Goal: Information Seeking & Learning: Learn about a topic

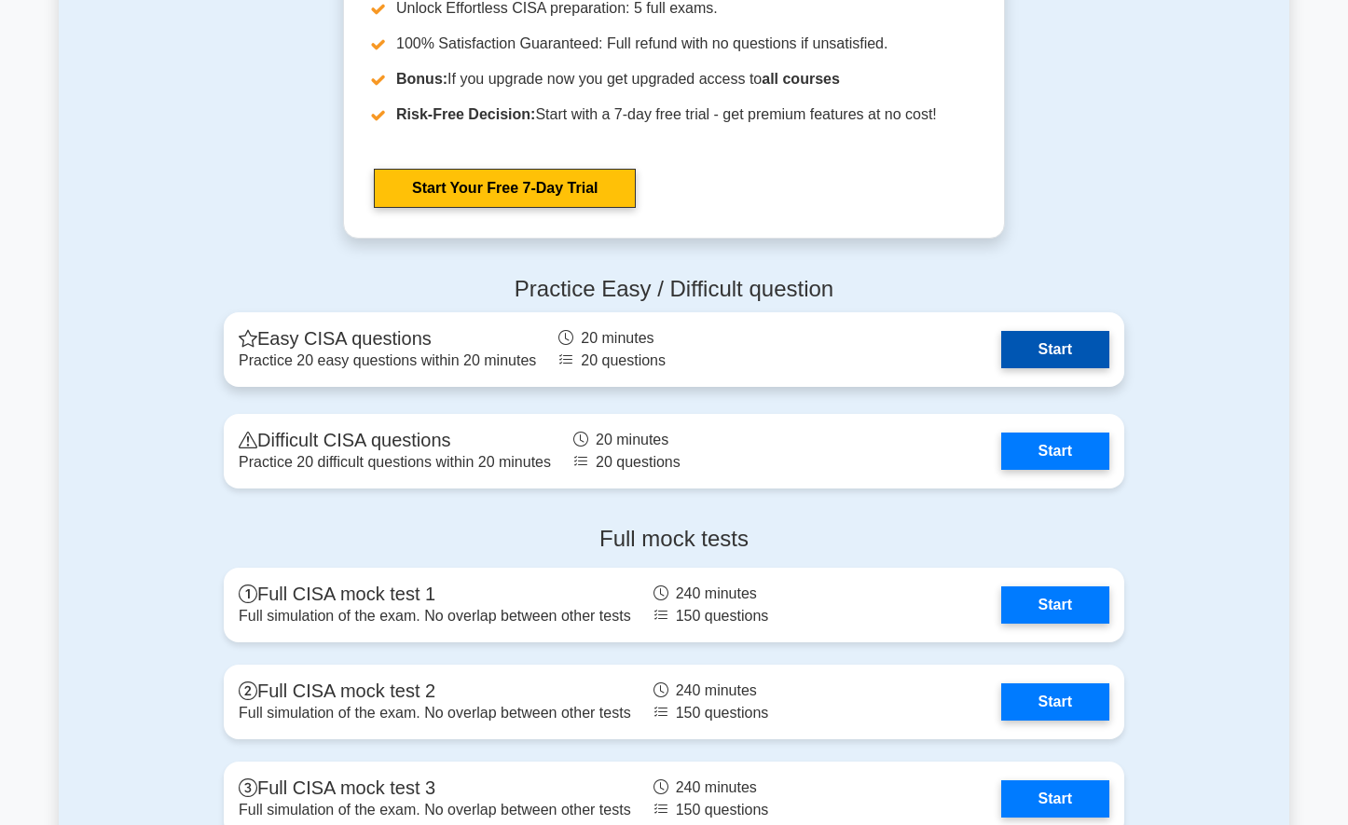
scroll to position [2330, 0]
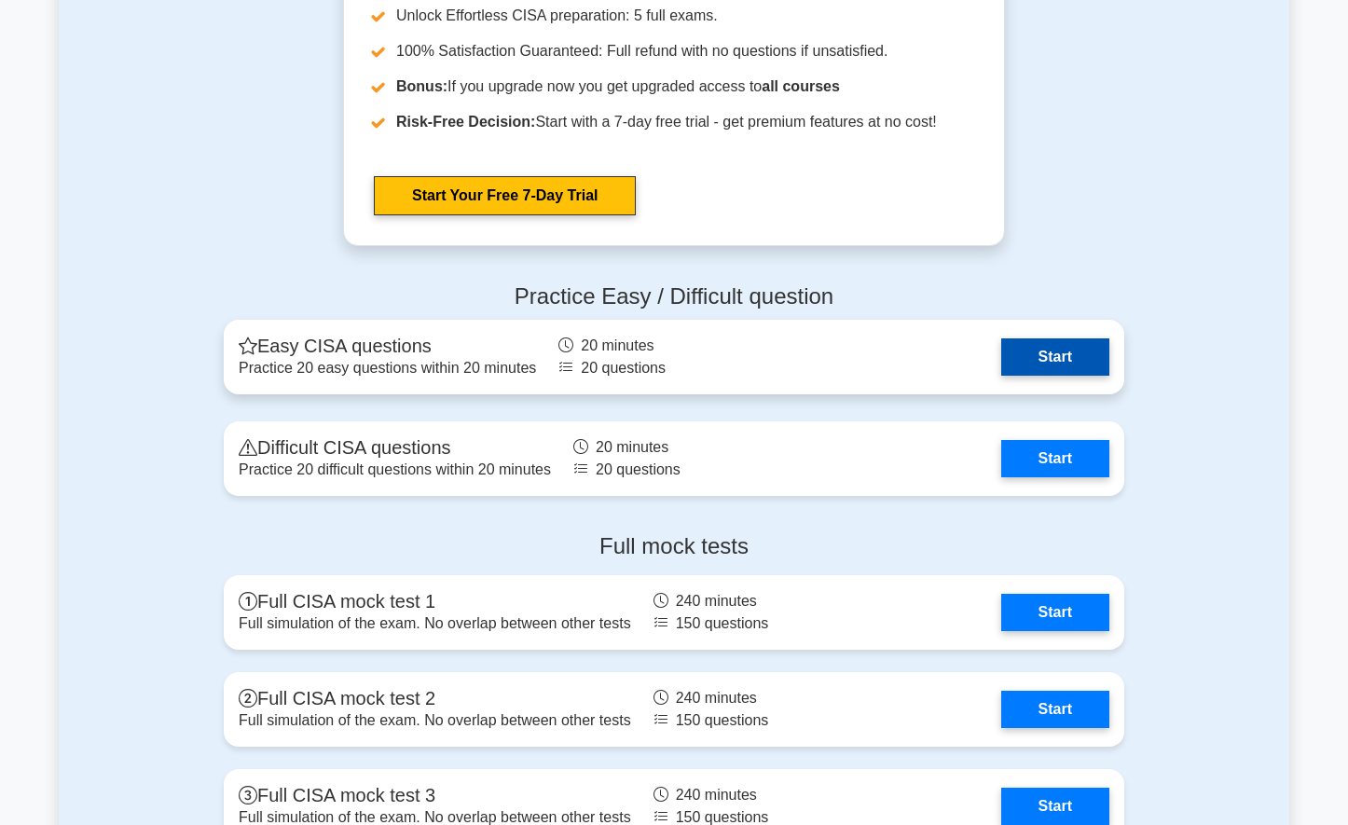
click at [1045, 346] on link "Start" at bounding box center [1055, 356] width 108 height 37
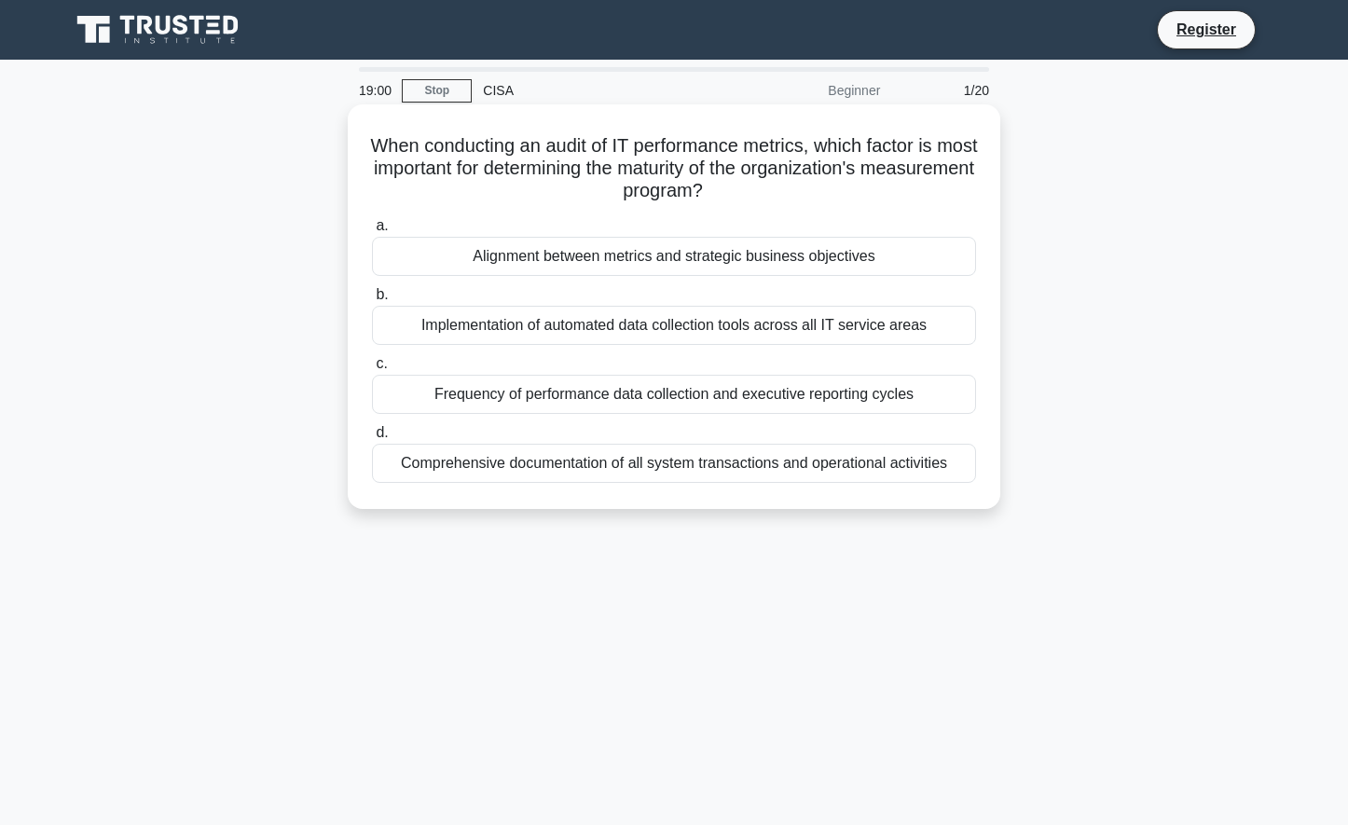
click at [839, 261] on div "Alignment between metrics and strategic business objectives" at bounding box center [674, 256] width 604 height 39
click at [466, 256] on div "Alignment between metrics and strategic business objectives" at bounding box center [674, 256] width 604 height 39
click at [372, 232] on input "a. Alignment between metrics and strategic business objectives" at bounding box center [372, 226] width 0 height 12
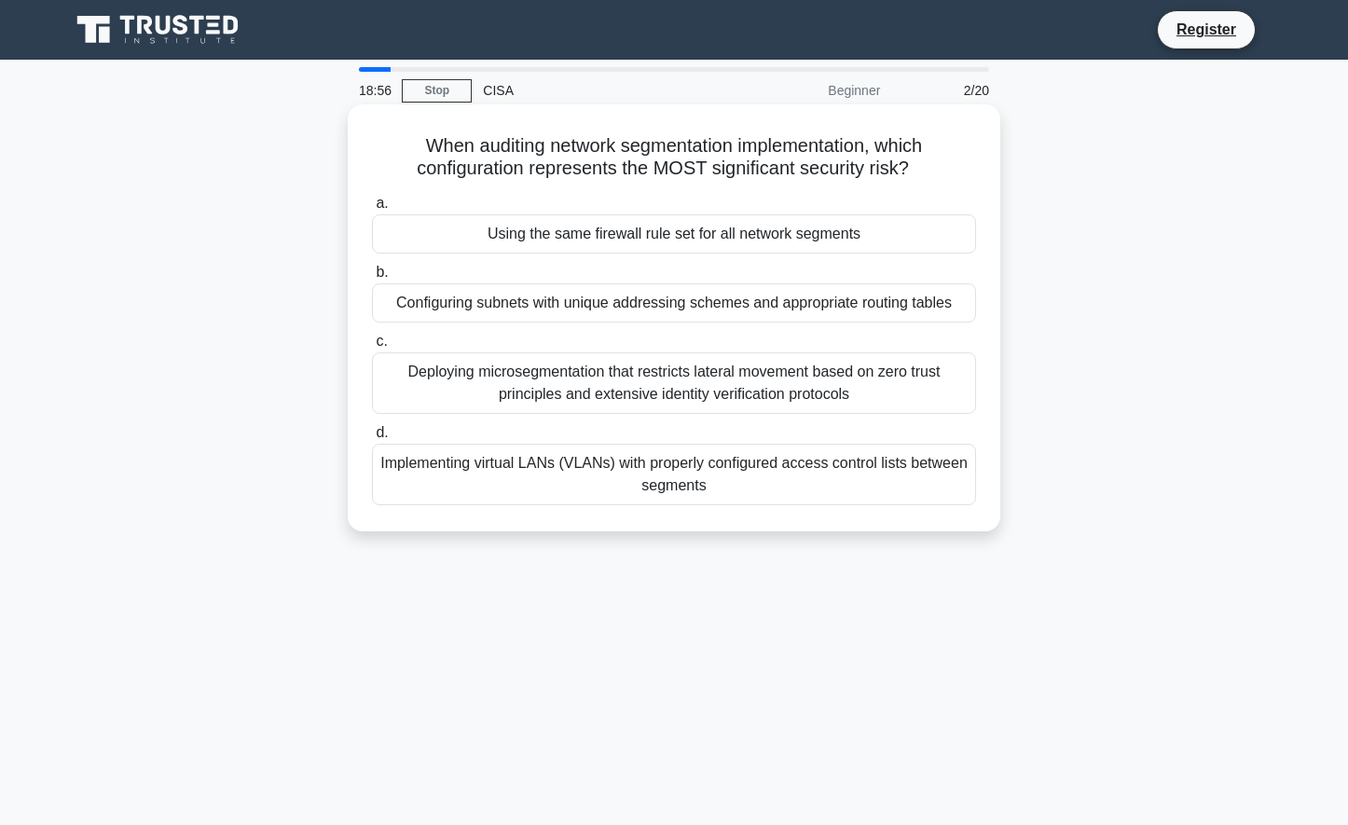
click at [451, 237] on div "Using the same firewall rule set for all network segments" at bounding box center [674, 233] width 604 height 39
click at [372, 210] on input "a. Using the same firewall rule set for all network segments" at bounding box center [372, 204] width 0 height 12
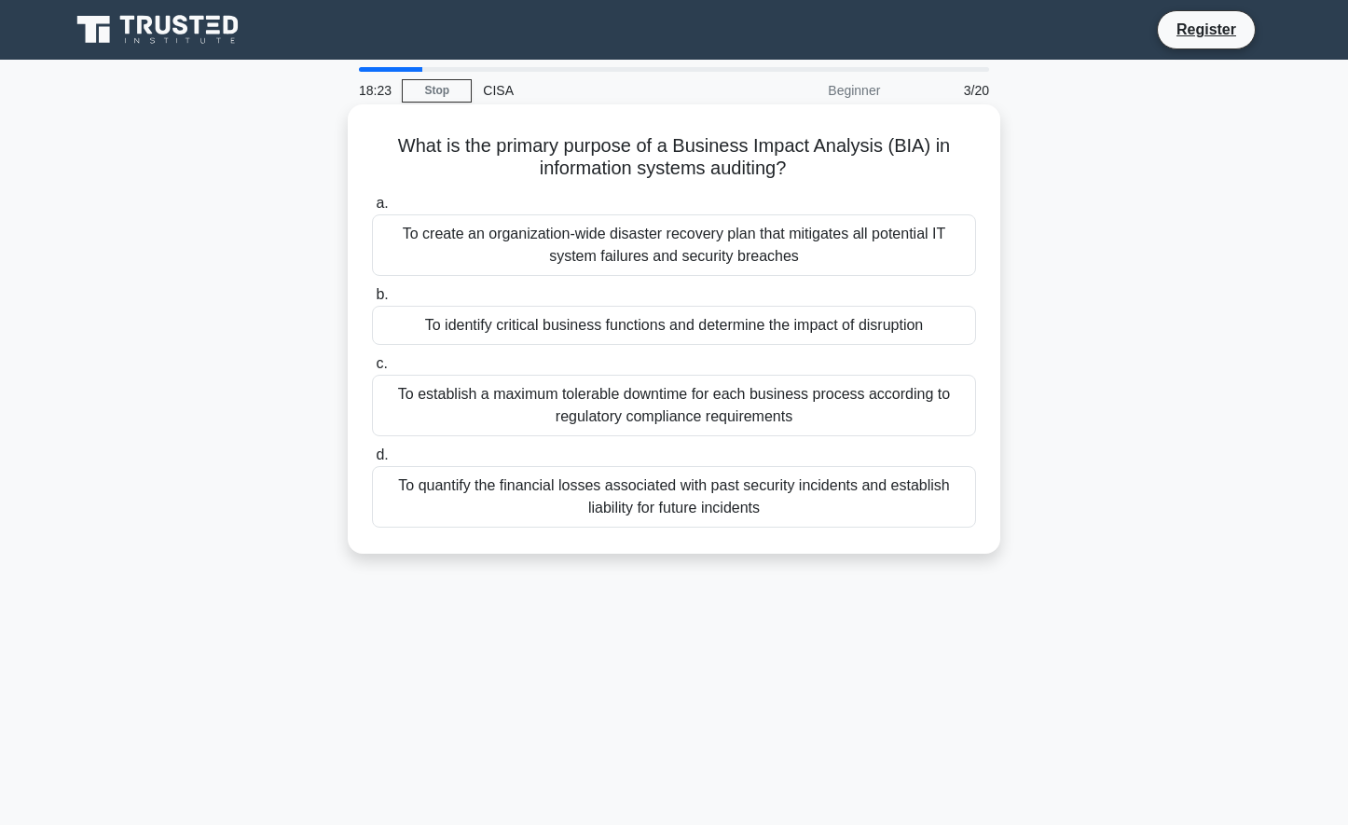
click at [648, 407] on div "To establish a maximum tolerable downtime for each business process according t…" at bounding box center [674, 406] width 604 height 62
click at [372, 370] on input "c. To establish a maximum tolerable downtime for each business process accordin…" at bounding box center [372, 364] width 0 height 12
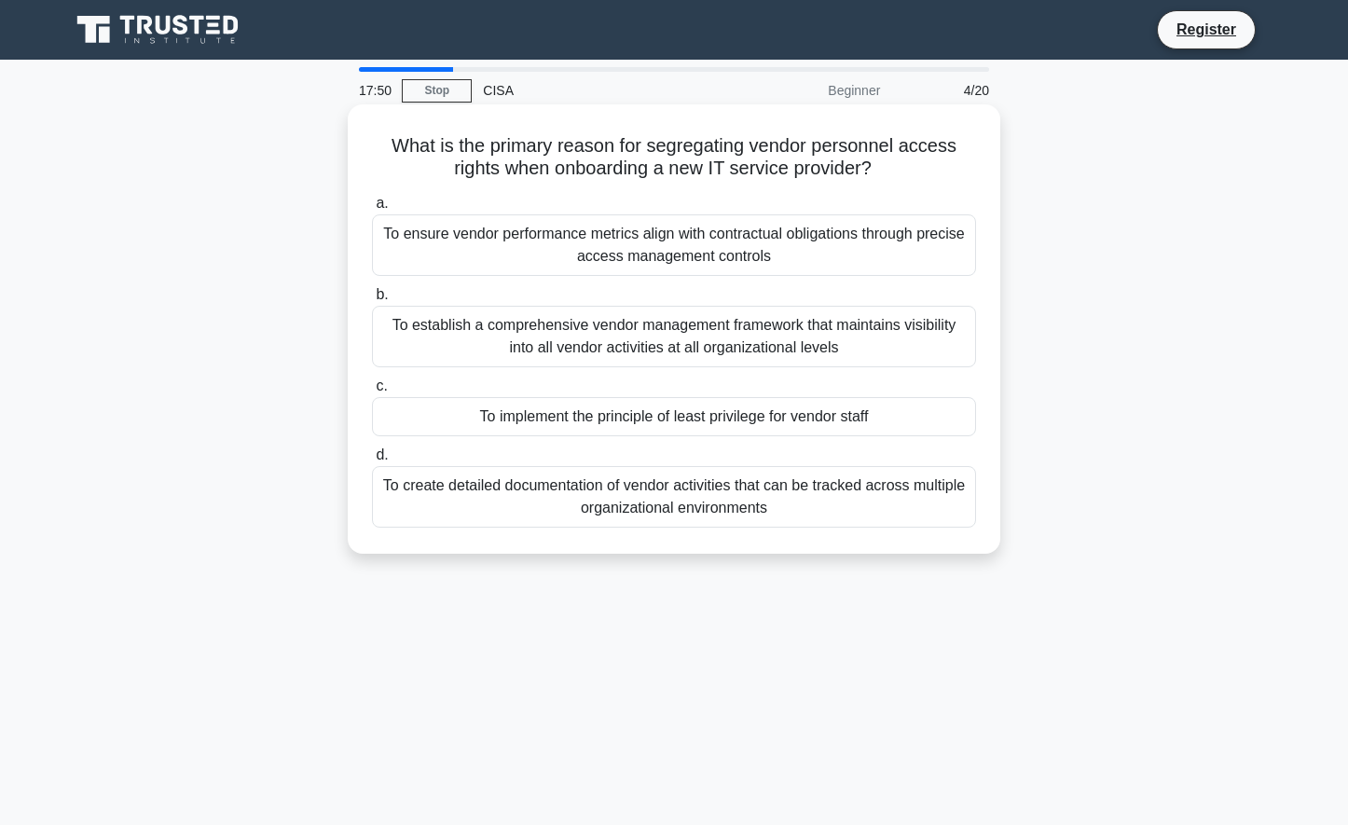
click at [623, 344] on div "To establish a comprehensive vendor management framework that maintains visibil…" at bounding box center [674, 337] width 604 height 62
click at [372, 301] on input "b. To establish a comprehensive vendor management framework that maintains visi…" at bounding box center [372, 295] width 0 height 12
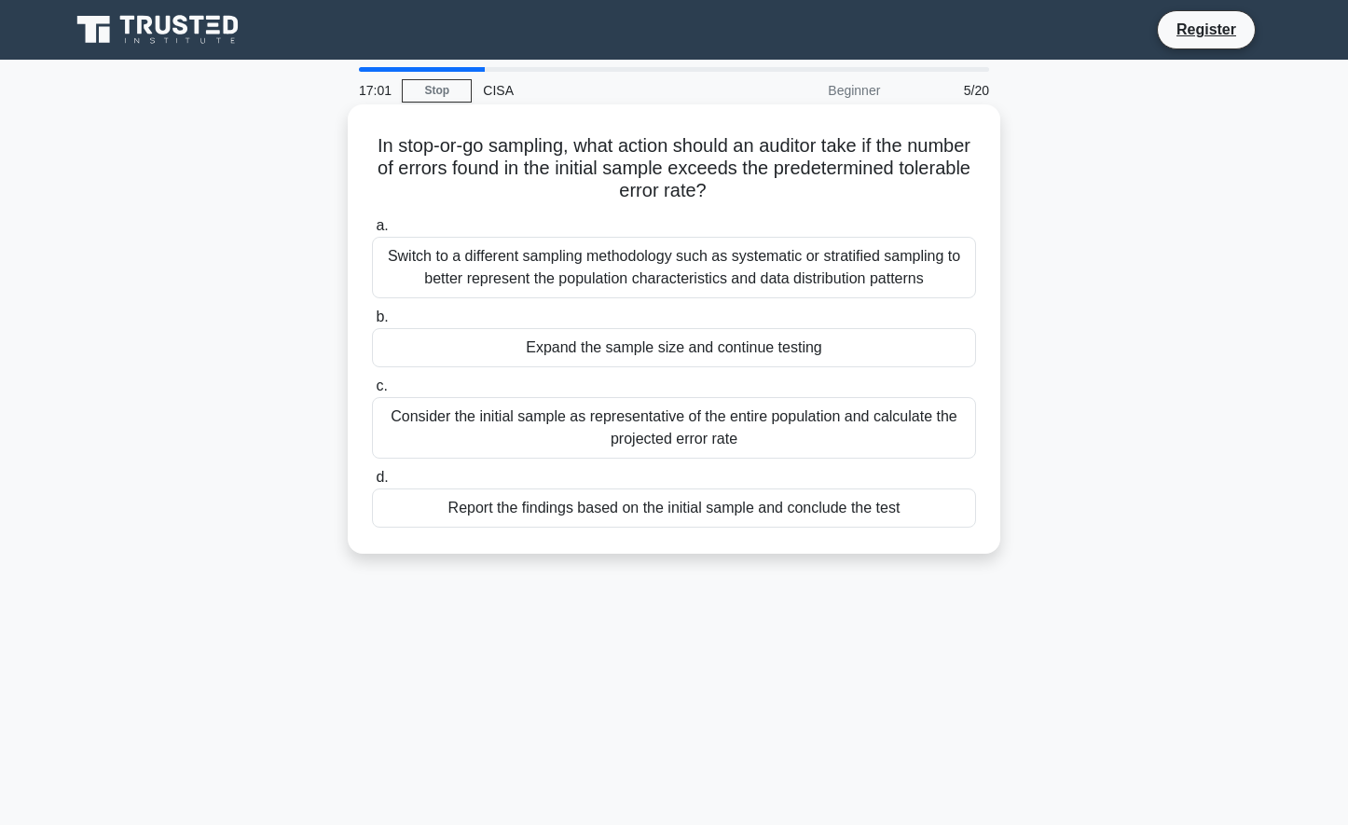
click at [613, 512] on div "Report the findings based on the initial sample and conclude the test" at bounding box center [674, 507] width 604 height 39
click at [372, 484] on input "d. Report the findings based on the initial sample and conclude the test" at bounding box center [372, 478] width 0 height 12
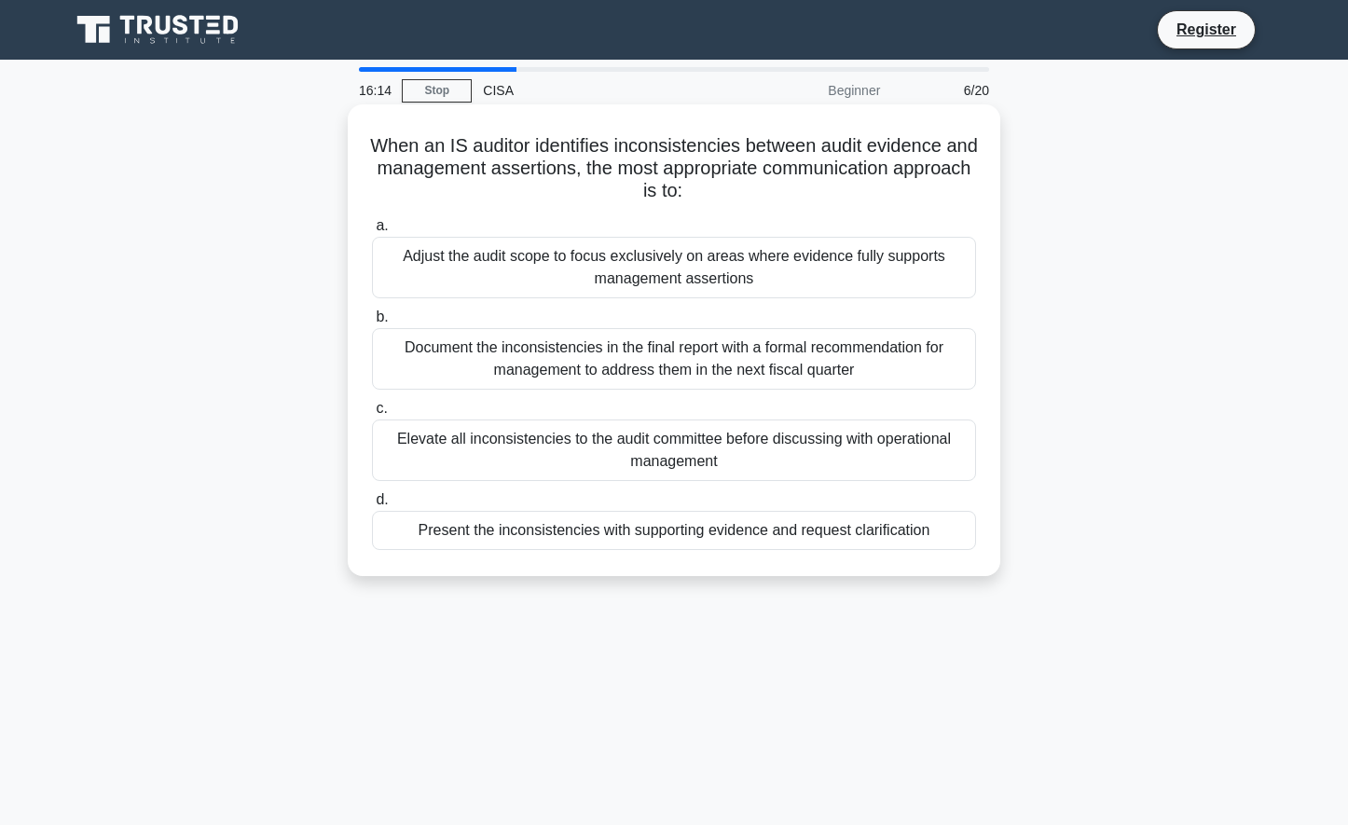
click at [566, 364] on div "Document the inconsistencies in the final report with a formal recommendation f…" at bounding box center [674, 359] width 604 height 62
click at [372, 323] on input "b. Document the inconsistencies in the final report with a formal recommendatio…" at bounding box center [372, 317] width 0 height 12
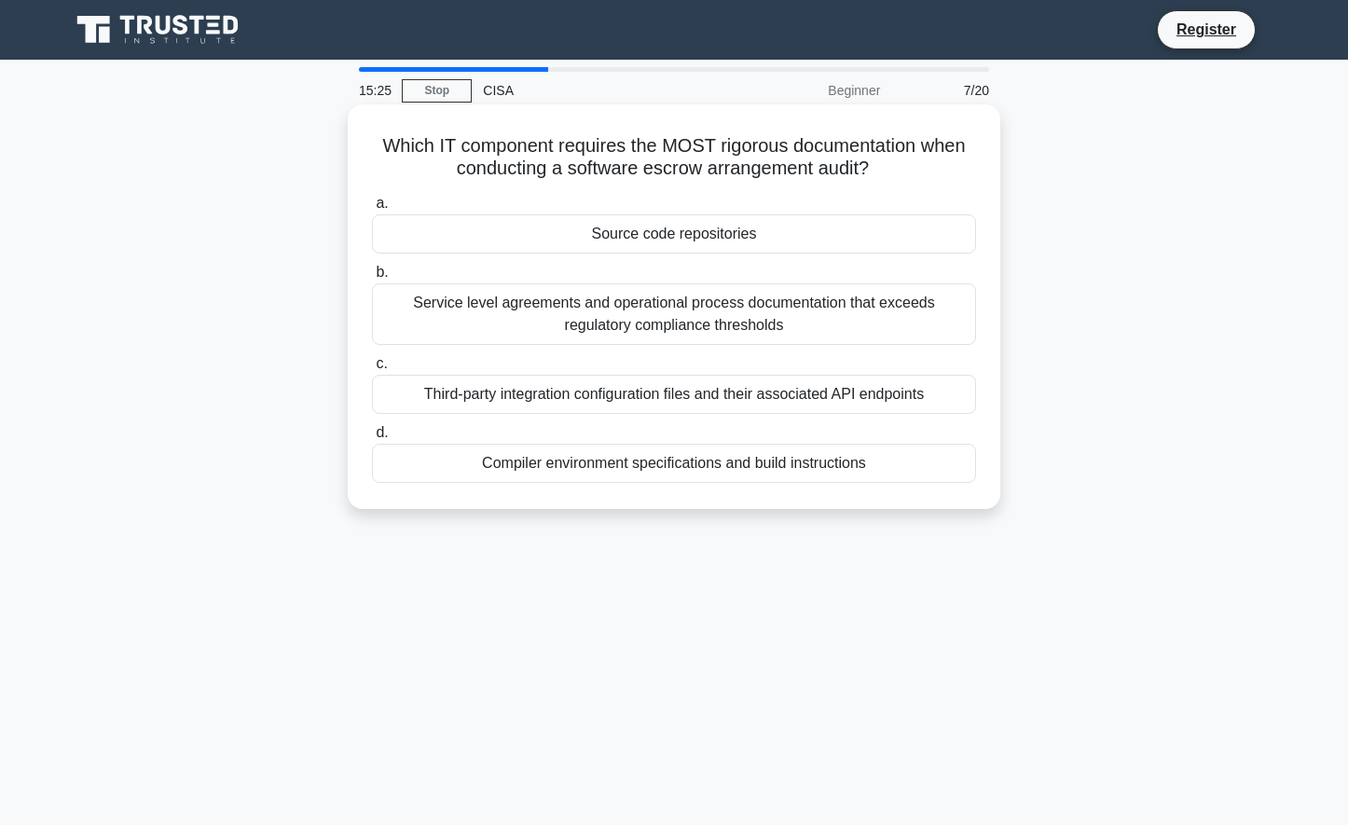
click at [567, 319] on div "Service level agreements and operational process documentation that exceeds reg…" at bounding box center [674, 314] width 604 height 62
click at [372, 279] on input "b. Service level agreements and operational process documentation that exceeds …" at bounding box center [372, 273] width 0 height 12
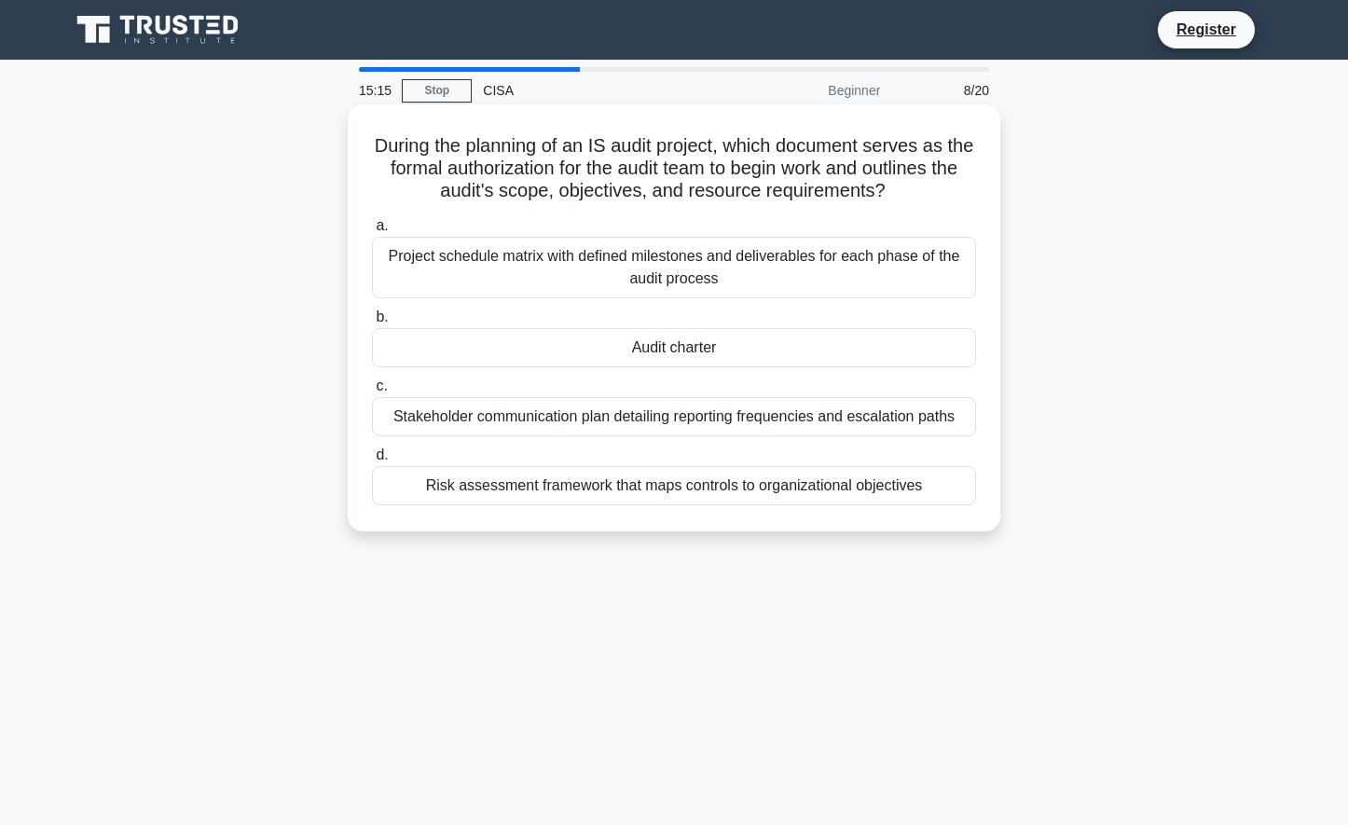
click at [584, 330] on div "Audit charter" at bounding box center [674, 347] width 604 height 39
click at [372, 323] on input "b. Audit charter" at bounding box center [372, 317] width 0 height 12
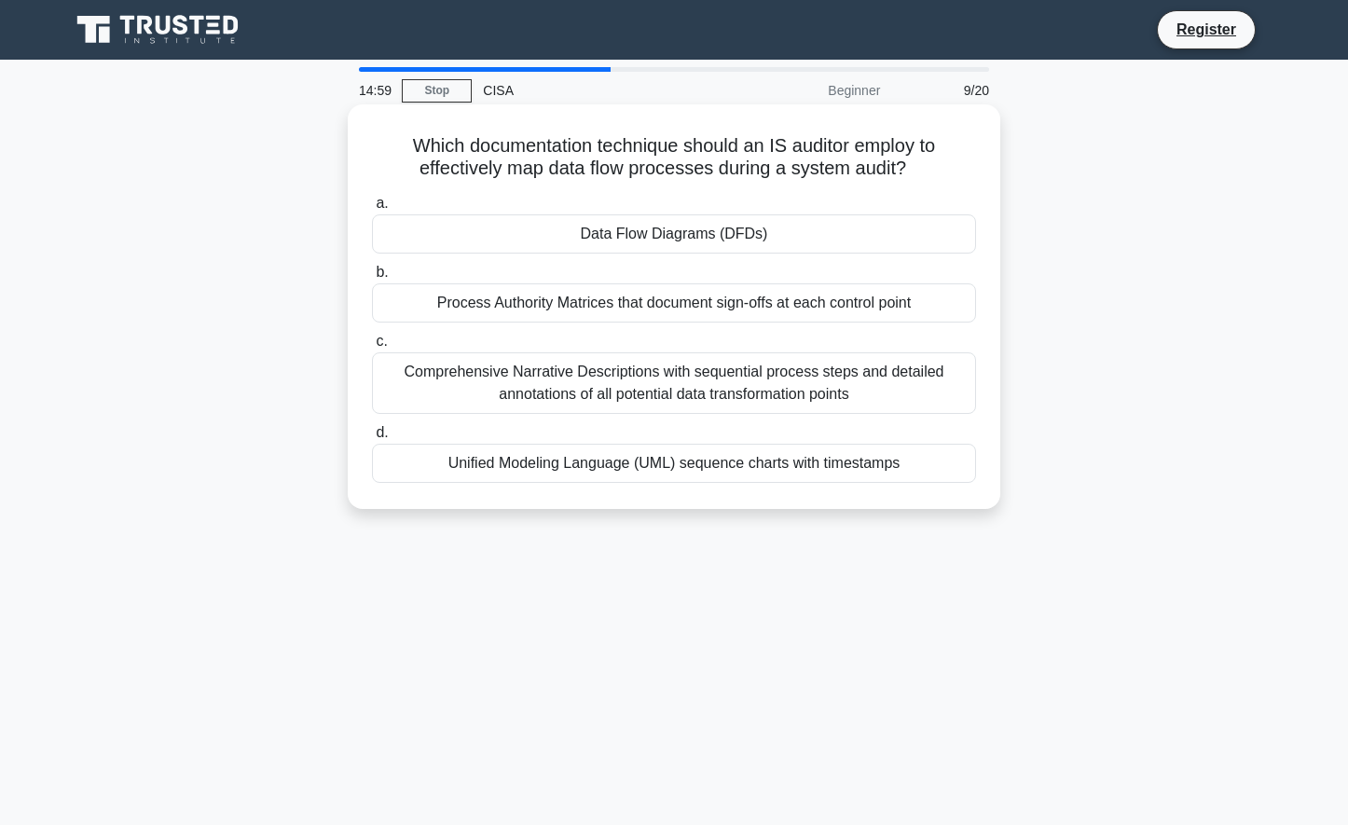
click at [579, 237] on div "Data Flow Diagrams (DFDs)" at bounding box center [674, 233] width 604 height 39
click at [372, 210] on input "a. Data Flow Diagrams (DFDs)" at bounding box center [372, 204] width 0 height 12
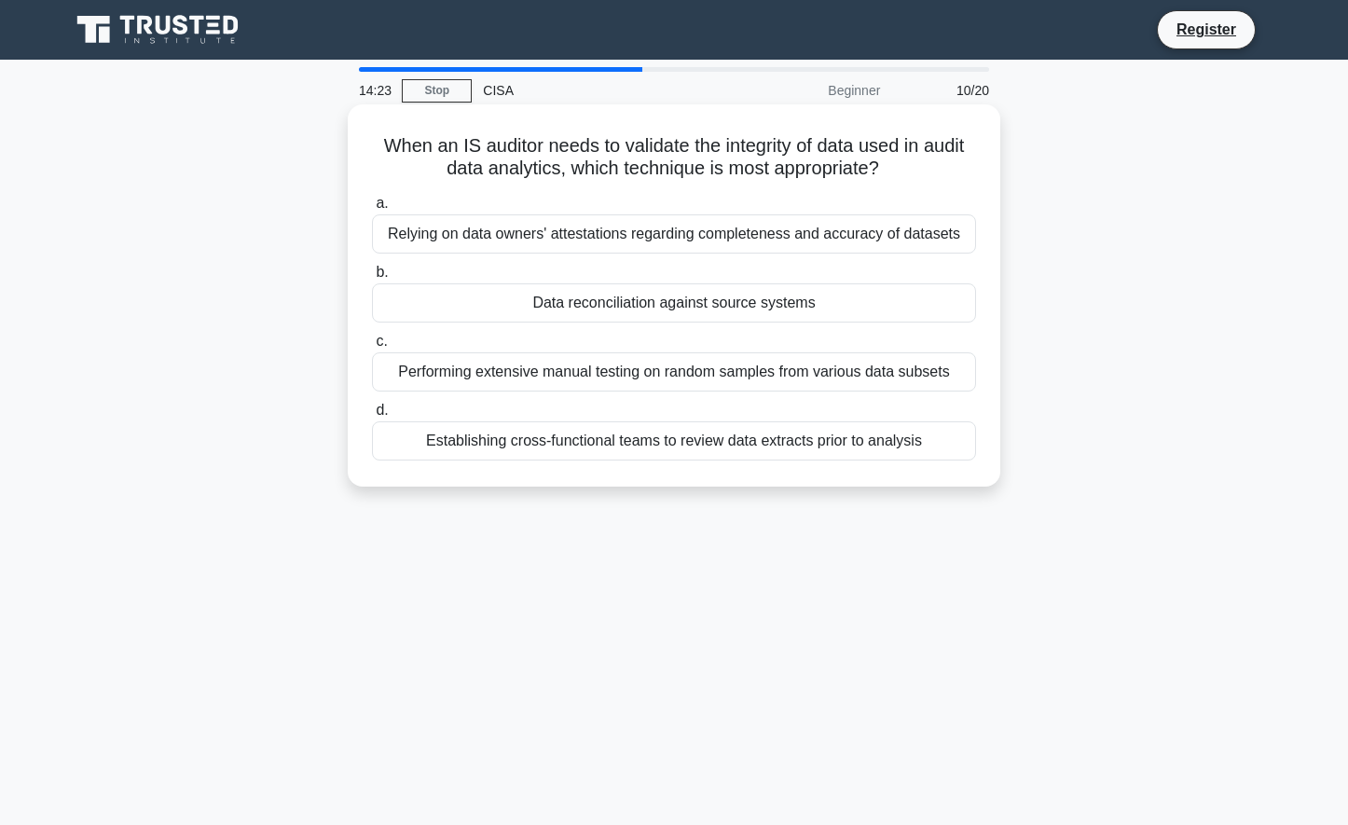
click at [605, 299] on div "Data reconciliation against source systems" at bounding box center [674, 302] width 604 height 39
click at [372, 279] on input "b. Data reconciliation against source systems" at bounding box center [372, 273] width 0 height 12
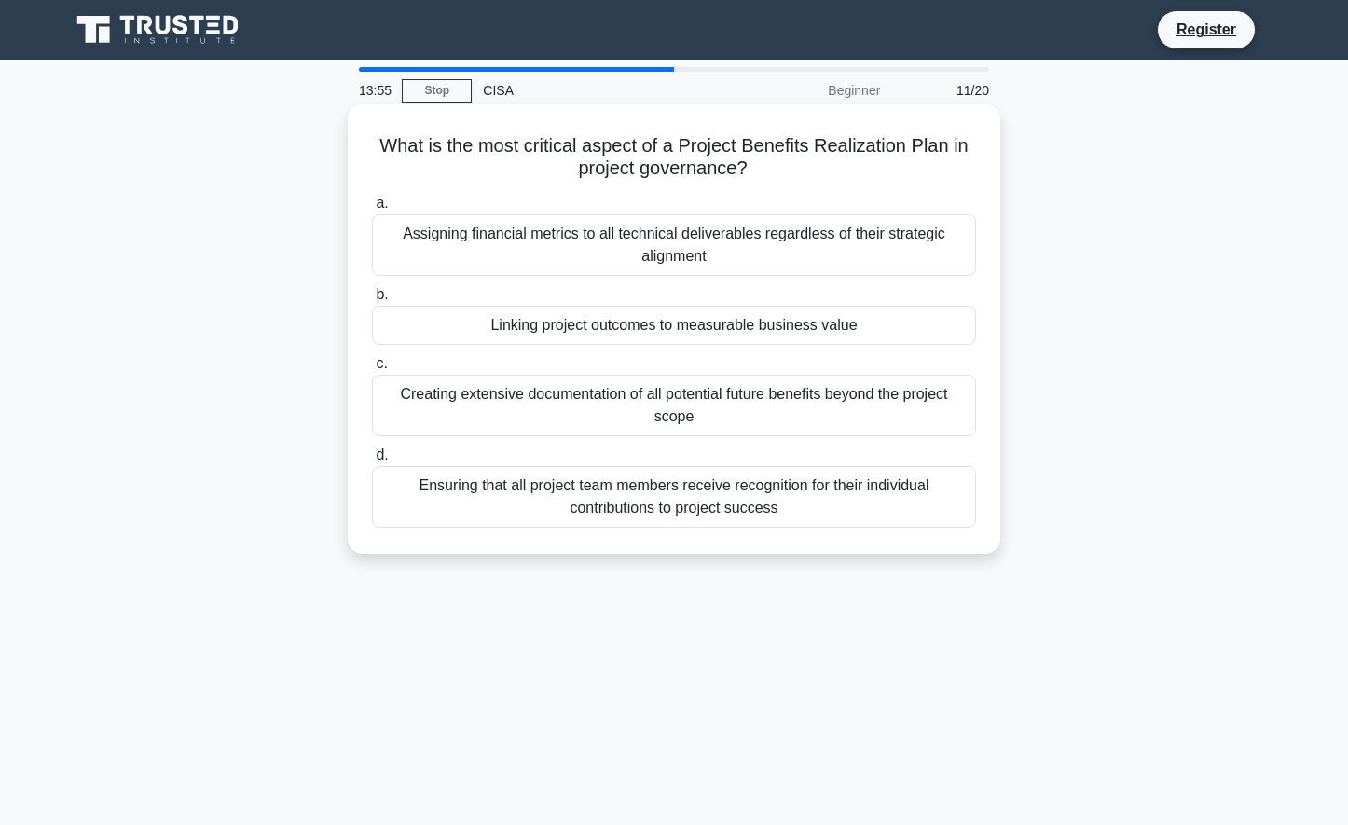
click at [613, 327] on div "Linking project outcomes to measurable business value" at bounding box center [674, 325] width 604 height 39
click at [372, 301] on input "b. Linking project outcomes to measurable business value" at bounding box center [372, 295] width 0 height 12
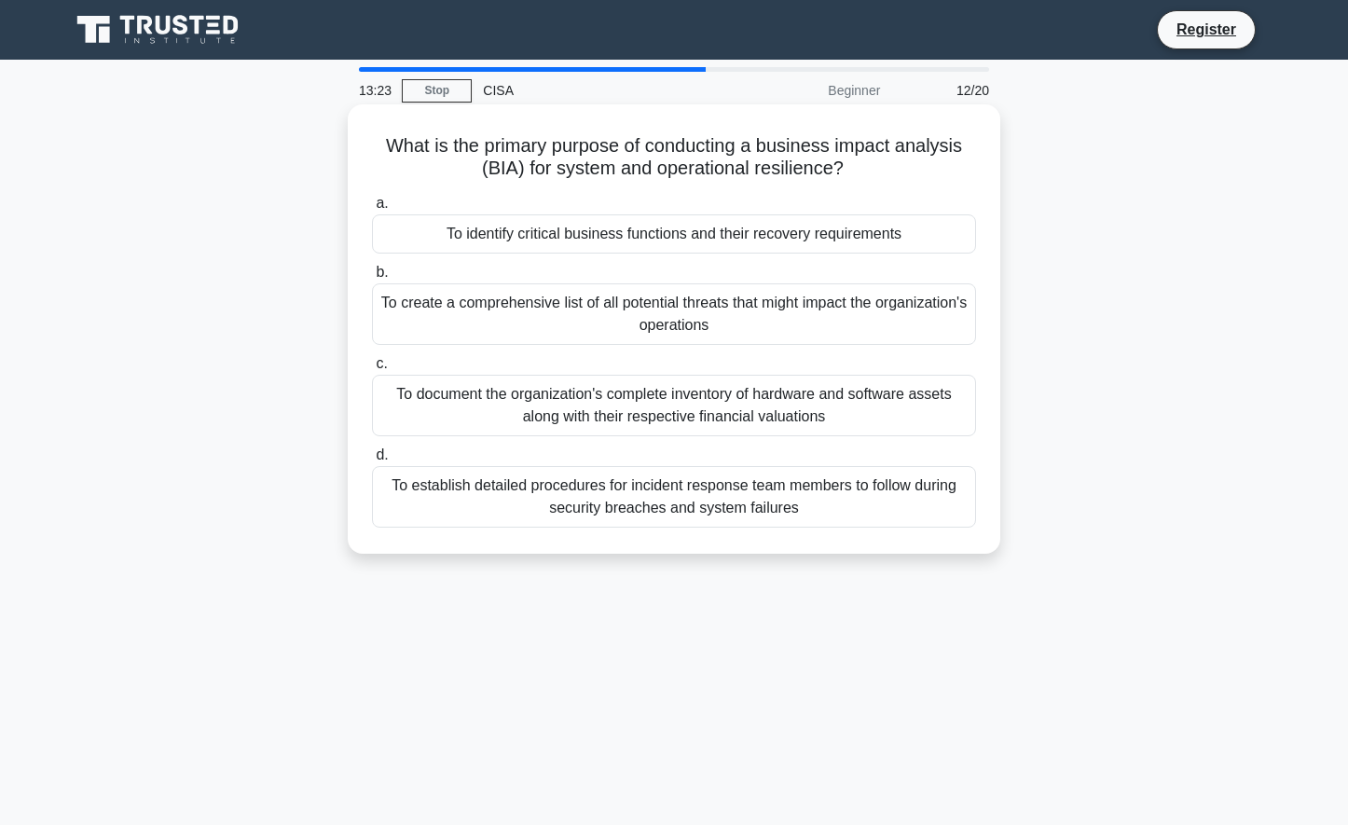
click at [606, 231] on div "To identify critical business functions and their recovery requirements" at bounding box center [674, 233] width 604 height 39
click at [372, 210] on input "a. To identify critical business functions and their recovery requirements" at bounding box center [372, 204] width 0 height 12
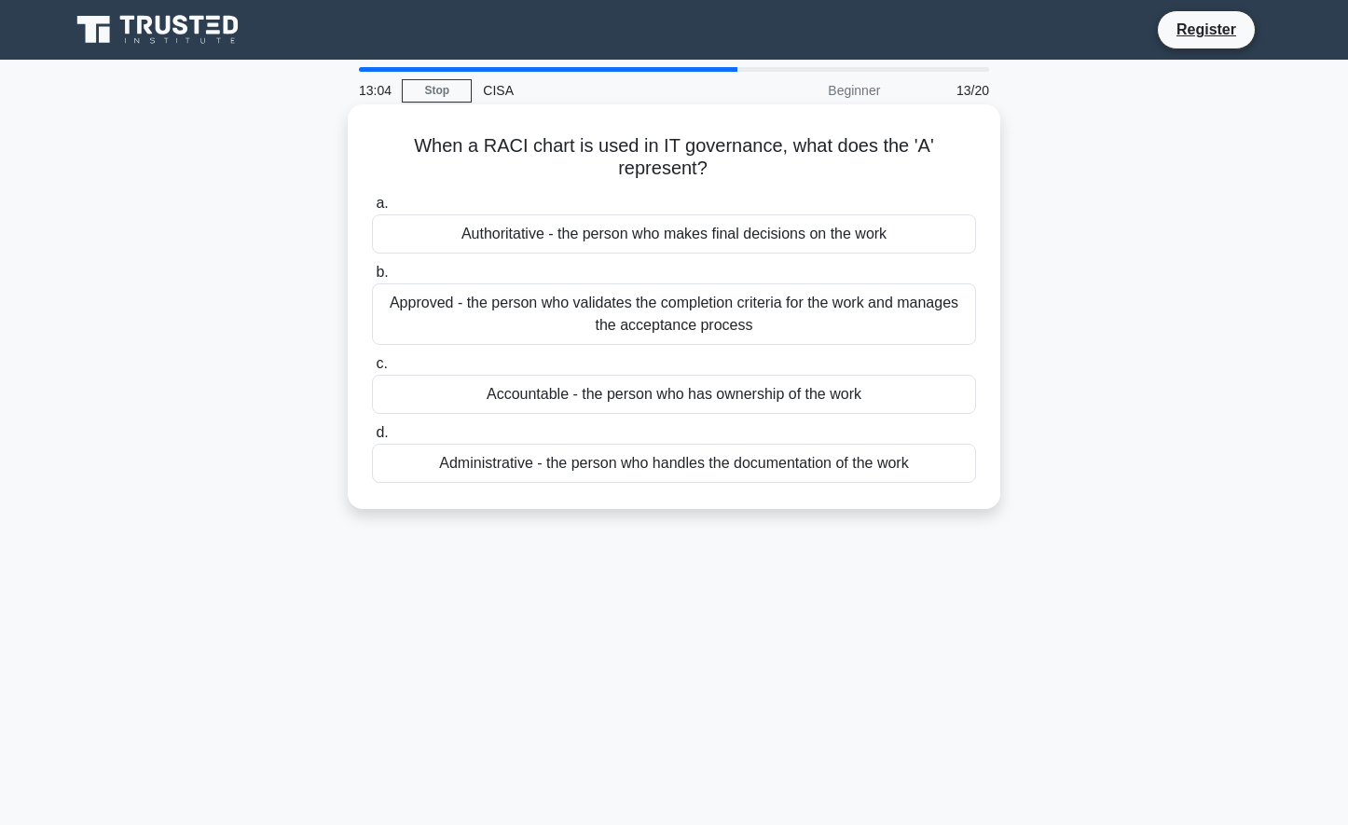
click at [625, 397] on div "Accountable - the person who has ownership of the work" at bounding box center [674, 394] width 604 height 39
click at [372, 370] on input "c. Accountable - the person who has ownership of the work" at bounding box center [372, 364] width 0 height 12
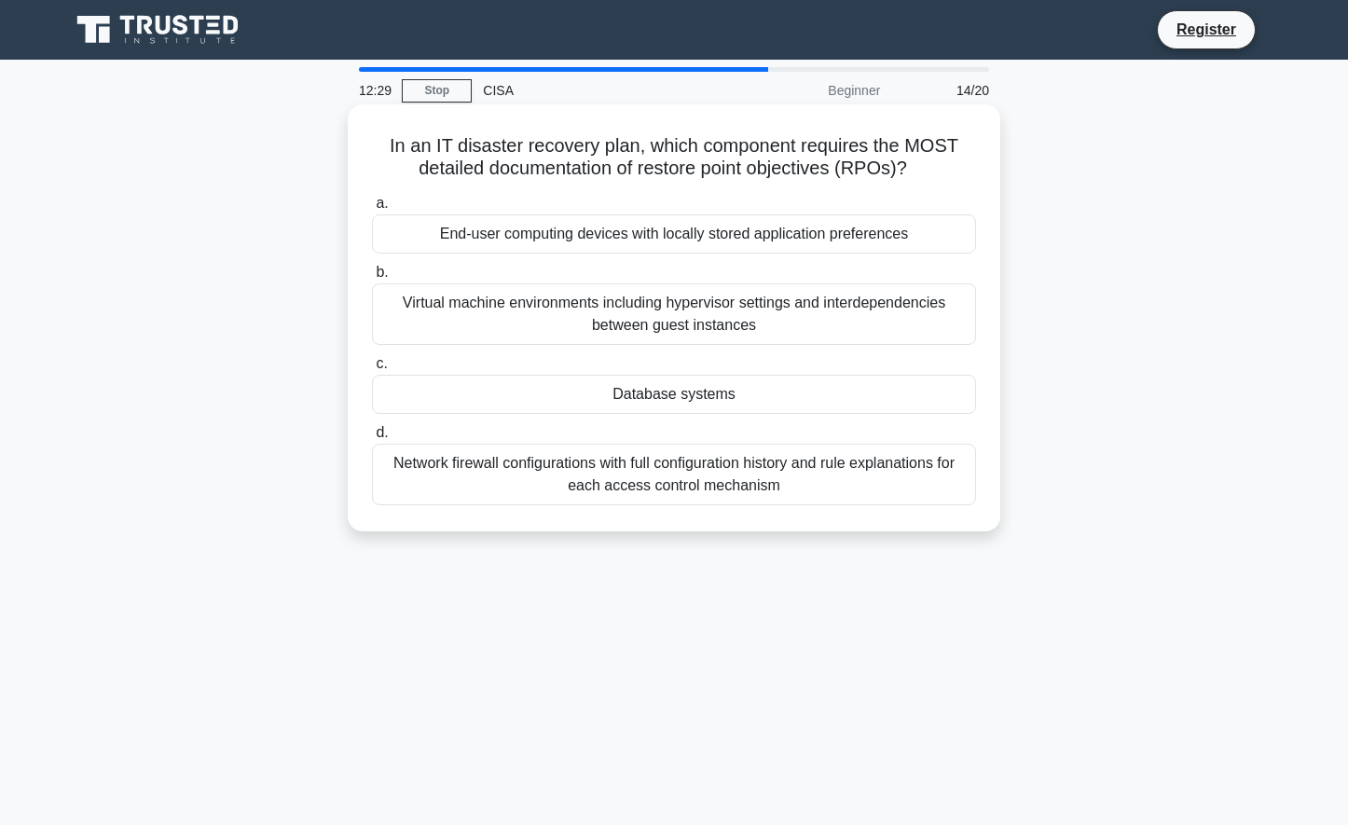
click at [574, 241] on div "End-user computing devices with locally stored application preferences" at bounding box center [674, 233] width 604 height 39
click at [372, 210] on input "a. End-user computing devices with locally stored application preferences" at bounding box center [372, 204] width 0 height 12
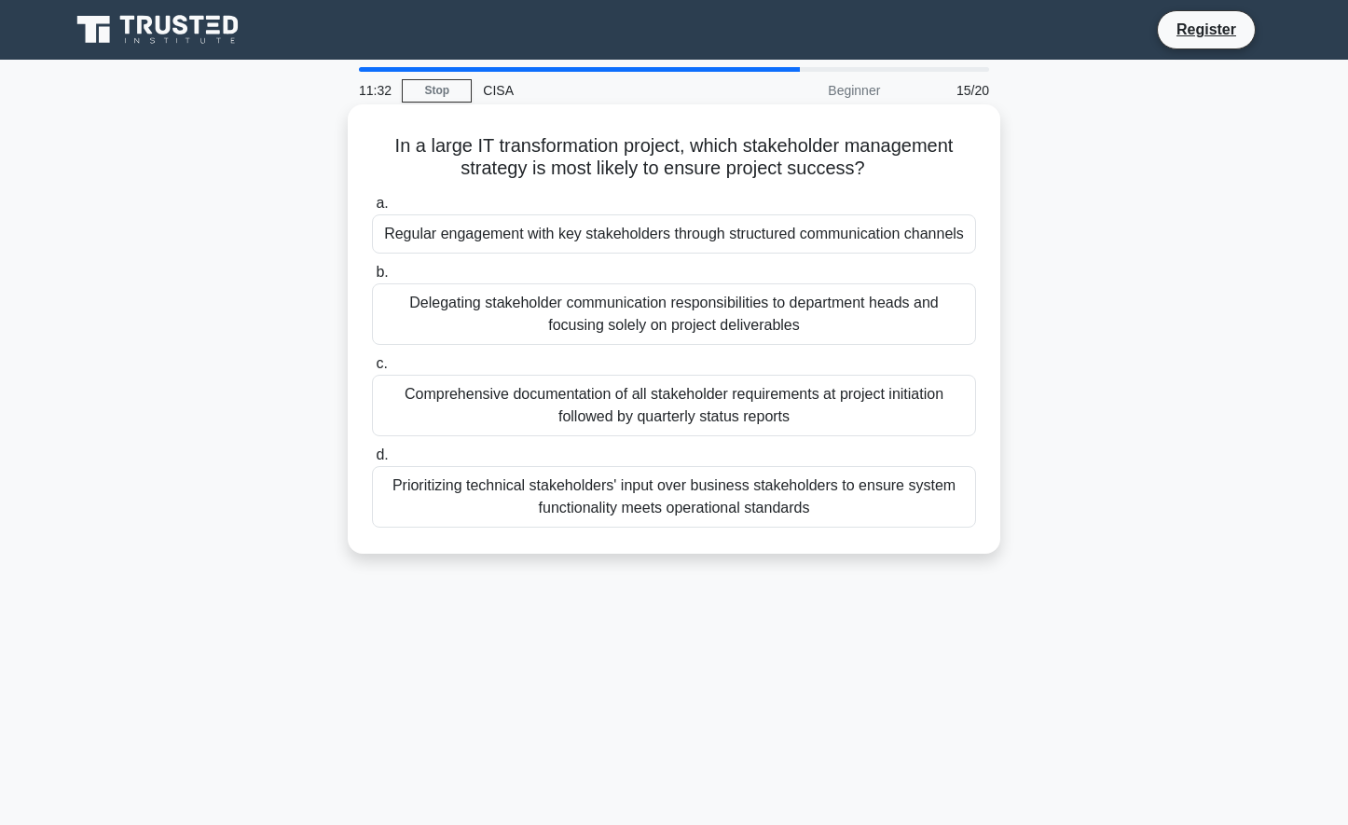
click at [595, 240] on div "Regular engagement with key stakeholders through structured communication chann…" at bounding box center [674, 233] width 604 height 39
click at [372, 210] on input "a. Regular engagement with key stakeholders through structured communication ch…" at bounding box center [372, 204] width 0 height 12
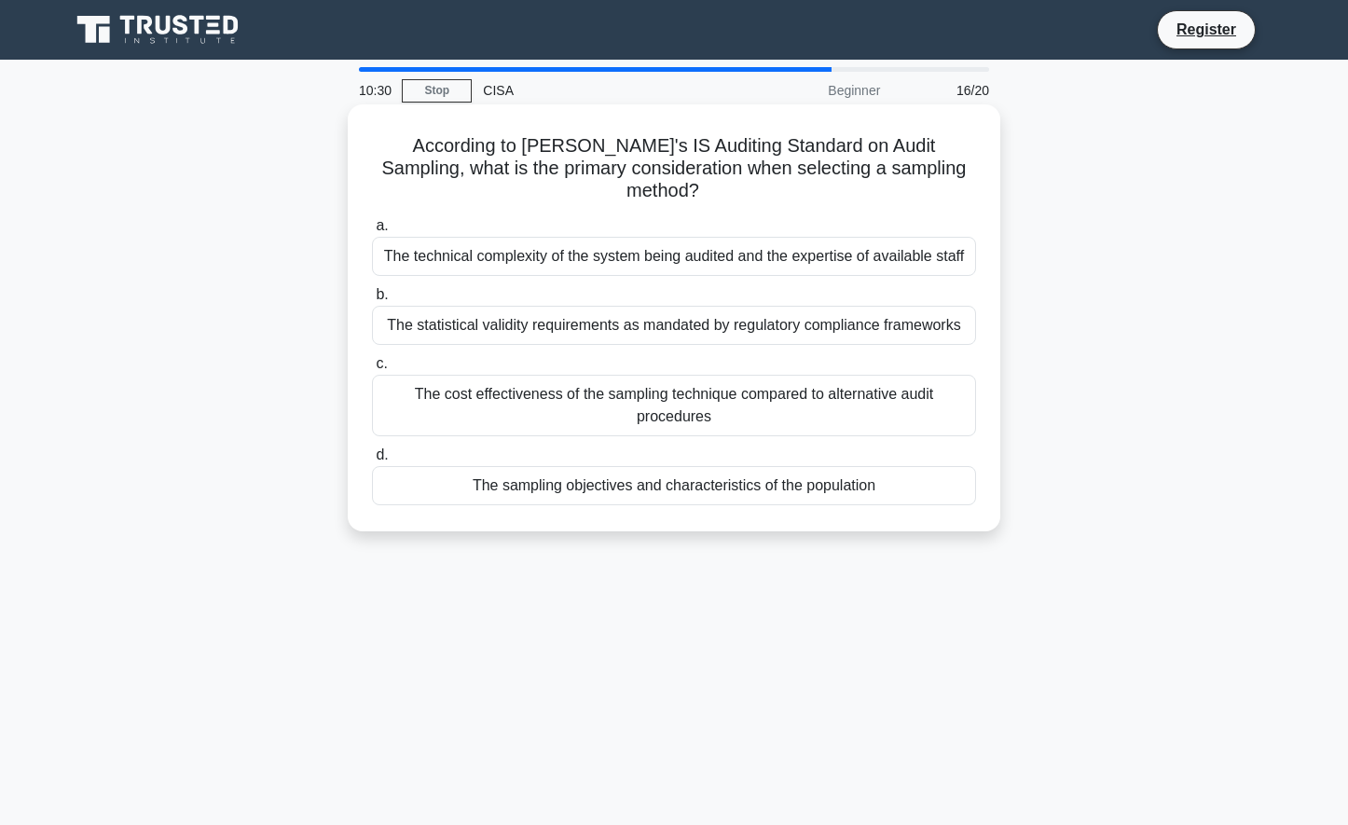
click at [706, 314] on div "The statistical validity requirements as mandated by regulatory compliance fram…" at bounding box center [674, 325] width 604 height 39
click at [372, 301] on input "b. The statistical validity requirements as mandated by regulatory compliance f…" at bounding box center [372, 295] width 0 height 12
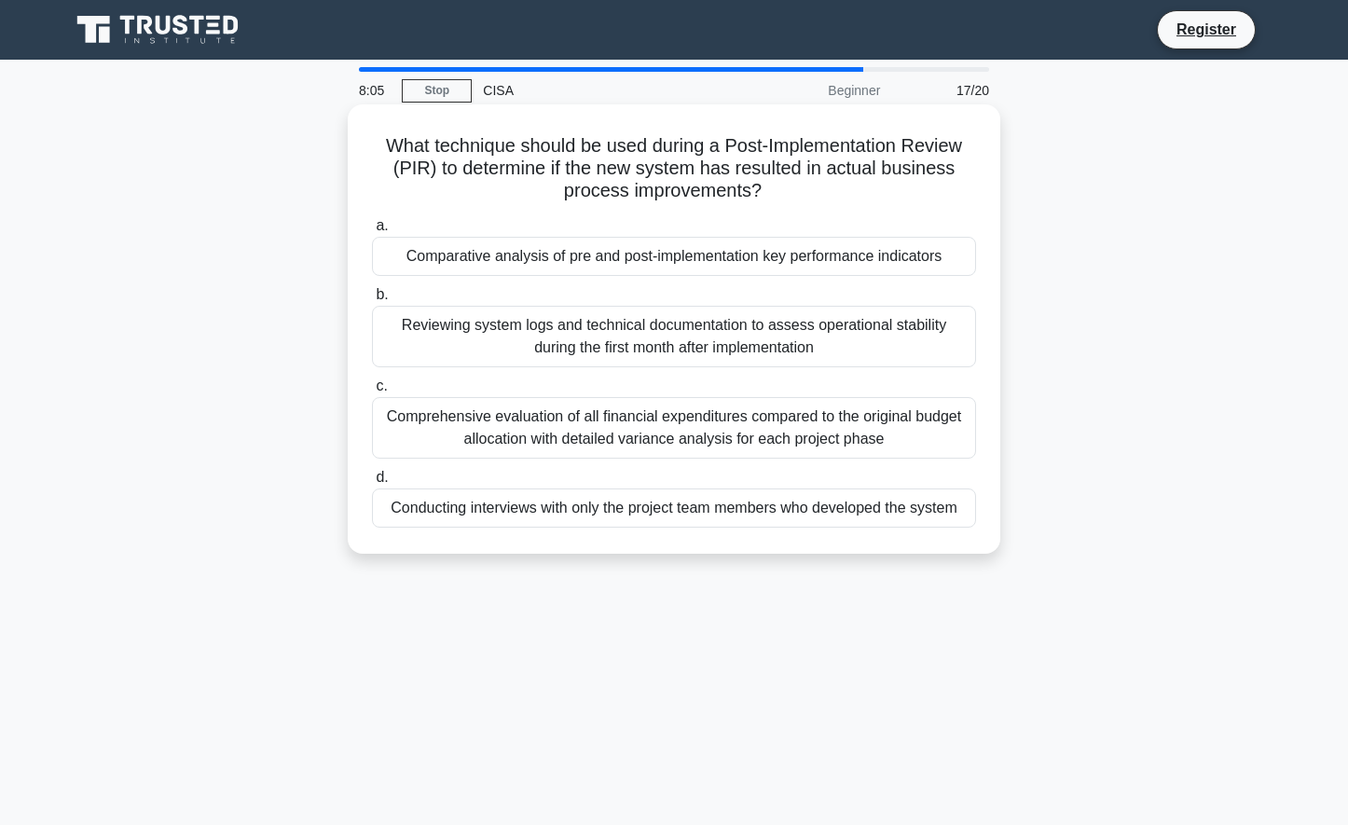
click at [570, 258] on div "Comparative analysis of pre and post-implementation key performance indicators" at bounding box center [674, 256] width 604 height 39
click at [372, 232] on input "a. Comparative analysis of pre and post-implementation key performance indicato…" at bounding box center [372, 226] width 0 height 12
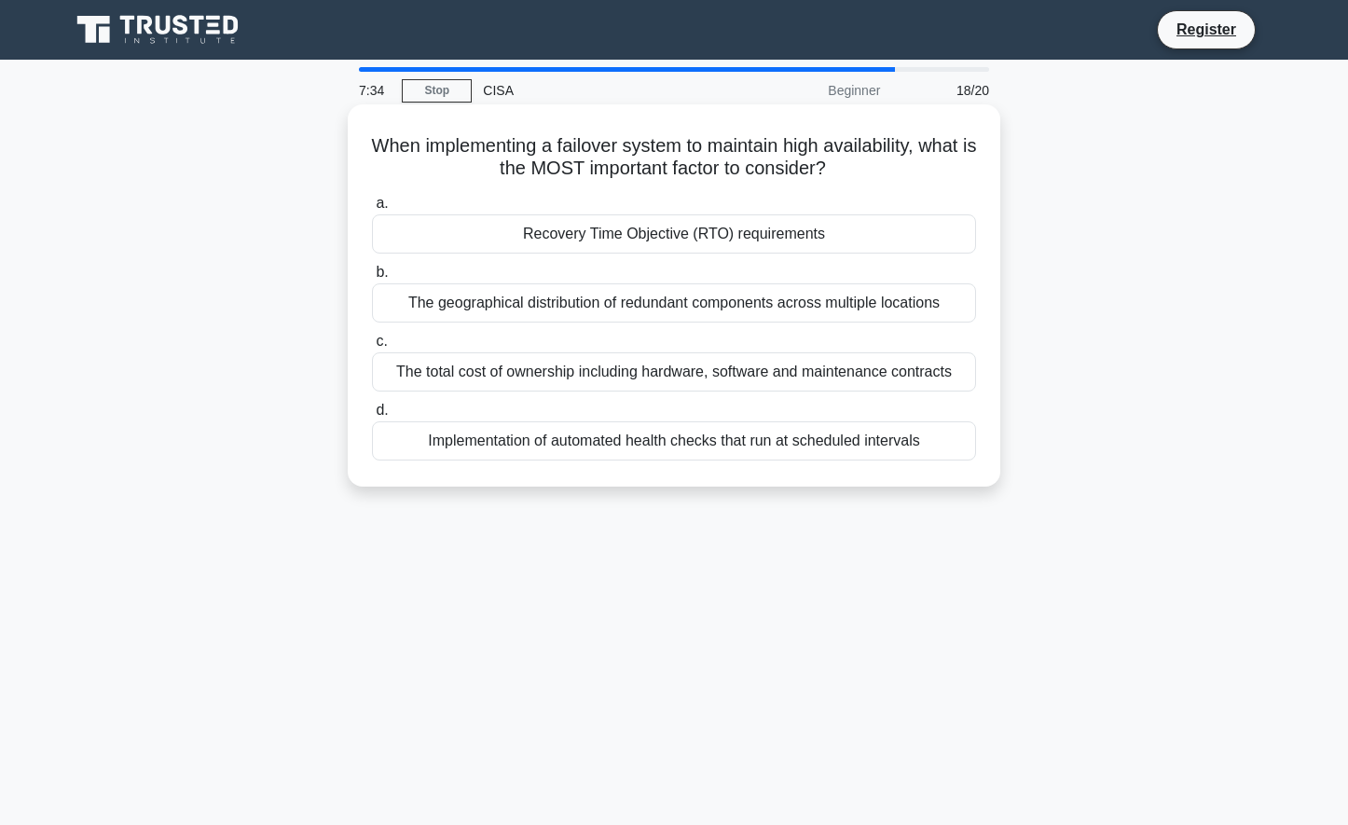
click at [545, 245] on div "Recovery Time Objective (RTO) requirements" at bounding box center [674, 233] width 604 height 39
click at [372, 210] on input "a. Recovery Time Objective (RTO) requirements" at bounding box center [372, 204] width 0 height 12
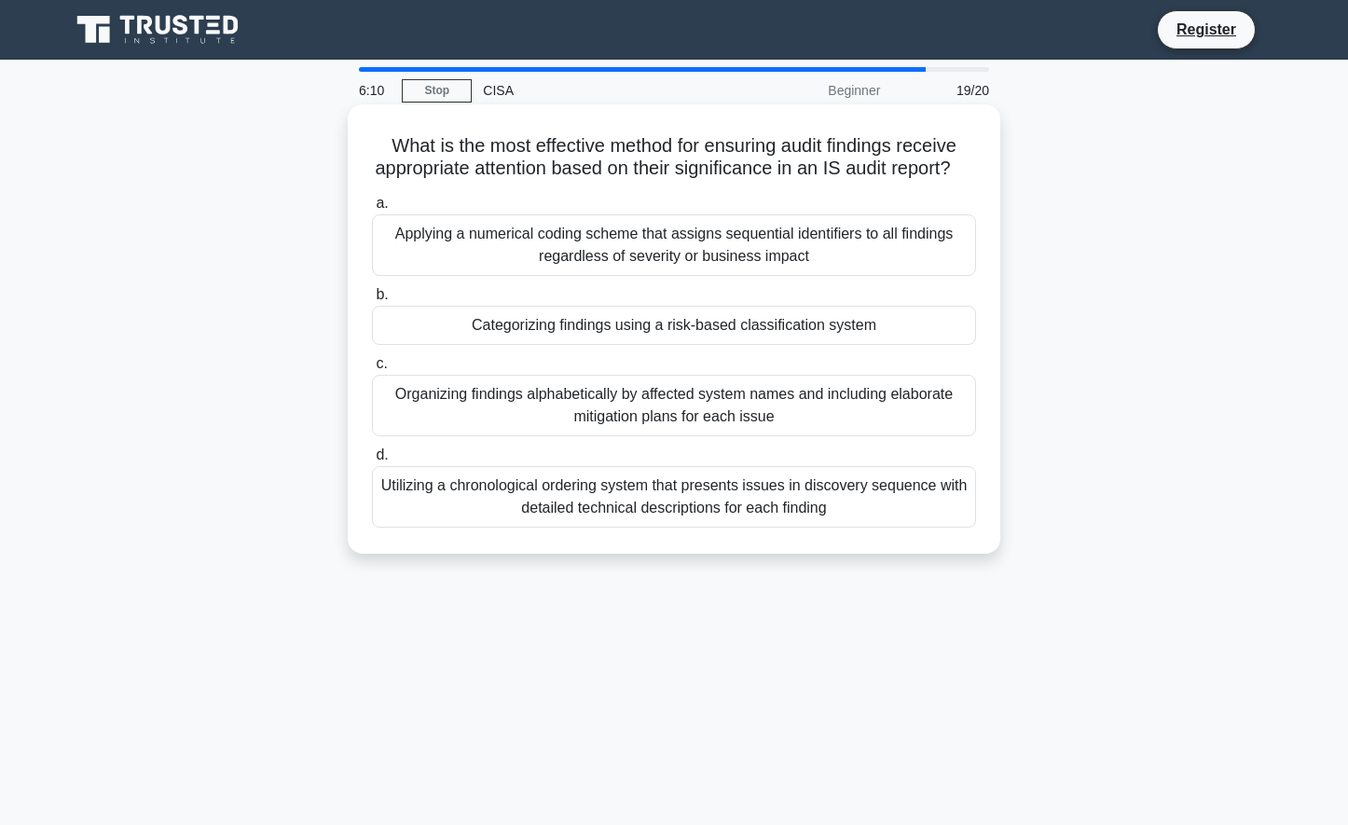
click at [835, 345] on div "Categorizing findings using a risk-based classification system" at bounding box center [674, 325] width 604 height 39
click at [372, 301] on input "b. Categorizing findings using a risk-based classification system" at bounding box center [372, 295] width 0 height 12
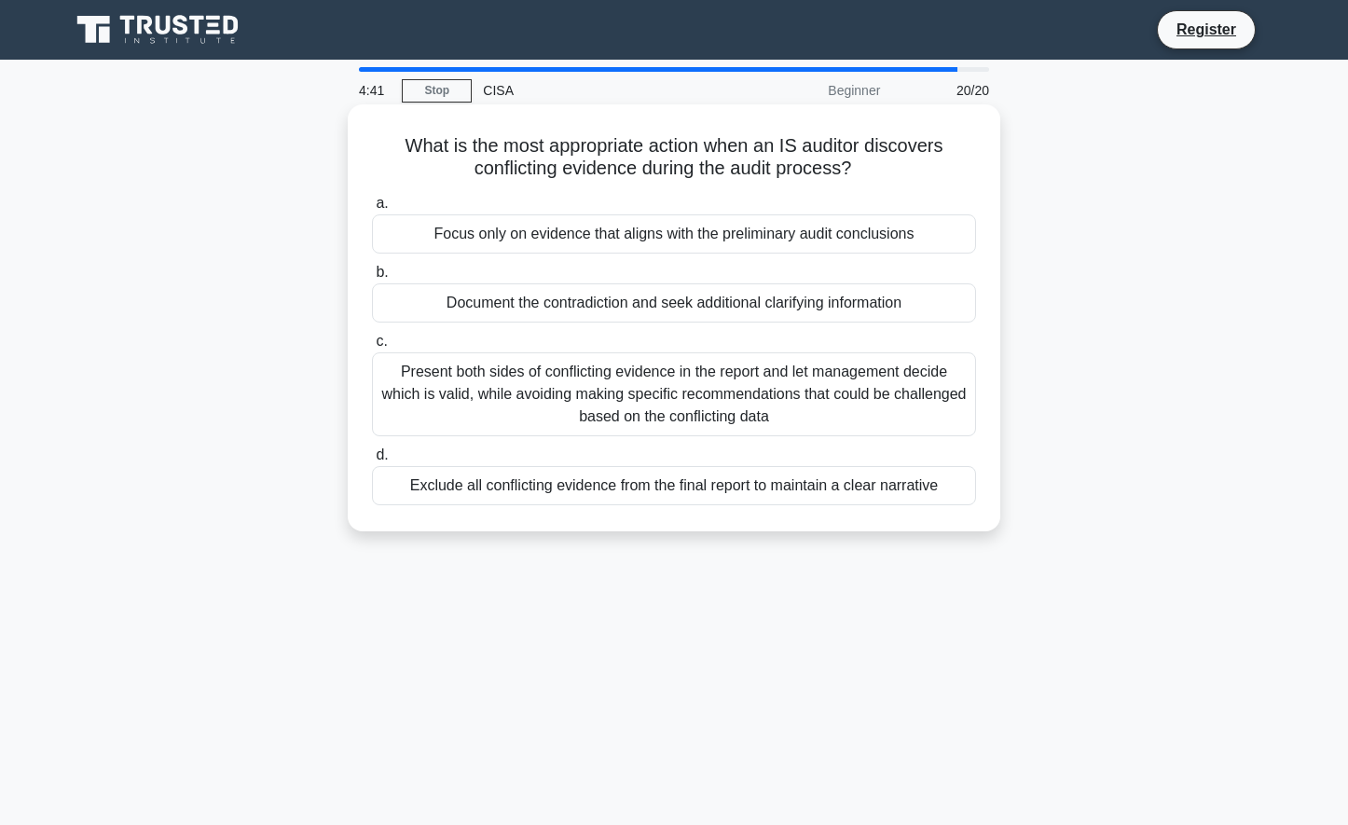
click at [886, 481] on div "Exclude all conflicting evidence from the final report to maintain a clear narr…" at bounding box center [674, 485] width 604 height 39
click at [372, 461] on input "d. Exclude all conflicting evidence from the final report to maintain a clear n…" at bounding box center [372, 455] width 0 height 12
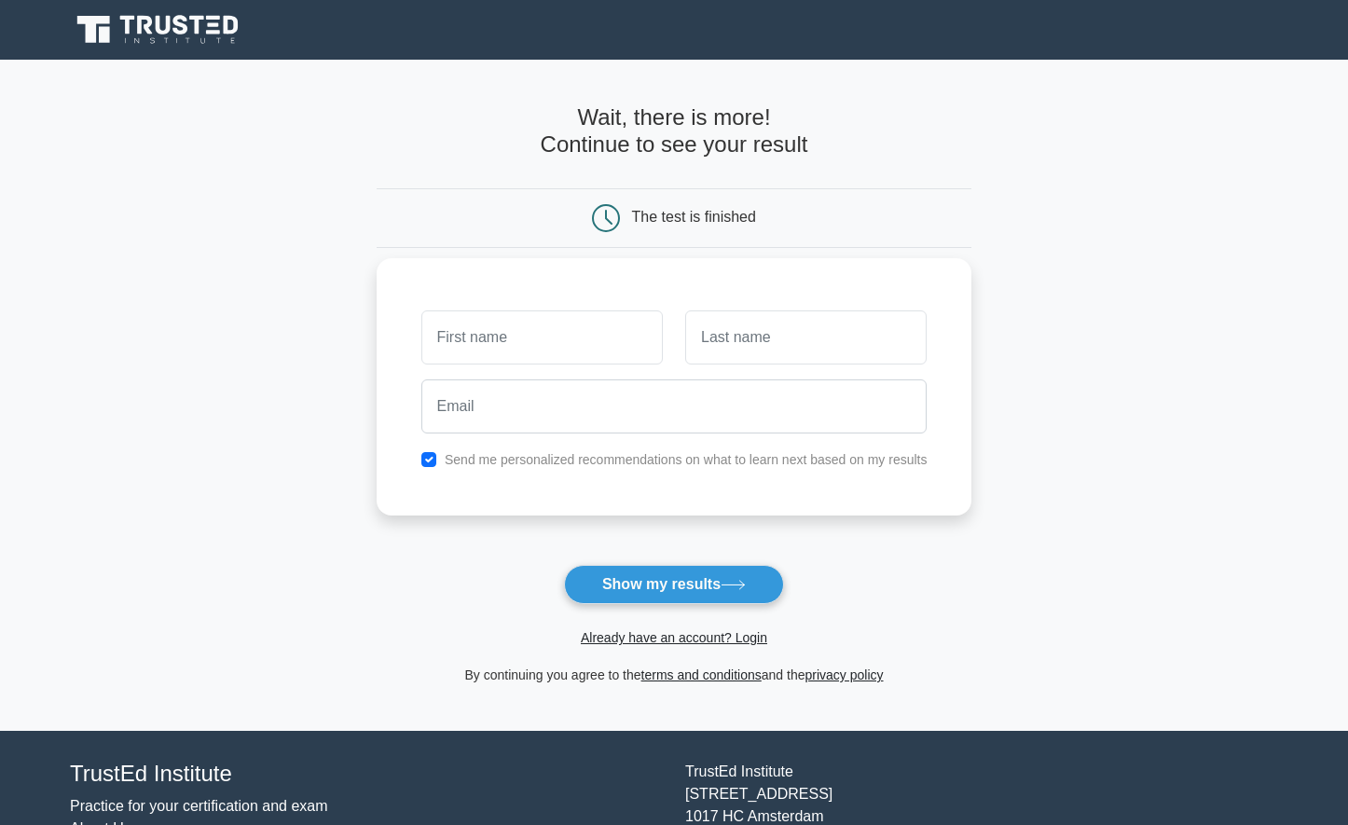
click at [587, 345] on input "text" at bounding box center [541, 337] width 241 height 54
type input "lawrencia"
click at [779, 330] on input "text" at bounding box center [805, 337] width 241 height 54
type input "g"
type input "Gyau"
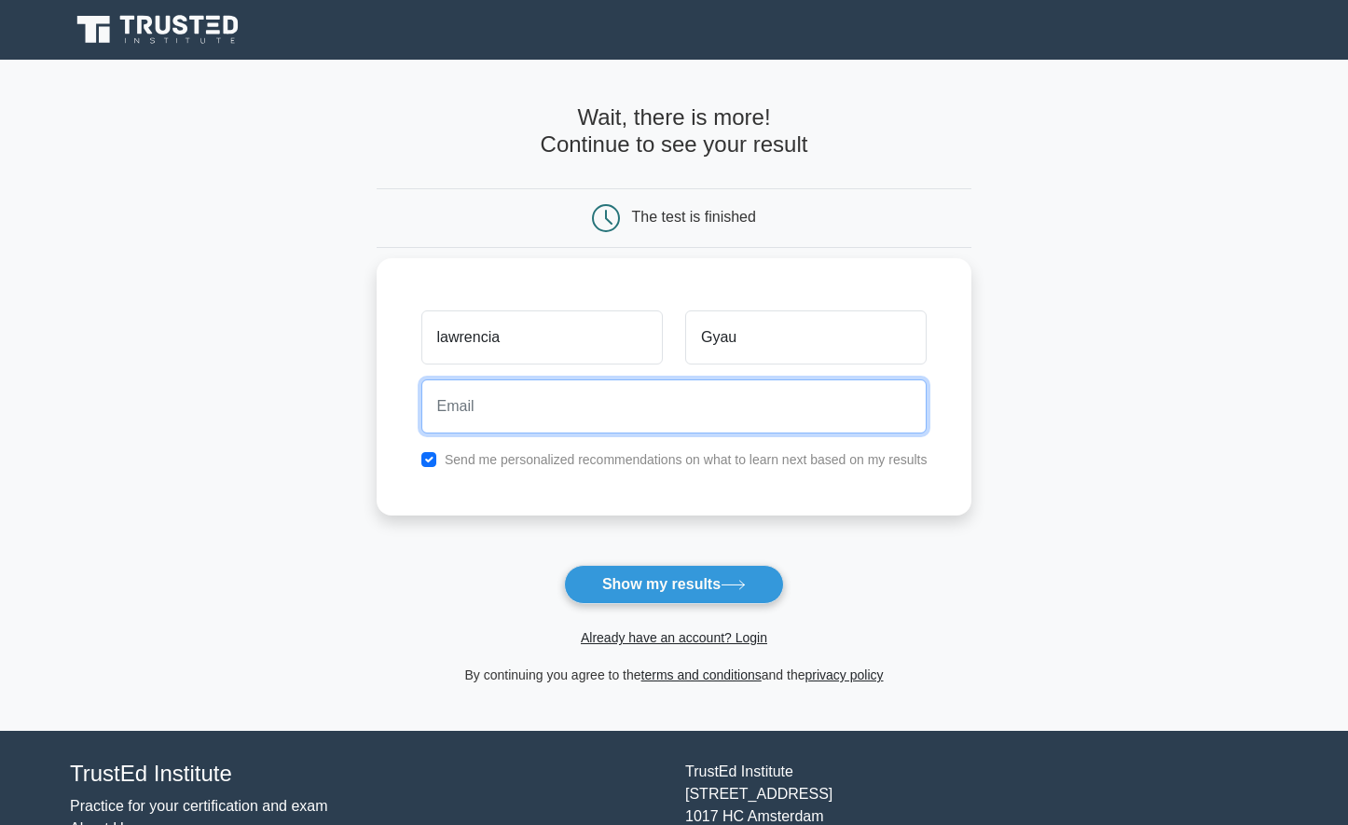
click at [475, 414] on input "email" at bounding box center [674, 406] width 506 height 54
click at [520, 410] on input "email" at bounding box center [674, 406] width 506 height 54
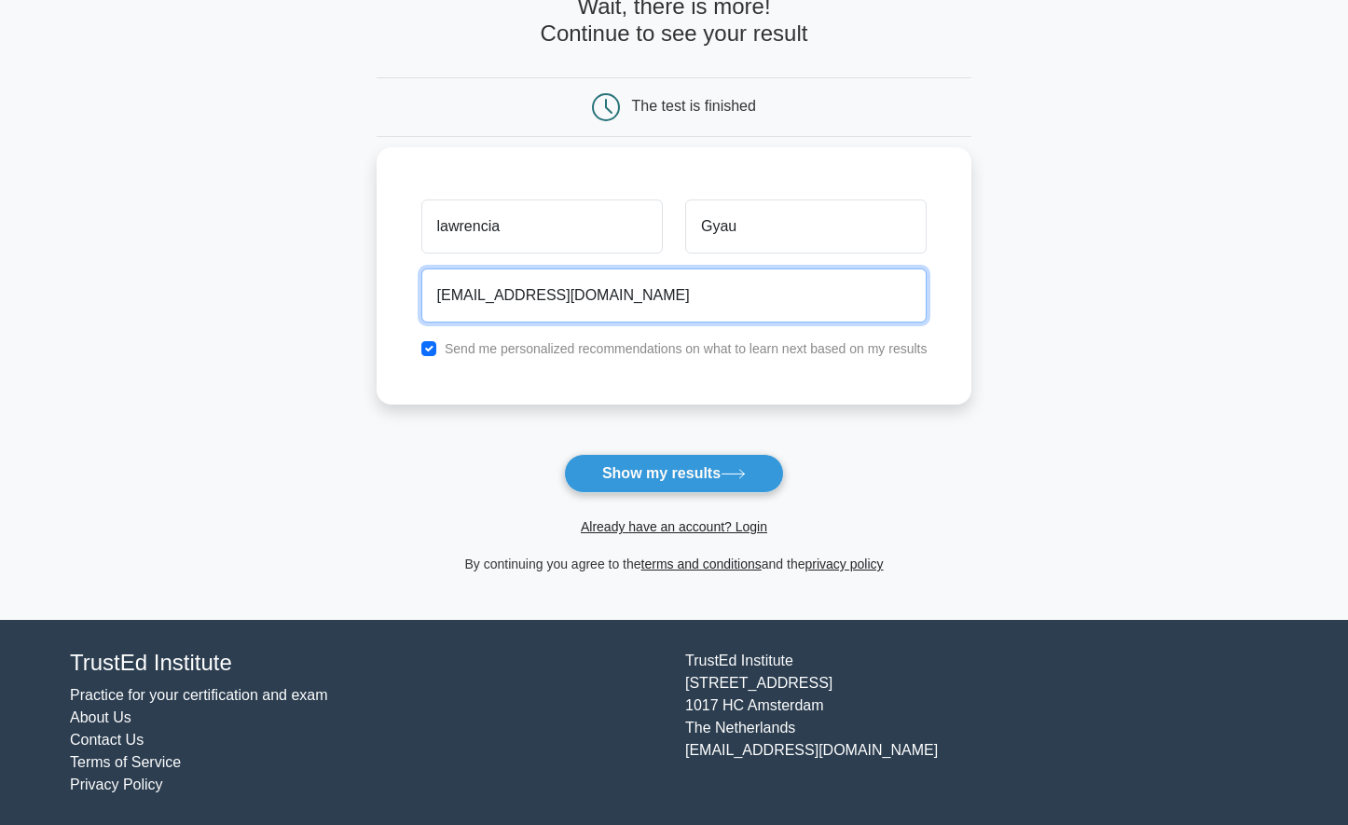
scroll to position [113, 0]
type input "lgyau@aga.gold"
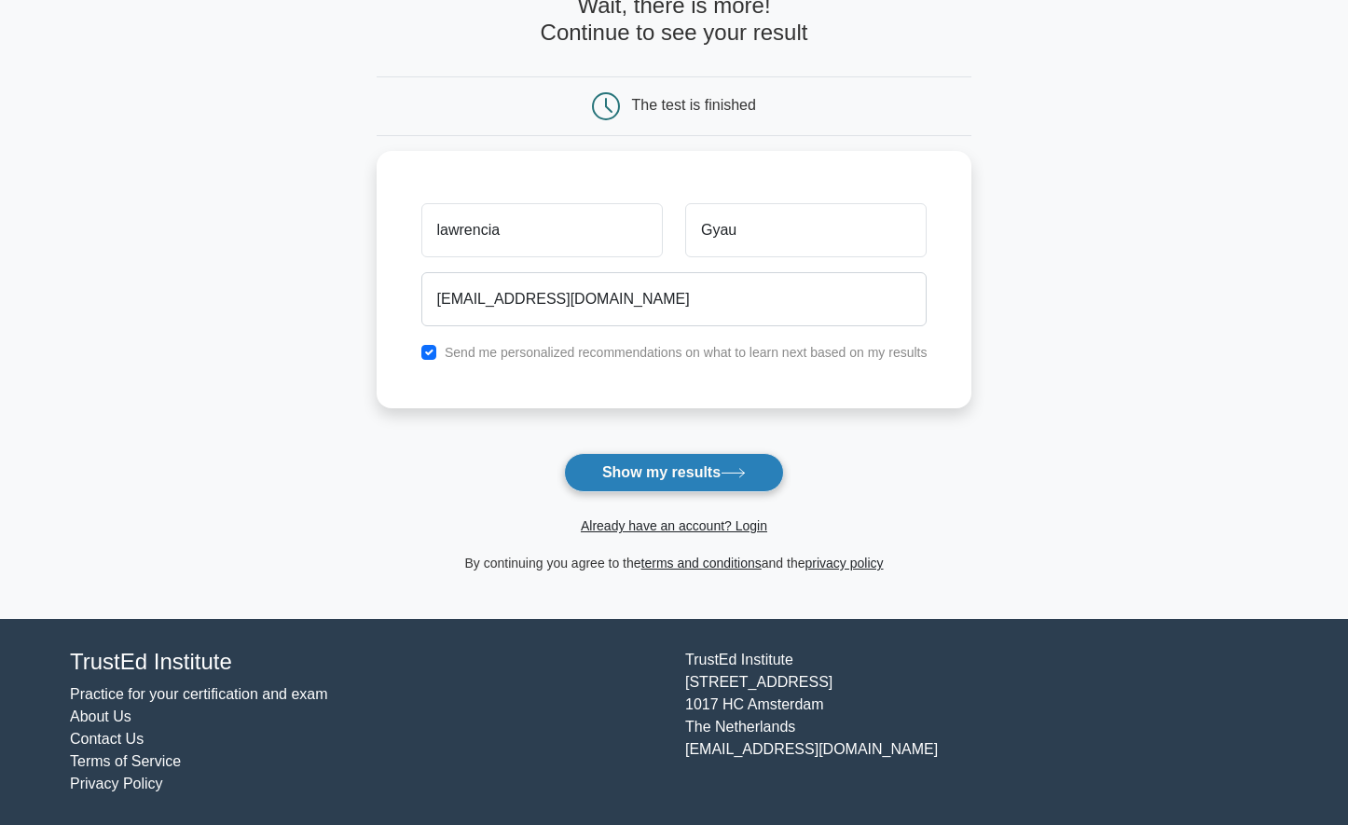
click at [660, 474] on button "Show my results" at bounding box center [674, 472] width 220 height 39
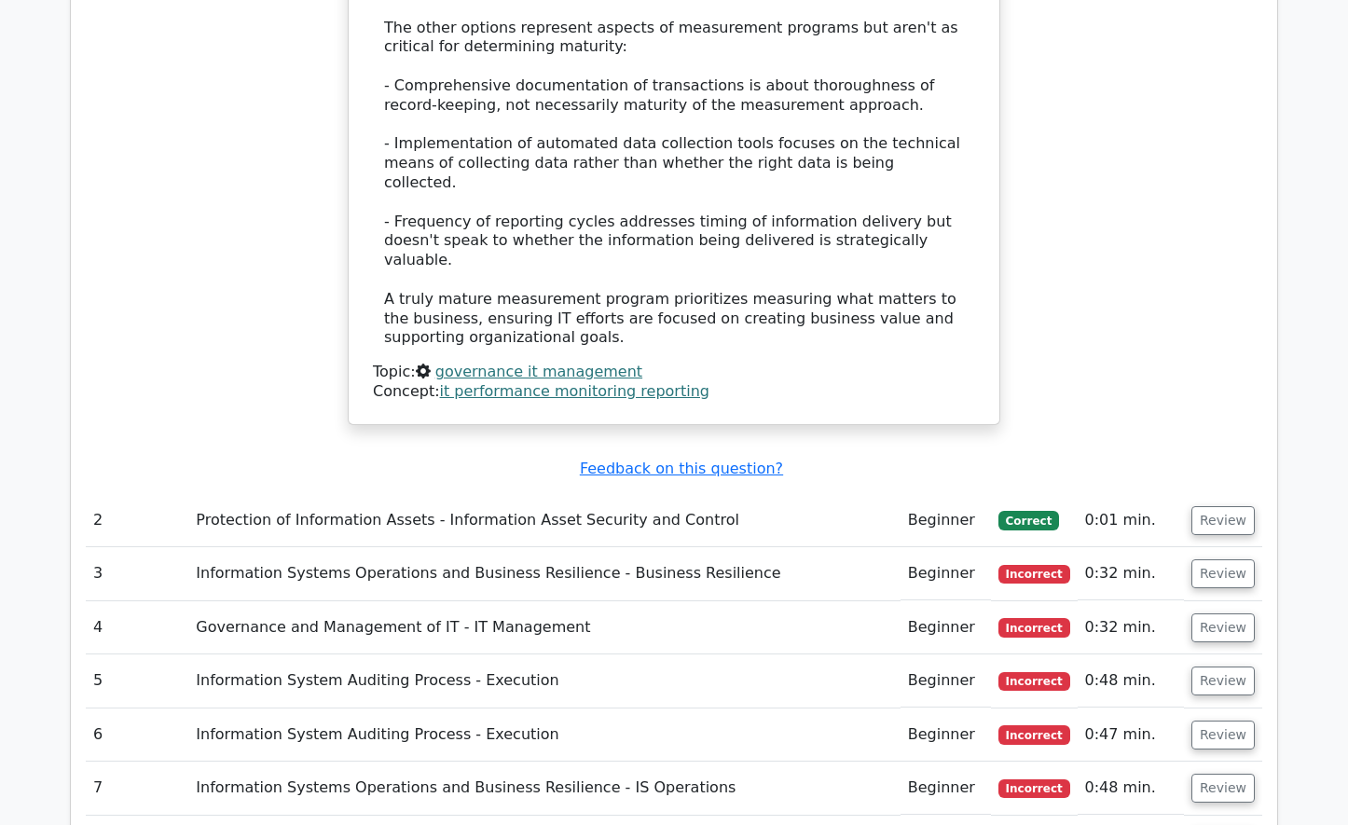
scroll to position [2424, 0]
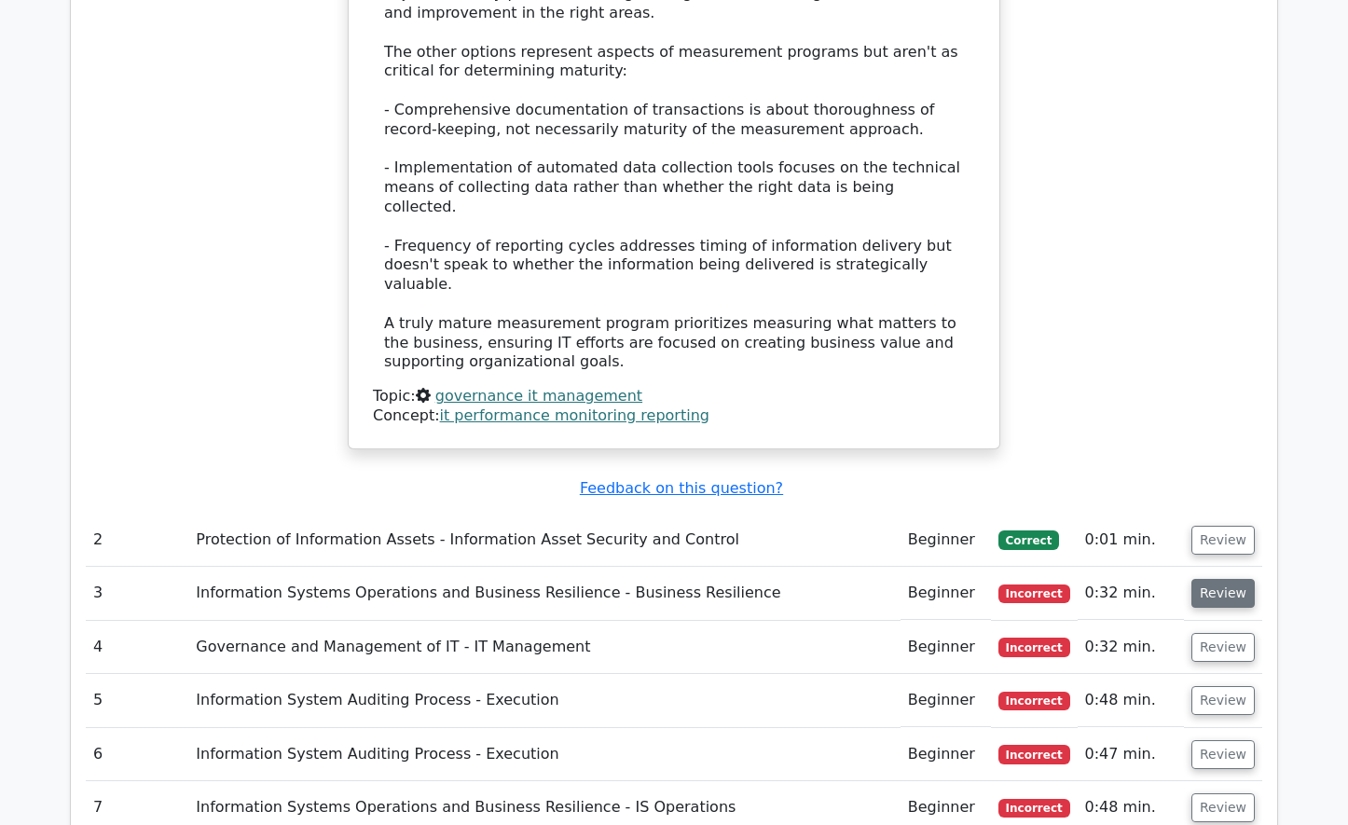
click at [1230, 579] on button "Review" at bounding box center [1222, 593] width 63 height 29
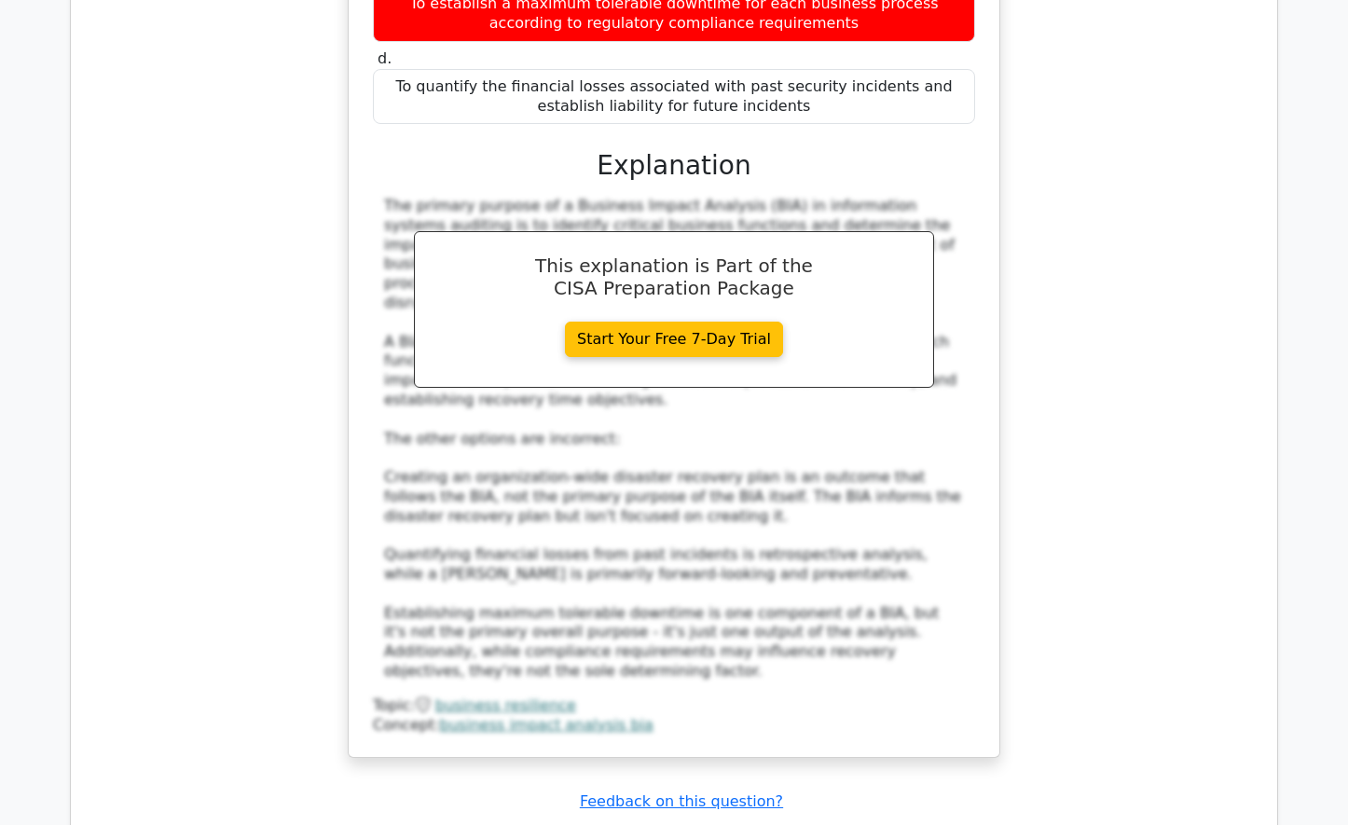
scroll to position [3356, 0]
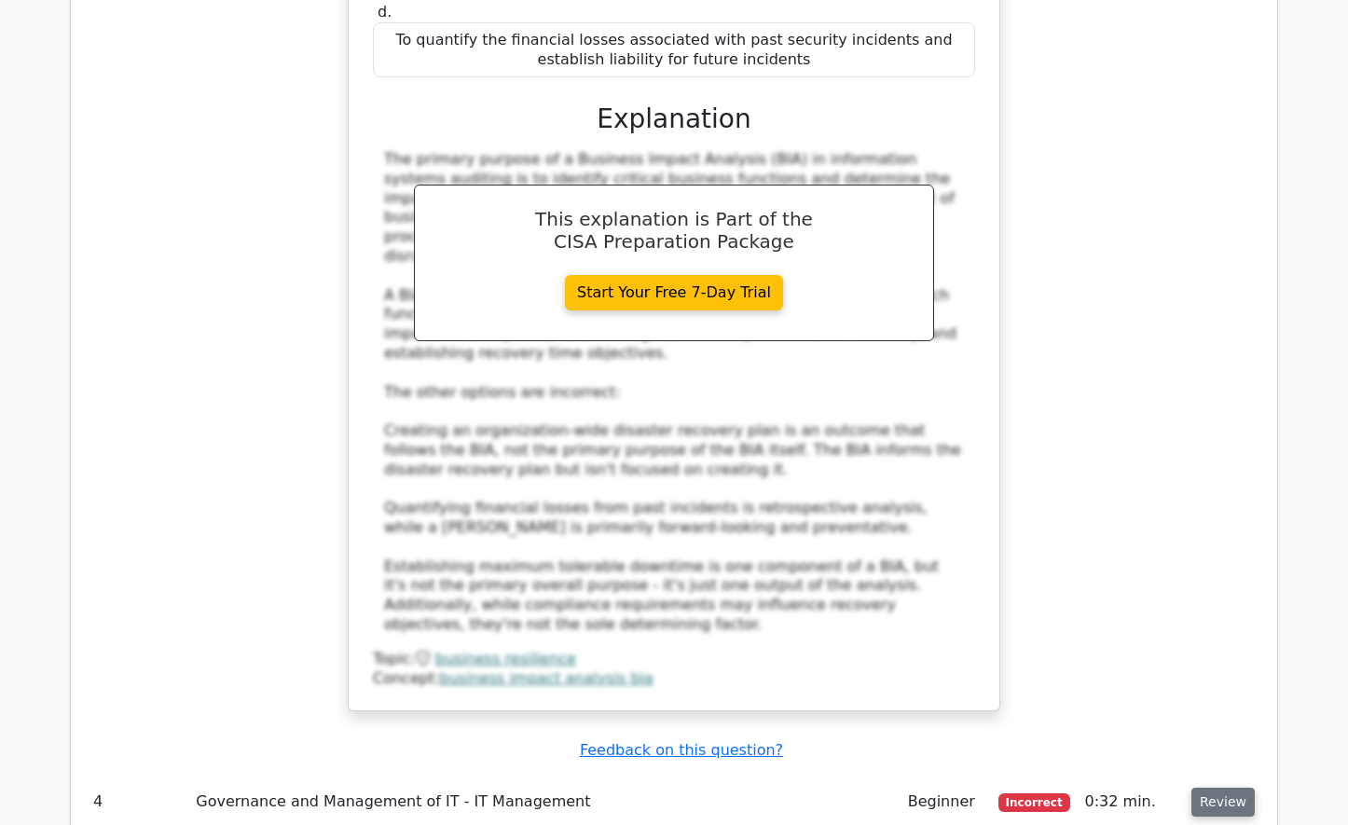
click at [1233, 788] on button "Review" at bounding box center [1222, 802] width 63 height 29
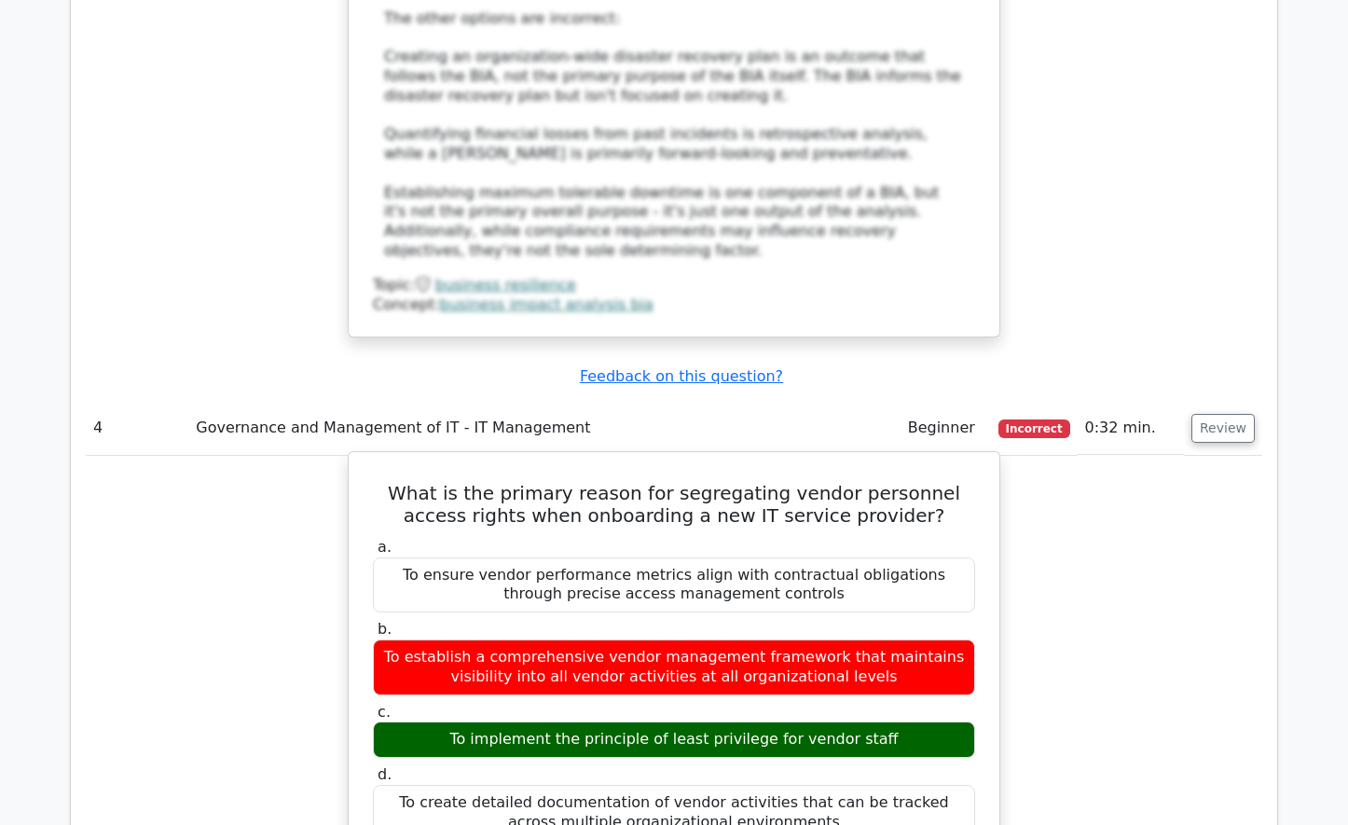
scroll to position [3729, 0]
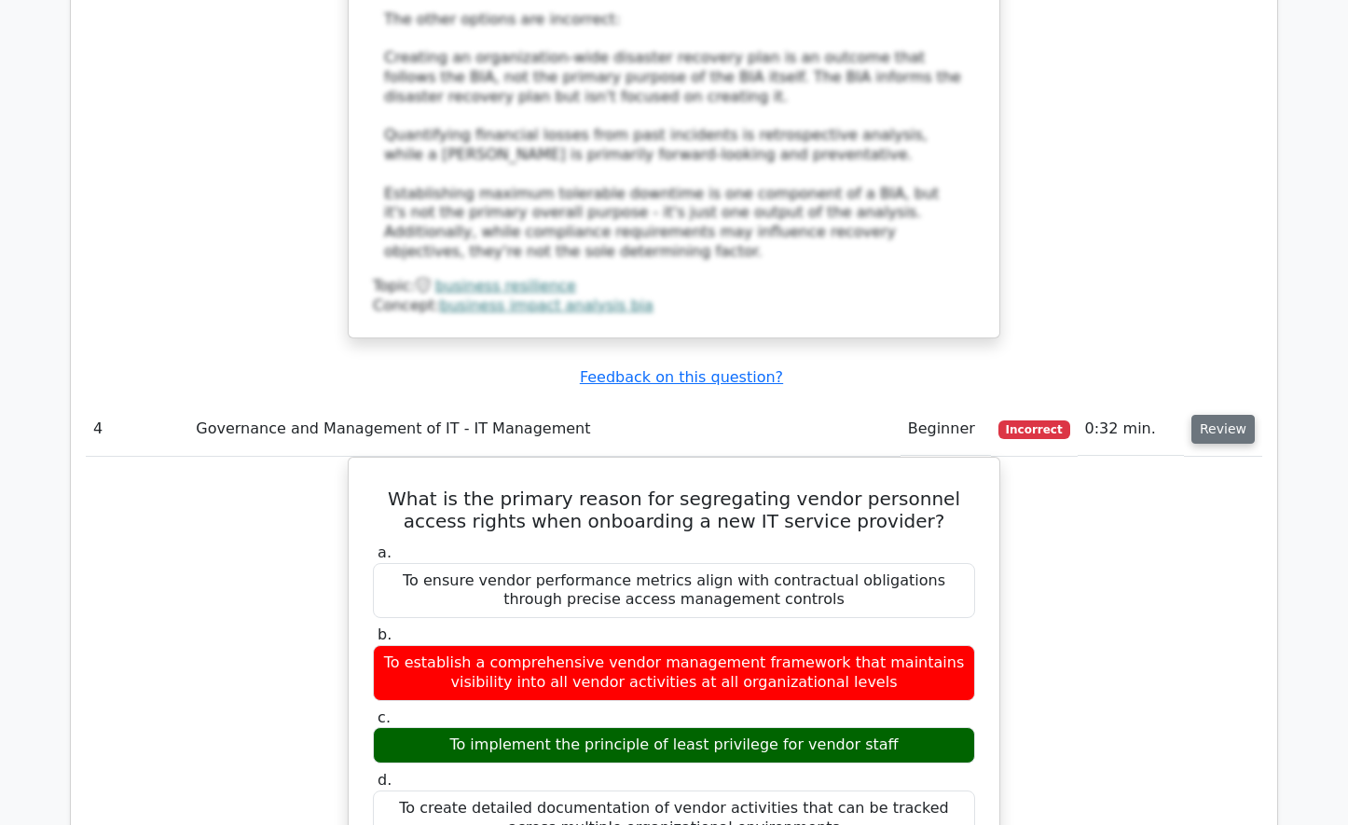
click at [1223, 415] on button "Review" at bounding box center [1222, 429] width 63 height 29
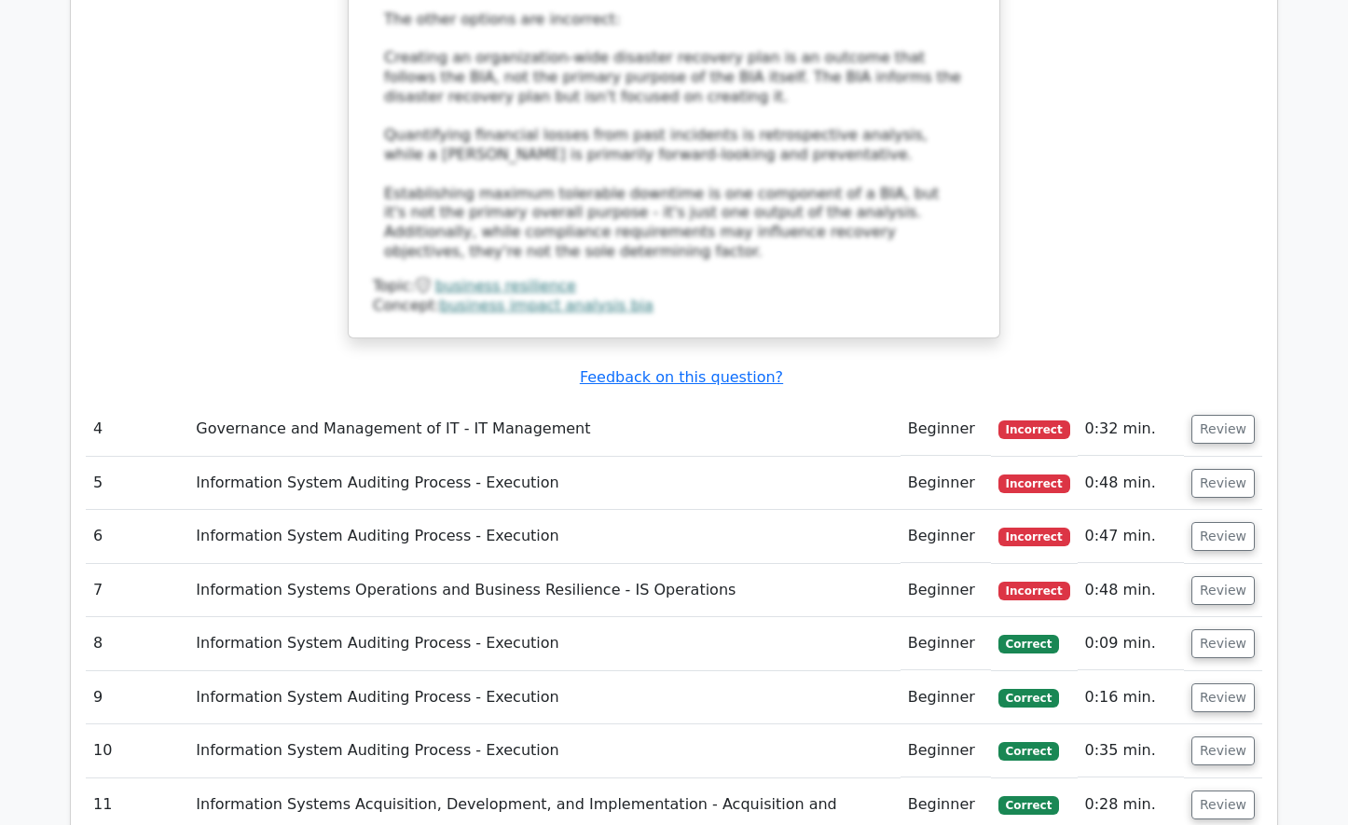
click at [313, 510] on td "Information System Auditing Process - Execution" at bounding box center [543, 536] width 711 height 53
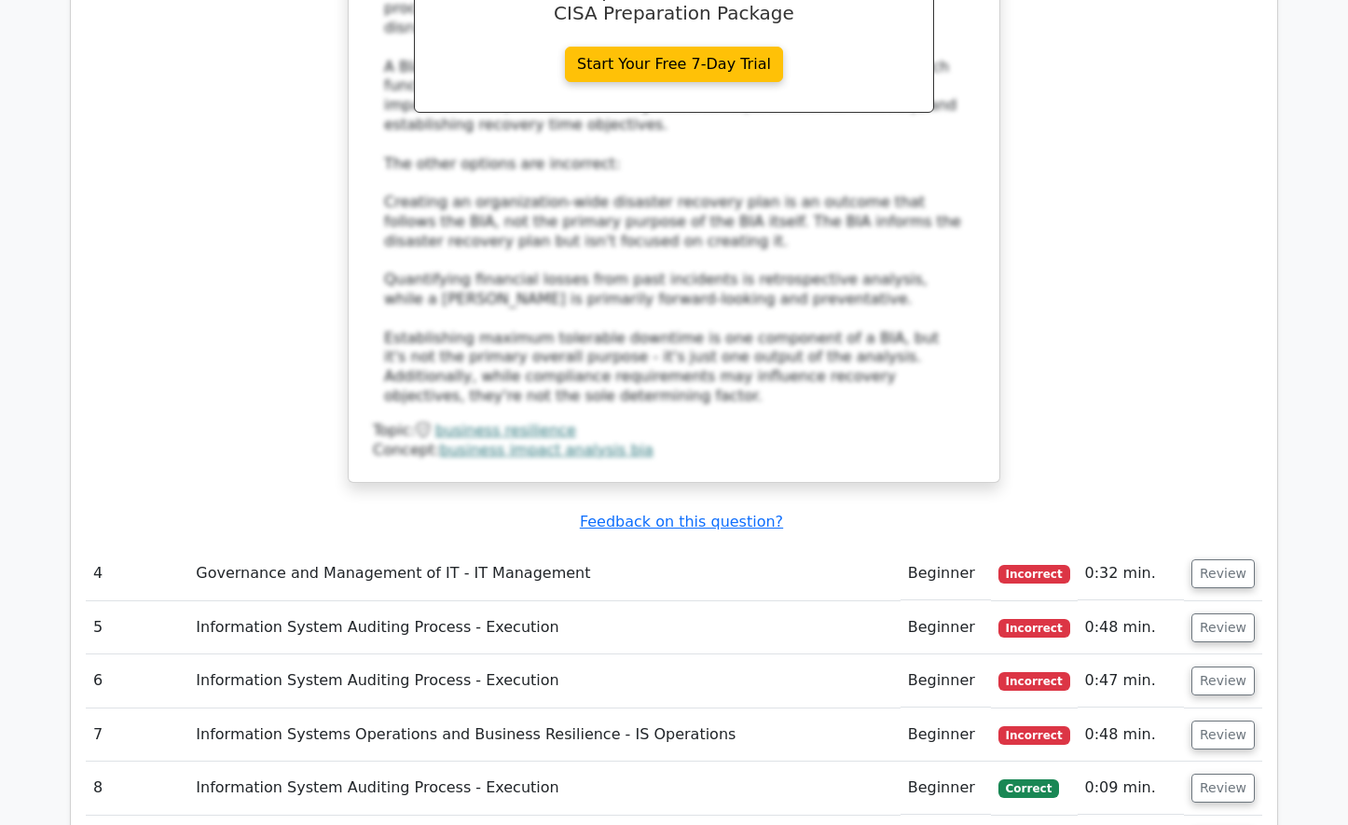
scroll to position [3635, 0]
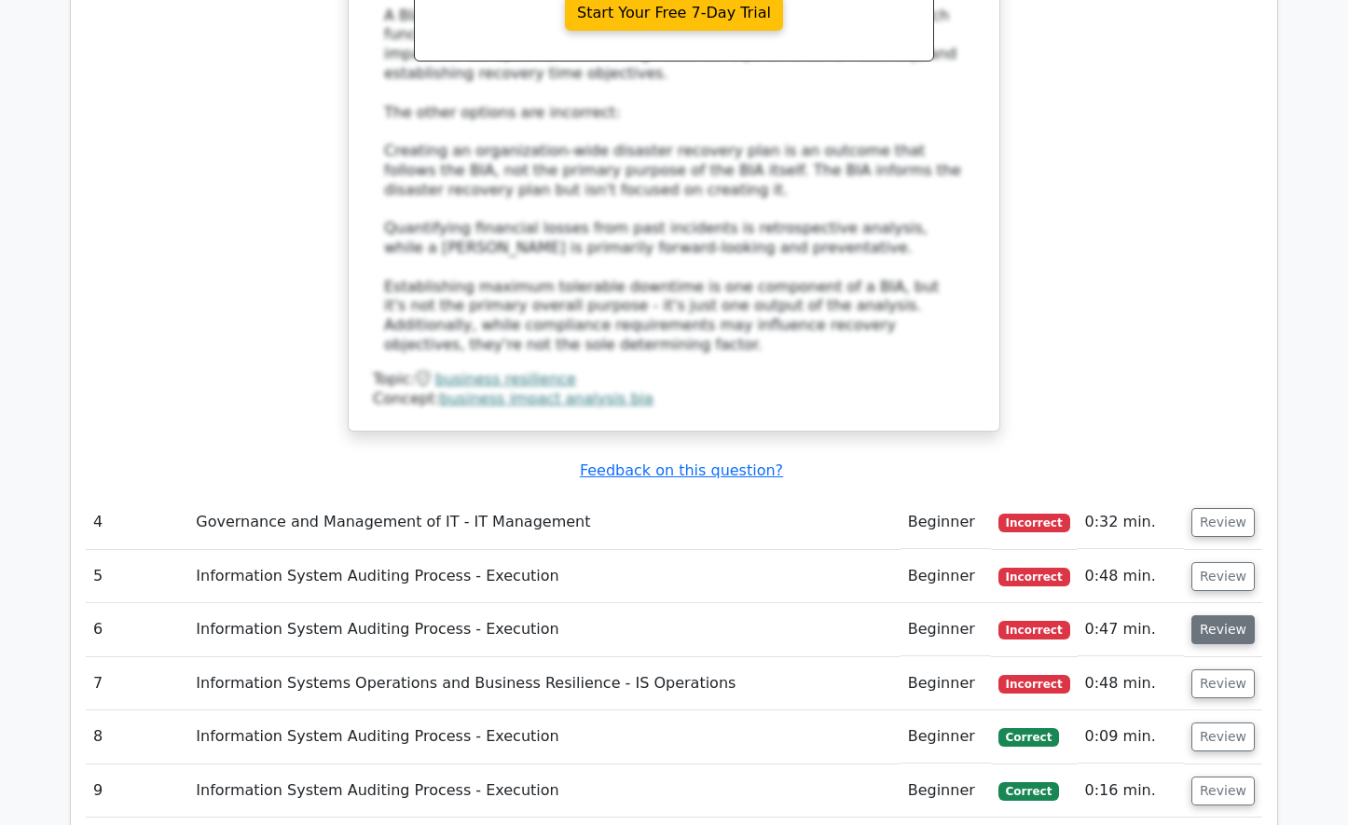
click at [1206, 615] on button "Review" at bounding box center [1222, 629] width 63 height 29
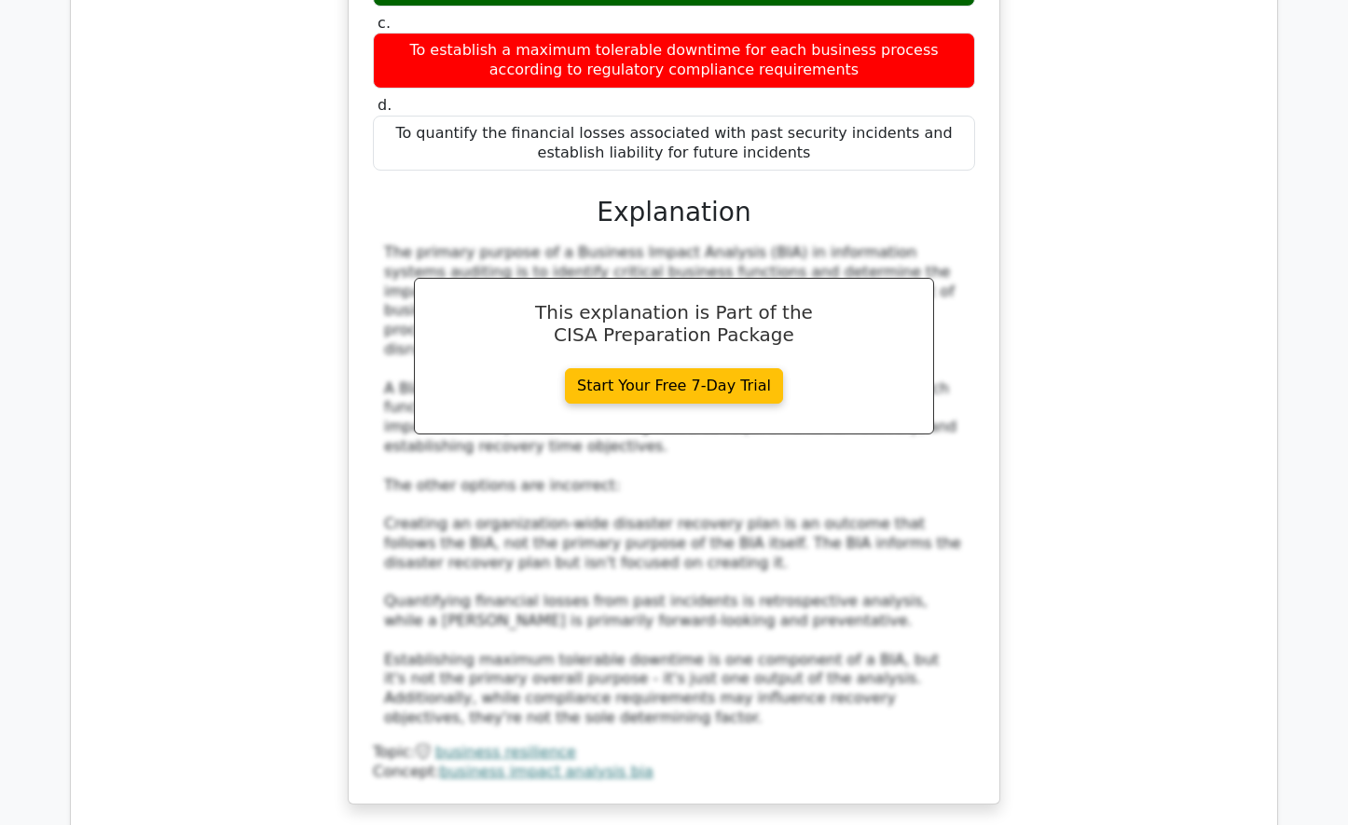
scroll to position [3356, 0]
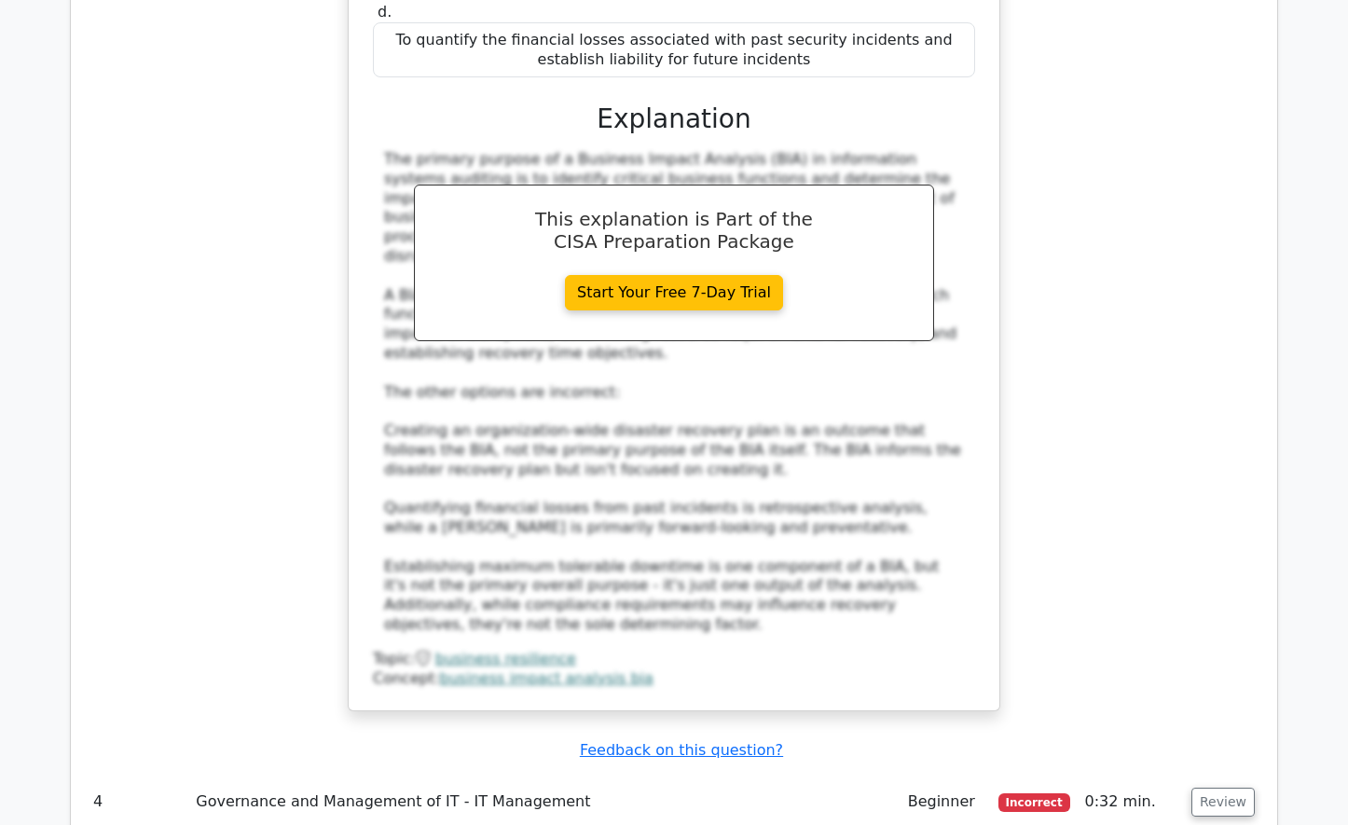
click at [1037, 793] on span "Incorrect" at bounding box center [1034, 802] width 72 height 19
click at [961, 776] on td "Beginner" at bounding box center [945, 802] width 90 height 53
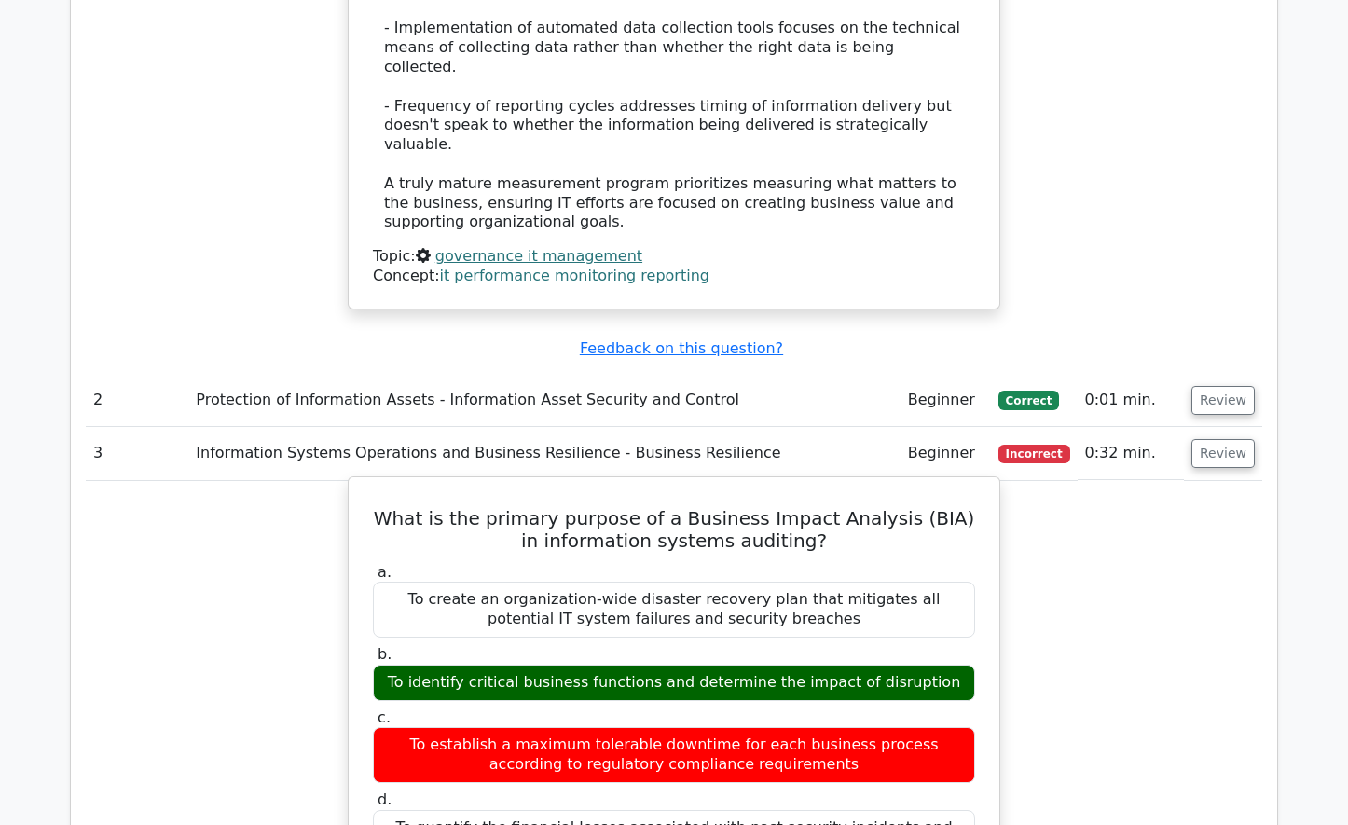
scroll to position [2610, 0]
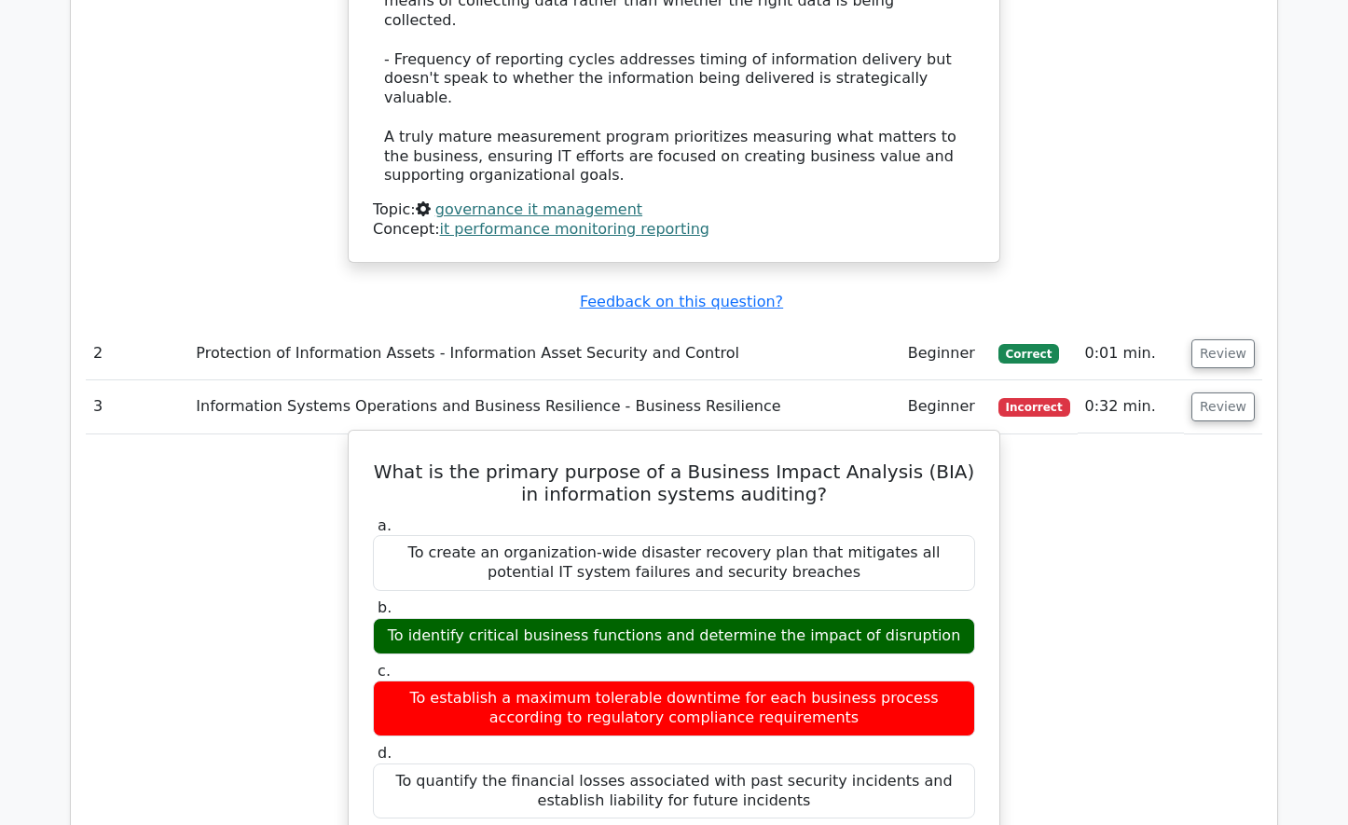
click at [620, 618] on div "To identify critical business functions and determine the impact of disruption" at bounding box center [674, 636] width 602 height 36
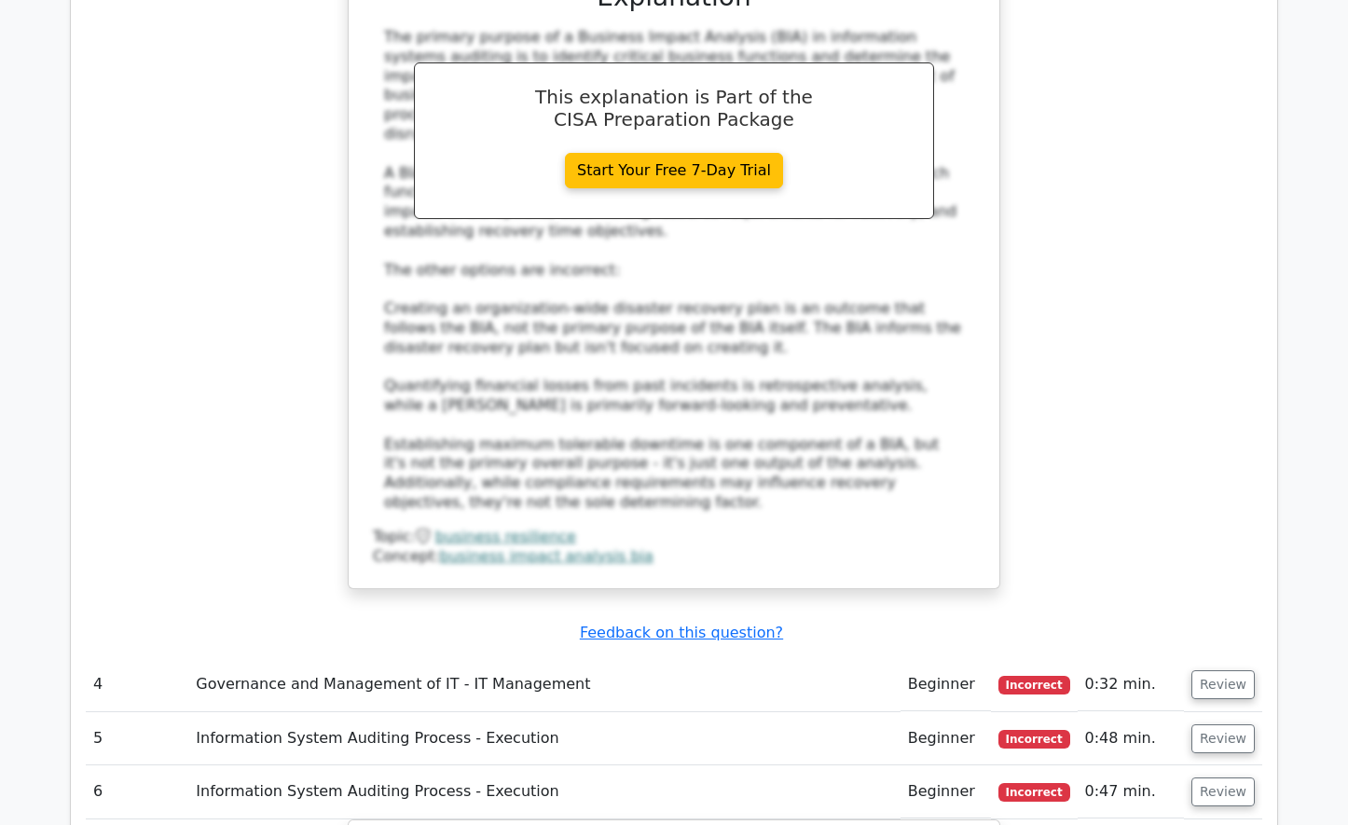
scroll to position [3542, 0]
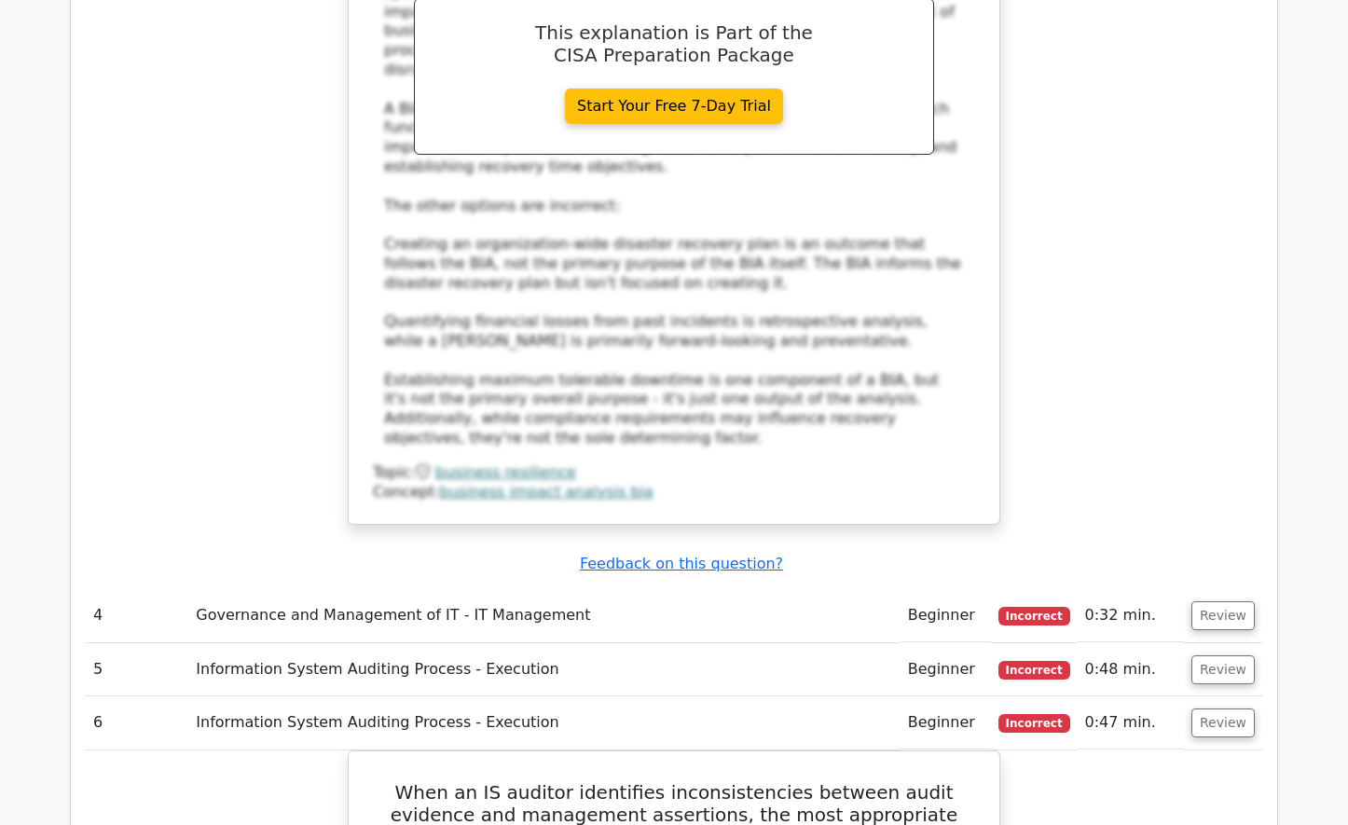
click at [302, 589] on td "Governance and Management of IT - IT Management" at bounding box center [543, 615] width 711 height 53
click at [1024, 607] on span "Incorrect" at bounding box center [1034, 616] width 72 height 19
click at [1213, 601] on button "Review" at bounding box center [1222, 615] width 63 height 29
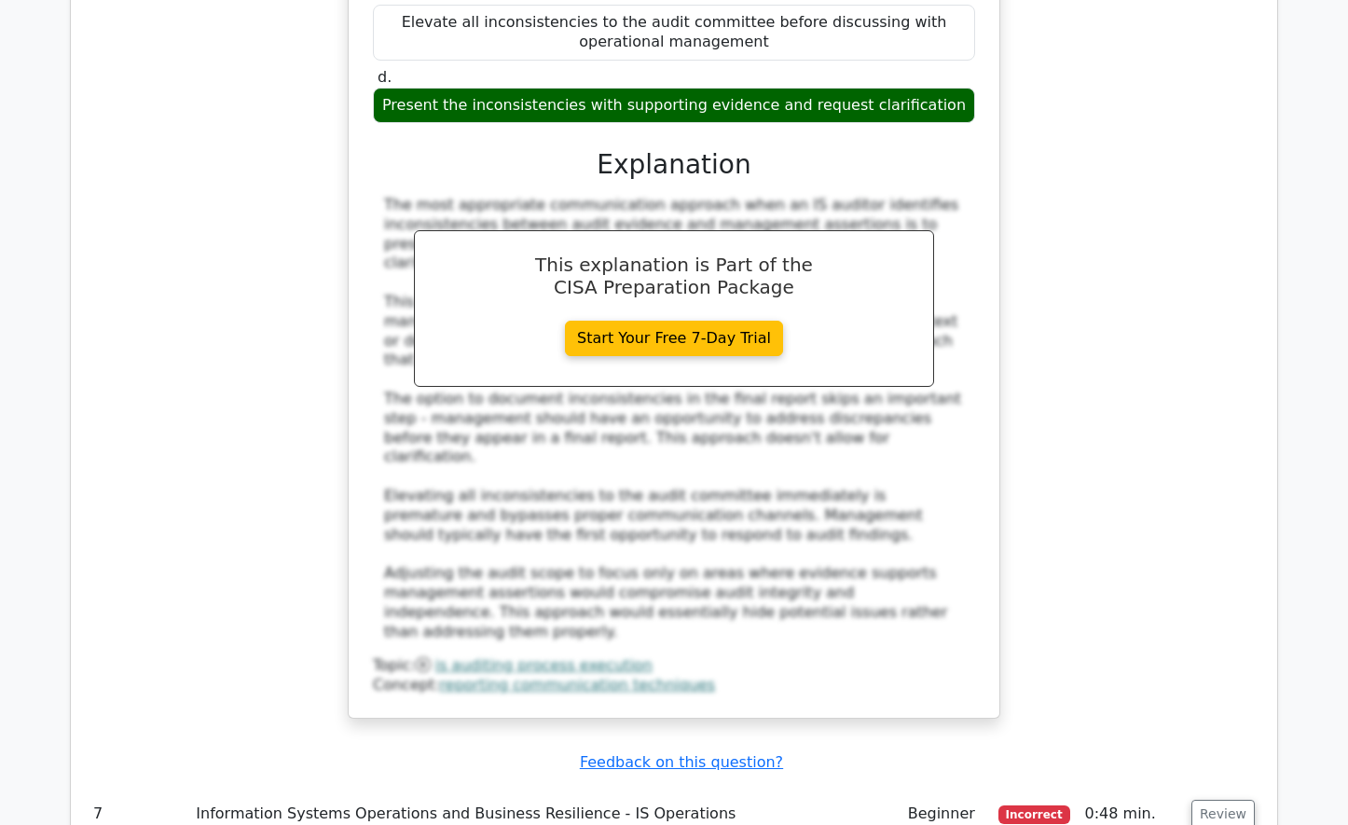
scroll to position [5686, 0]
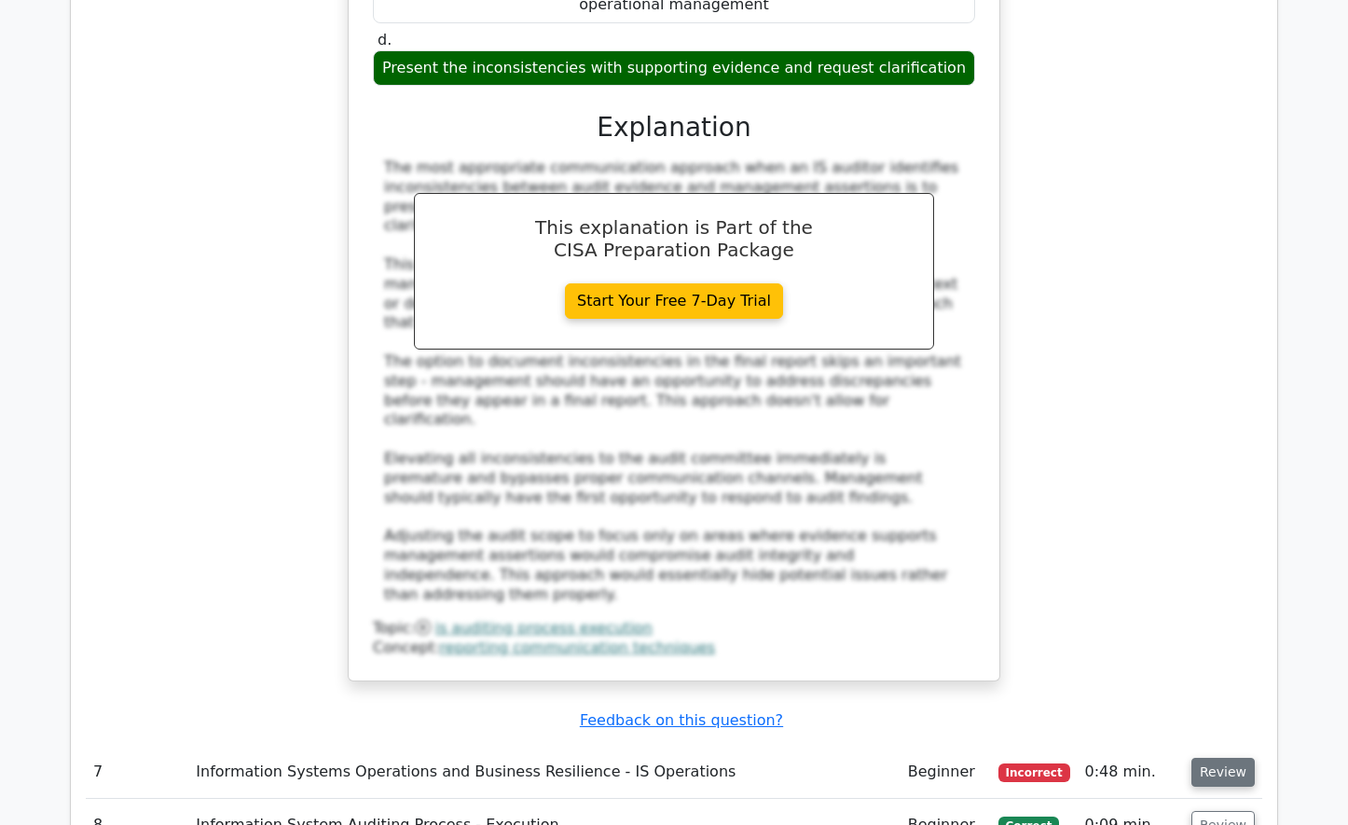
click at [1206, 758] on button "Review" at bounding box center [1222, 772] width 63 height 29
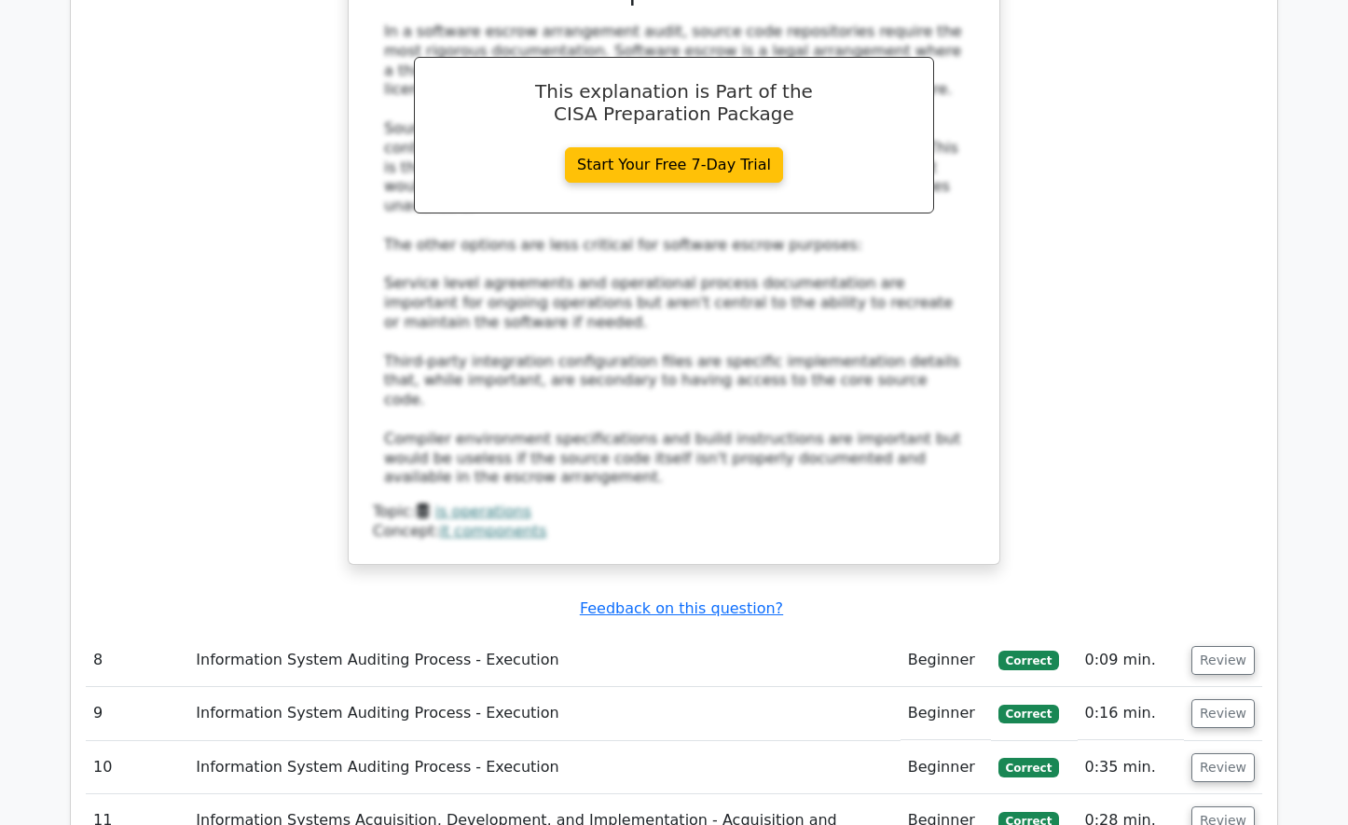
scroll to position [6991, 0]
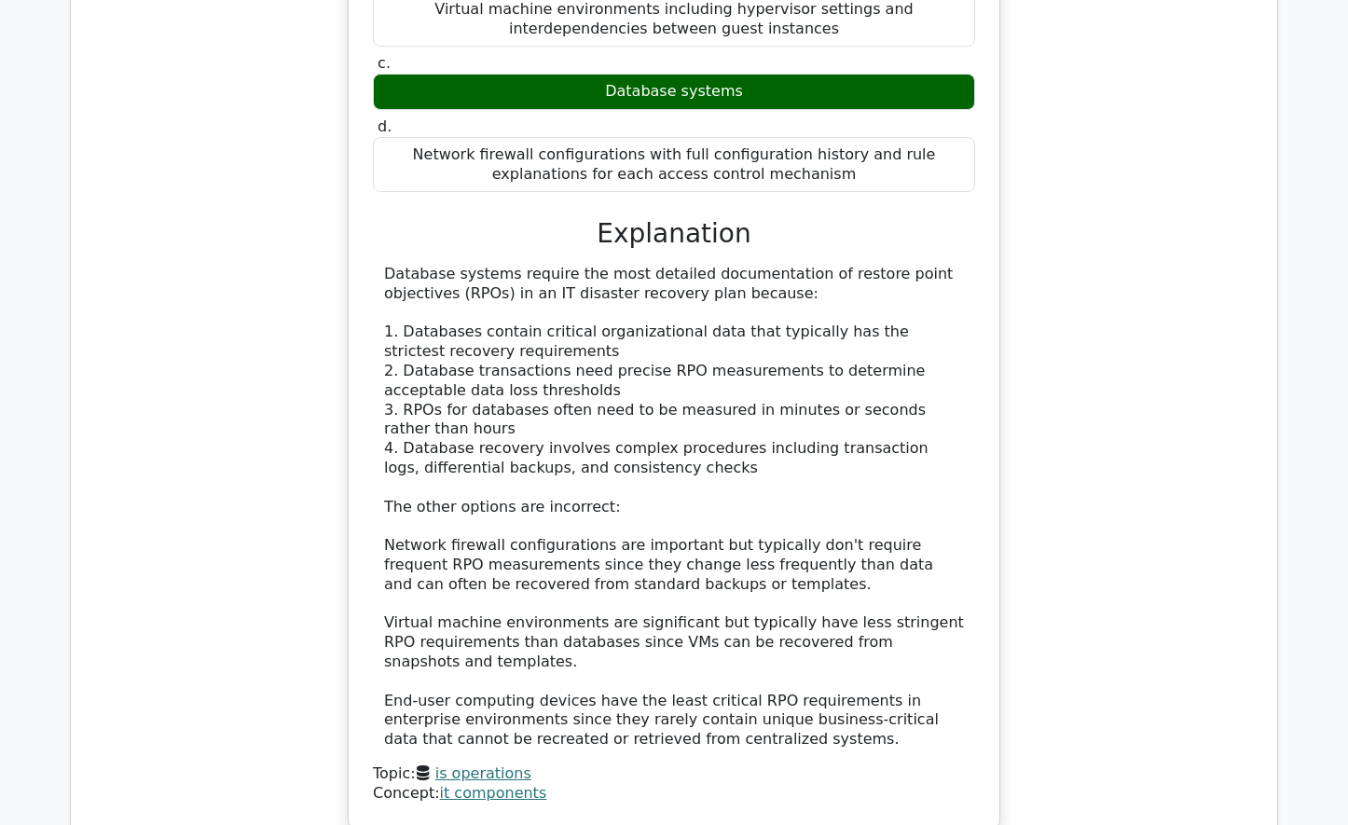
scroll to position [8203, 0]
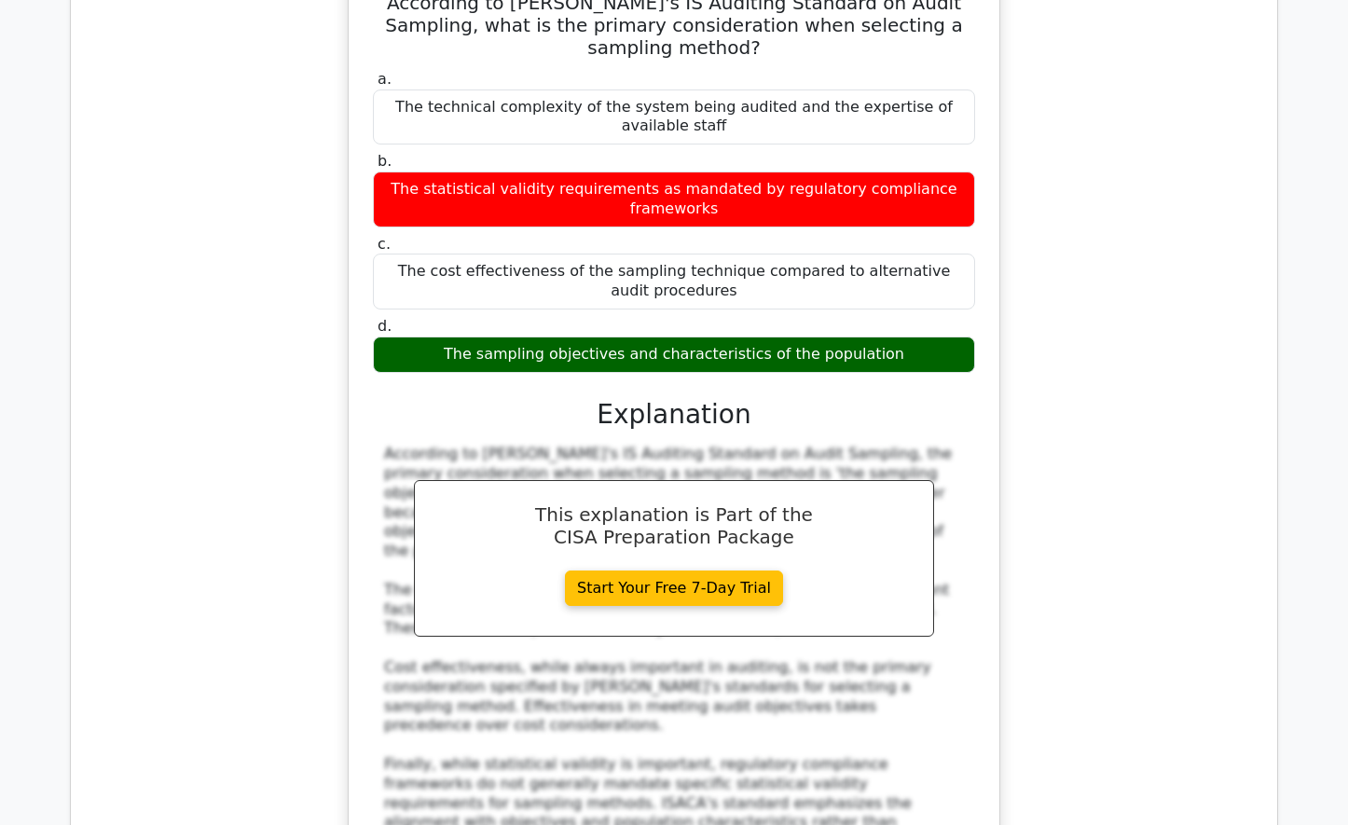
scroll to position [9228, 0]
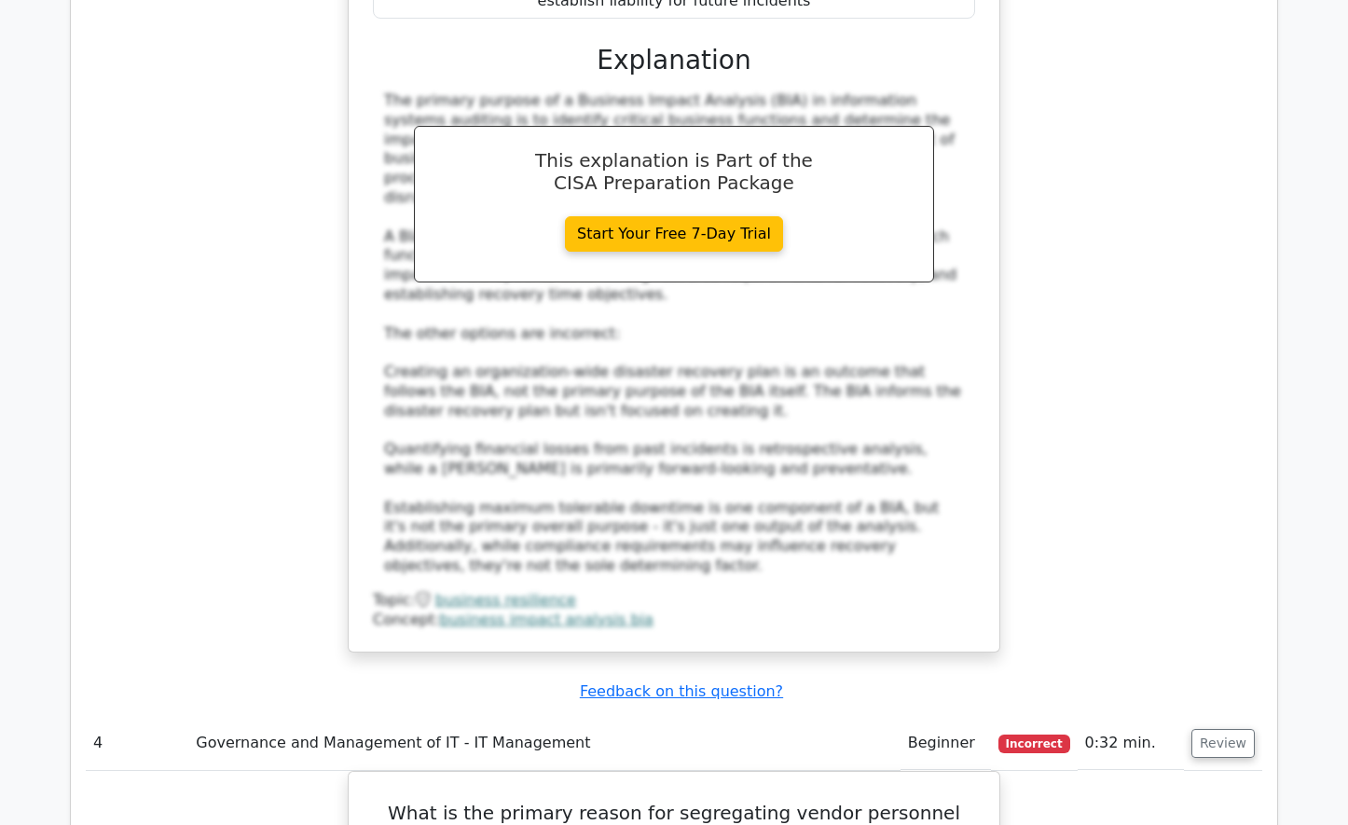
scroll to position [3447, 0]
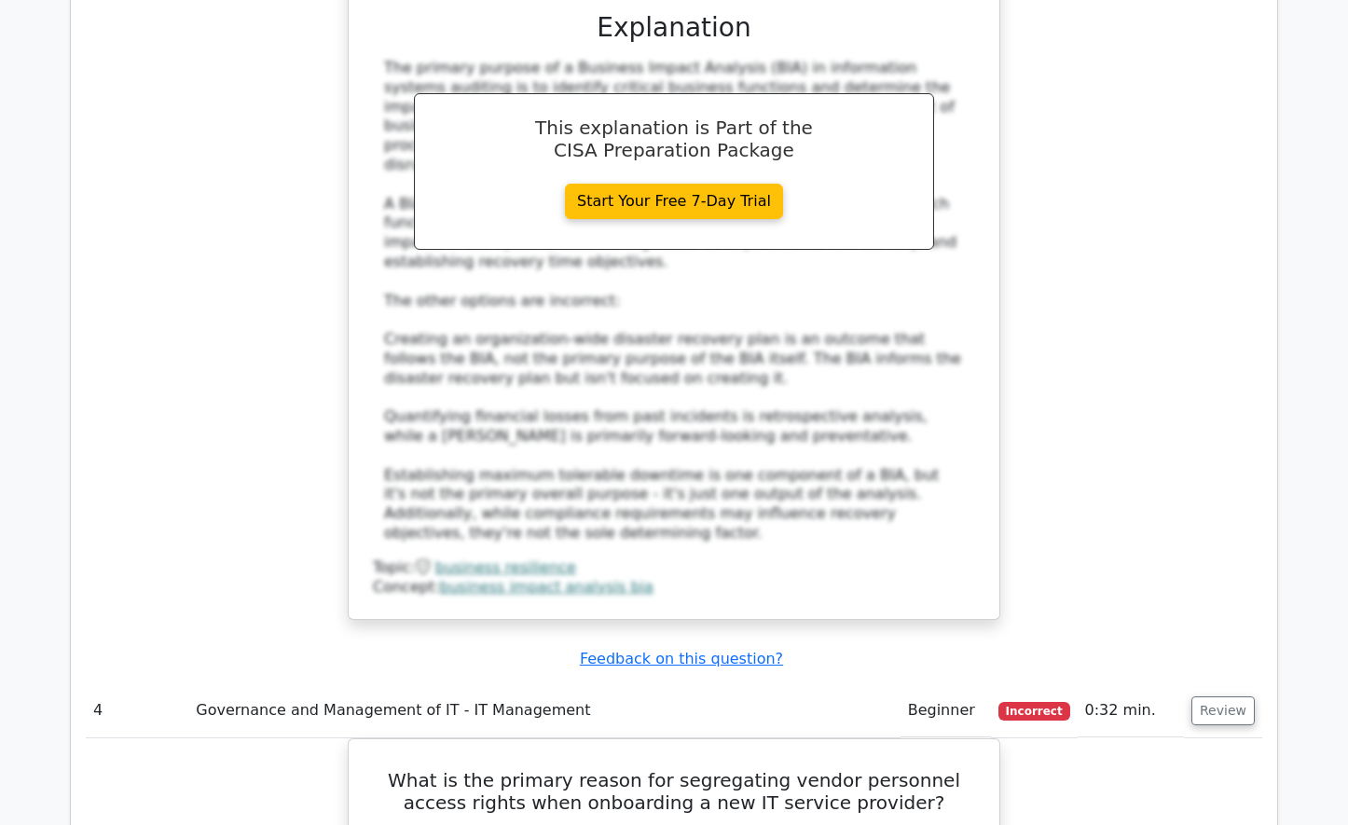
drag, startPoint x: 492, startPoint y: 711, endPoint x: 1126, endPoint y: 560, distance: 651.6
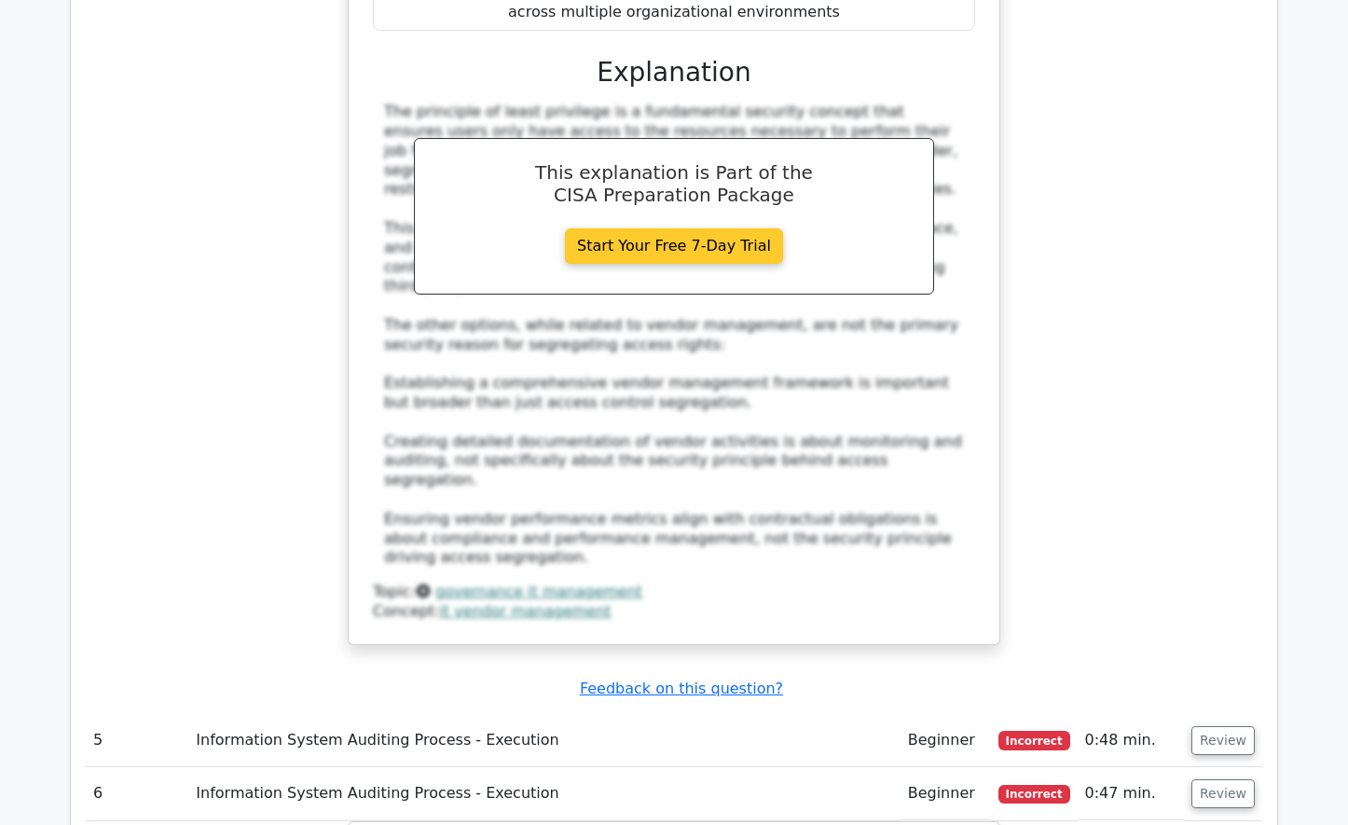
scroll to position [4566, 0]
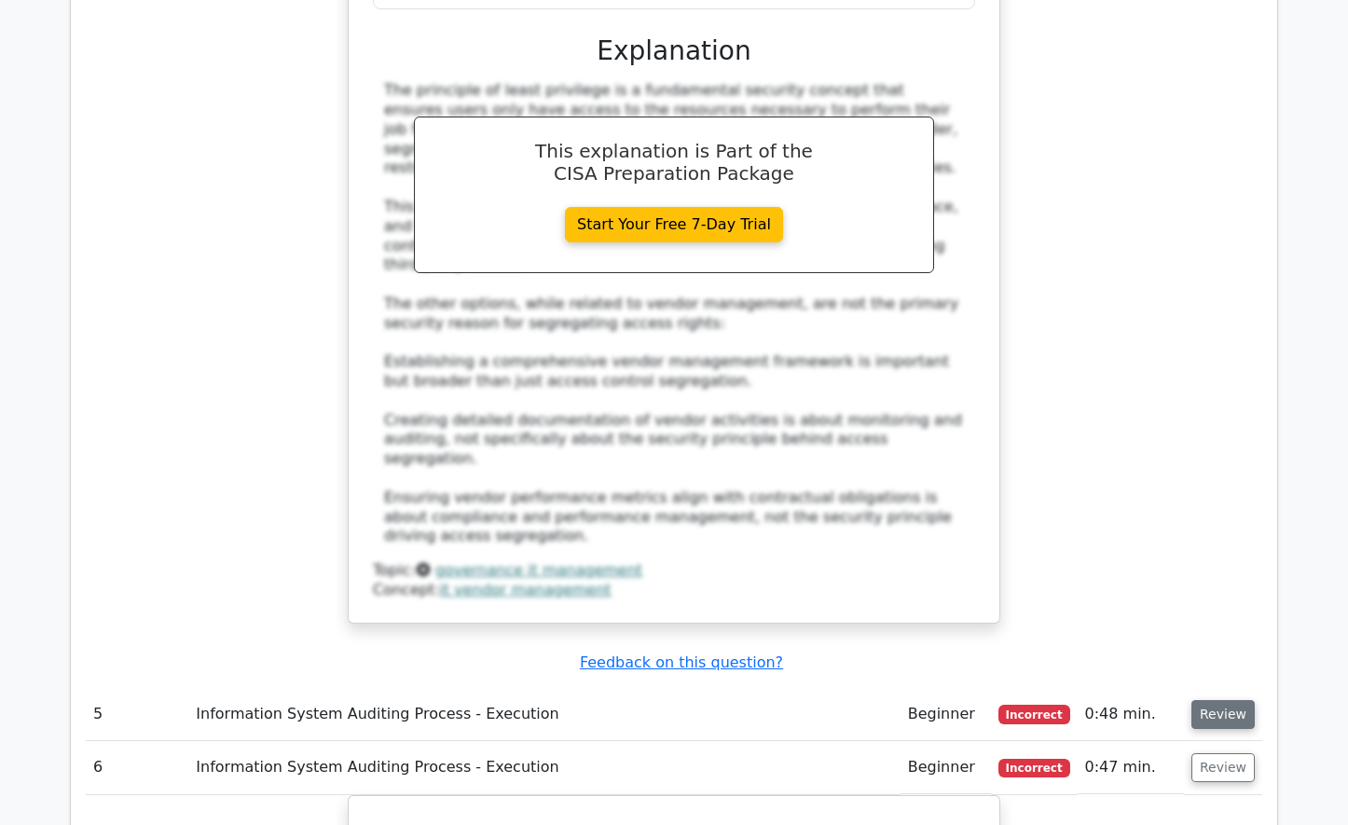
click at [1226, 700] on button "Review" at bounding box center [1222, 714] width 63 height 29
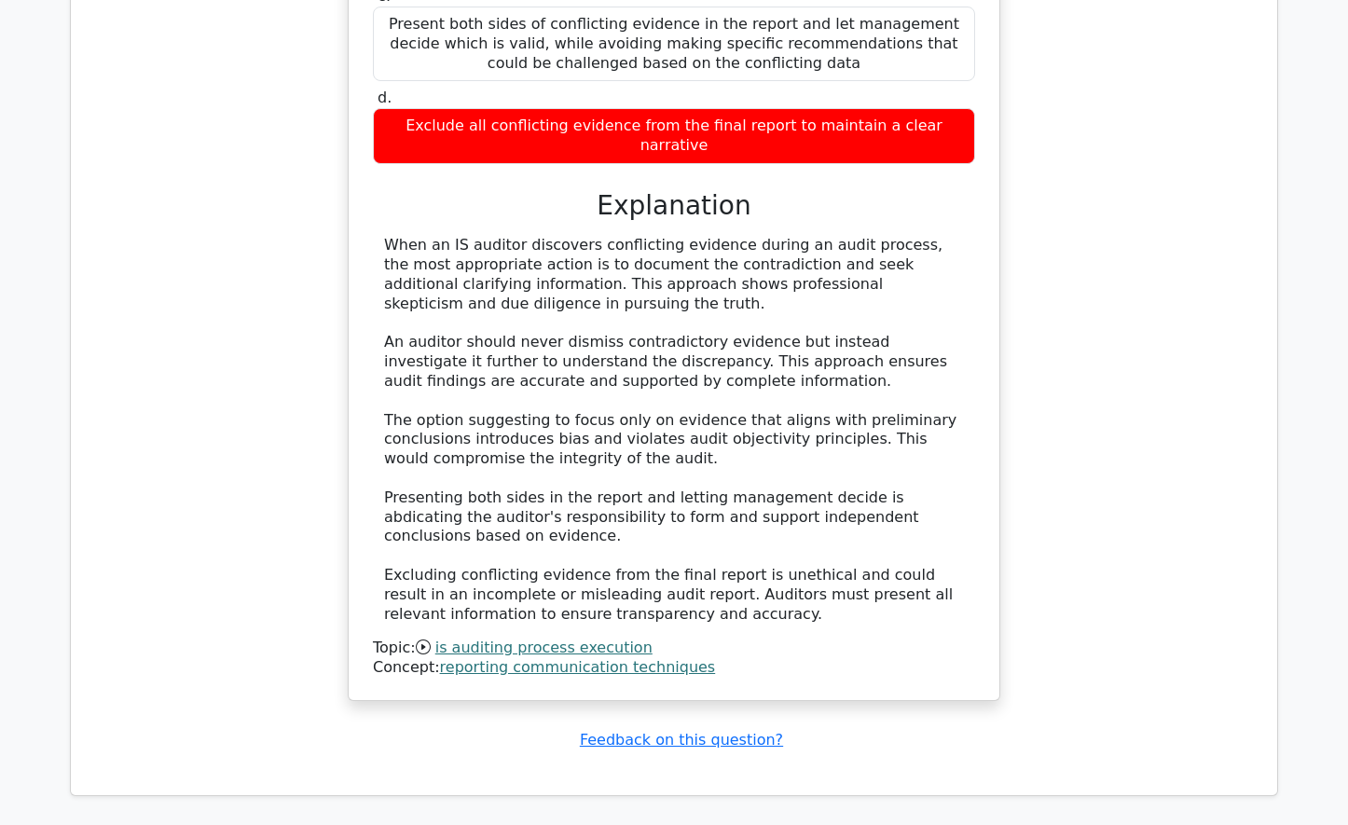
scroll to position [11918, 0]
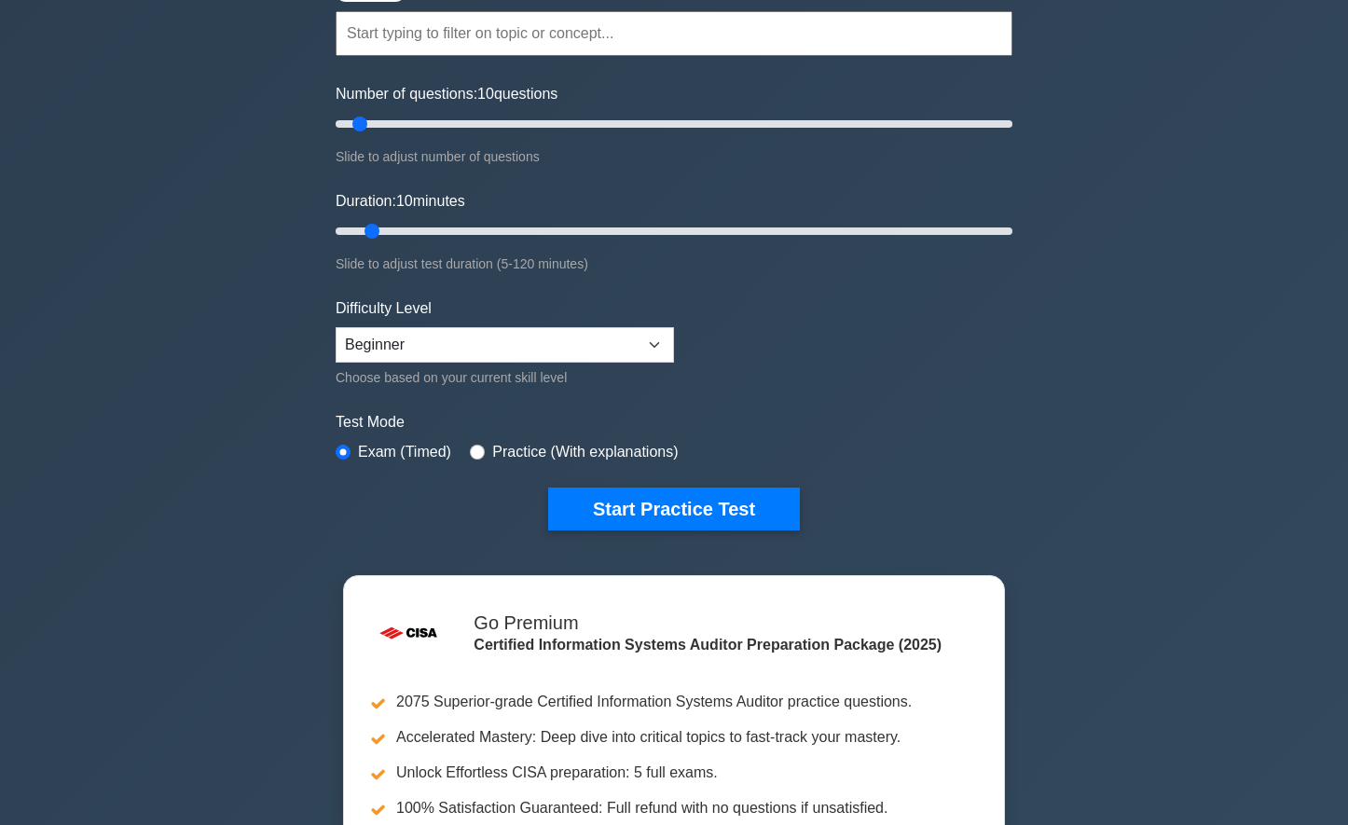
scroll to position [186, 0]
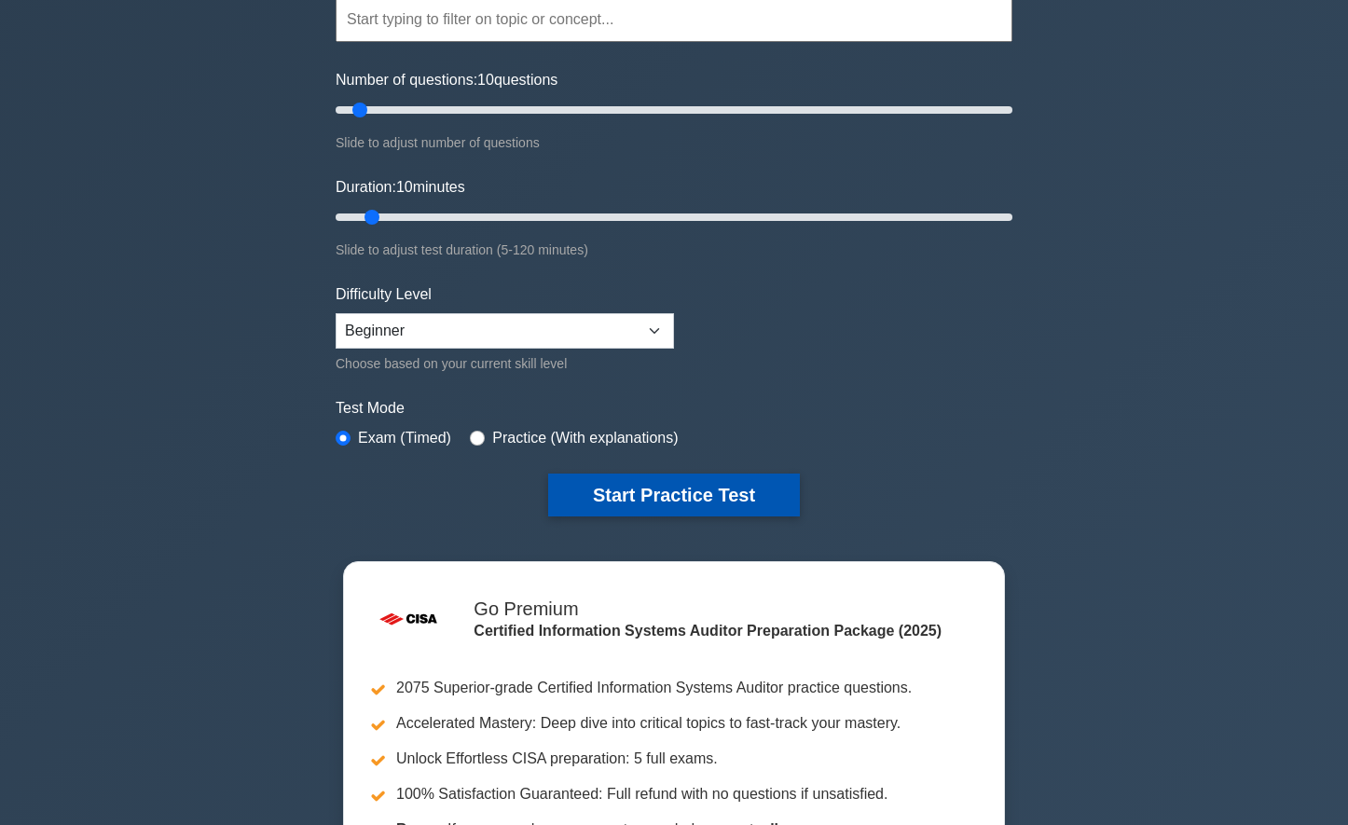
click at [673, 494] on button "Start Practice Test" at bounding box center [674, 495] width 252 height 43
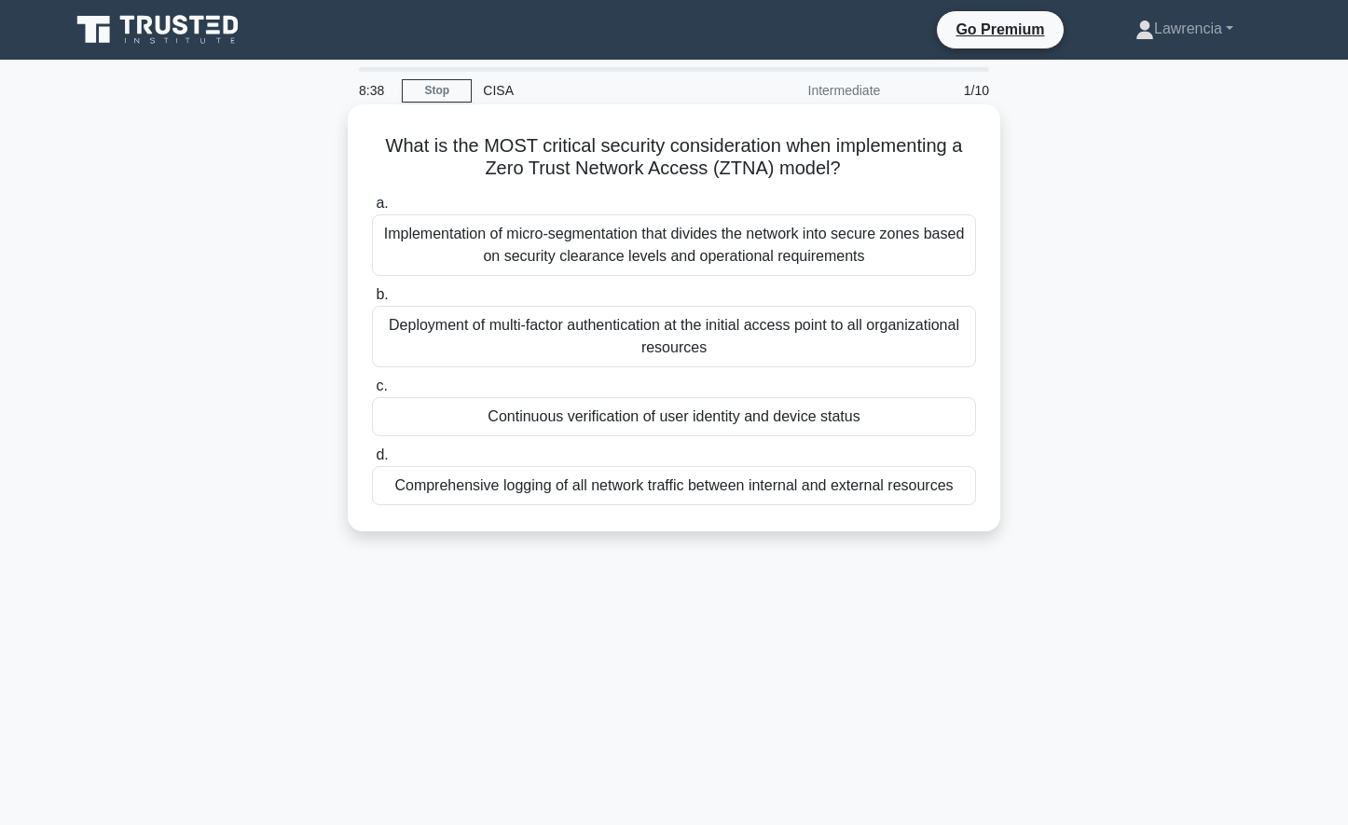
click at [640, 260] on div "Implementation of micro-segmentation that divides the network into secure zones…" at bounding box center [674, 245] width 604 height 62
click at [372, 210] on input "a. Implementation of micro-segmentation that divides the network into secure zo…" at bounding box center [372, 204] width 0 height 12
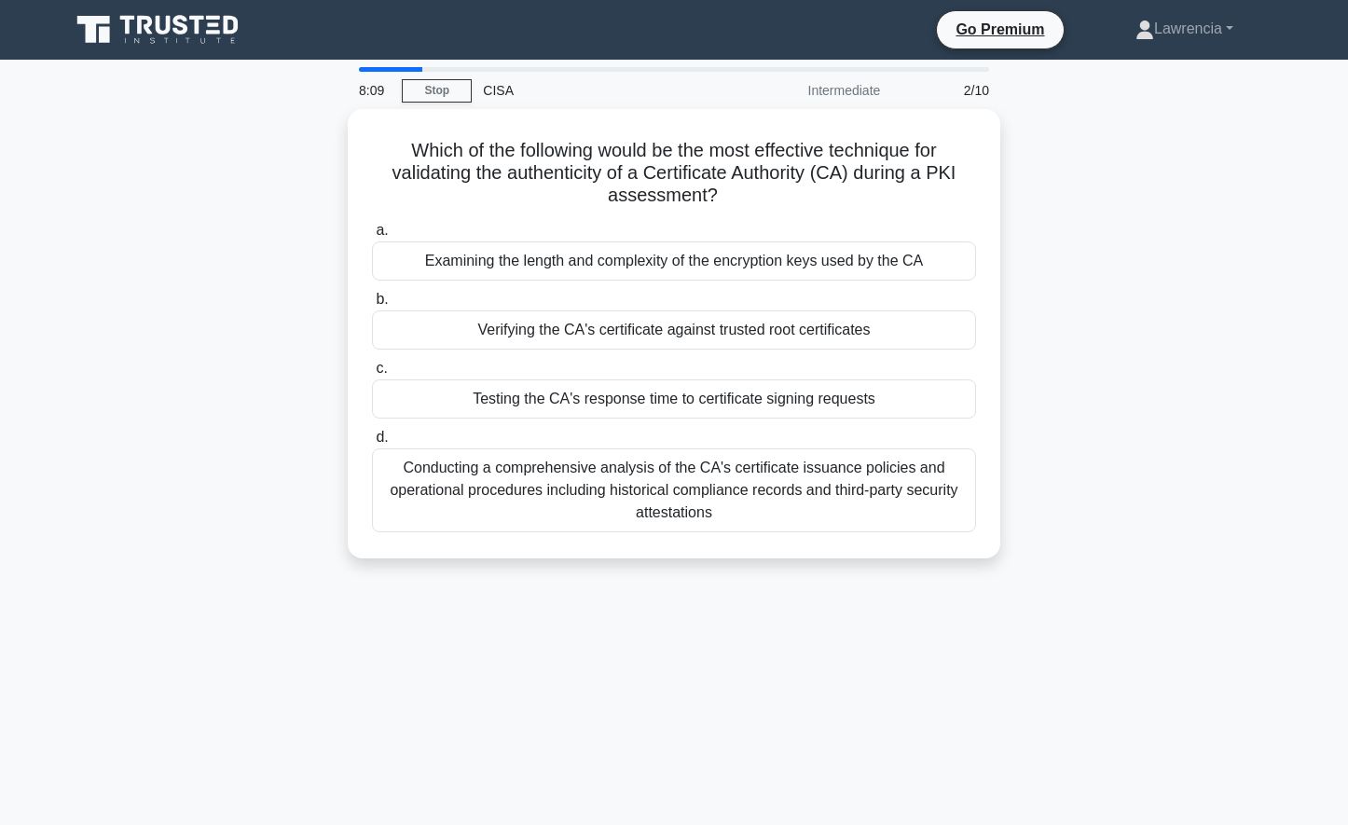
click at [640, 260] on div "Examining the length and complexity of the encryption keys used by the CA" at bounding box center [674, 260] width 604 height 39
click at [372, 237] on input "a. Examining the length and complexity of the encryption keys used by the CA" at bounding box center [372, 231] width 0 height 12
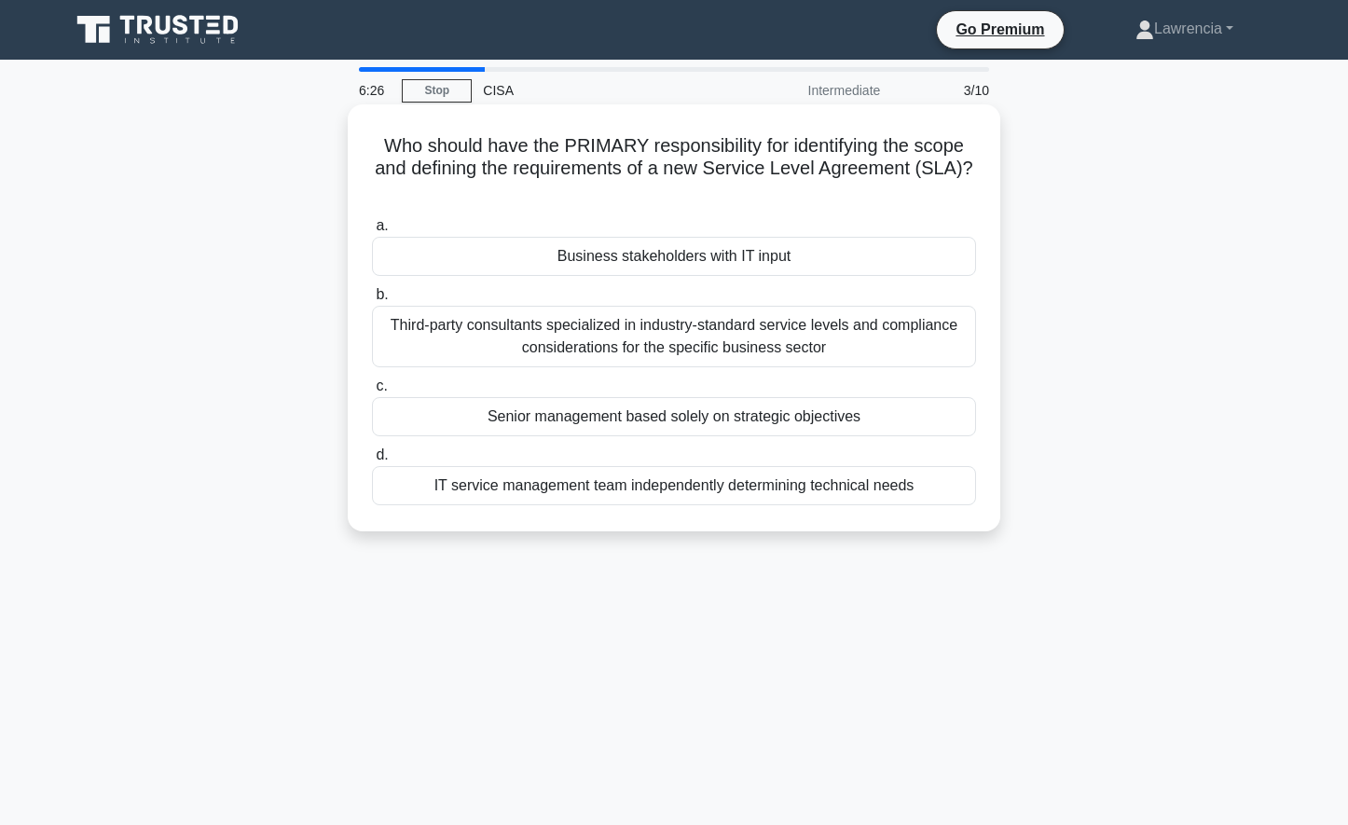
click at [502, 494] on div "IT service management team independently determining technical needs" at bounding box center [674, 485] width 604 height 39
click at [372, 461] on input "d. IT service management team independently determining technical needs" at bounding box center [372, 455] width 0 height 12
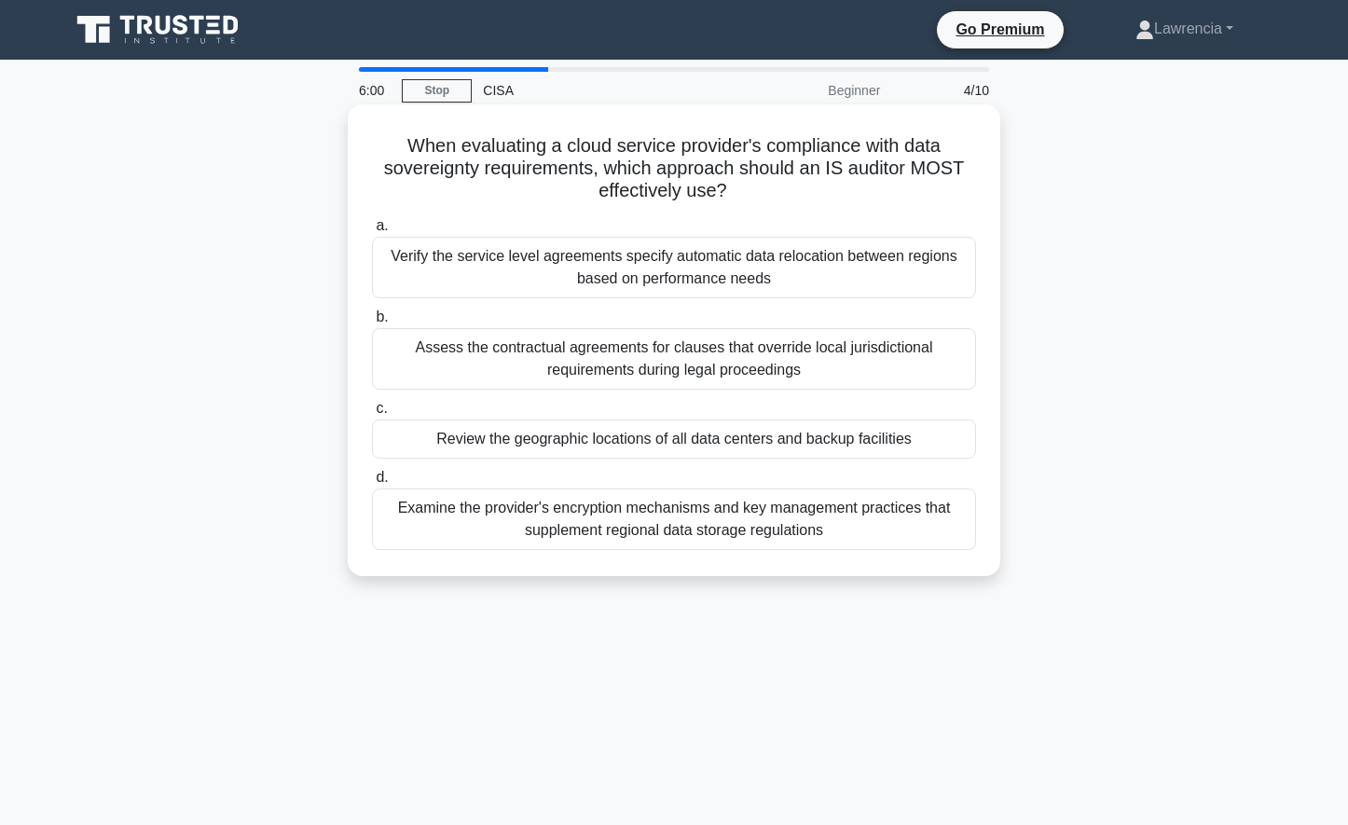
click at [522, 362] on div "Assess the contractual agreements for clauses that override local jurisdictiona…" at bounding box center [674, 359] width 604 height 62
click at [372, 323] on input "b. Assess the contractual agreements for clauses that override local jurisdicti…" at bounding box center [372, 317] width 0 height 12
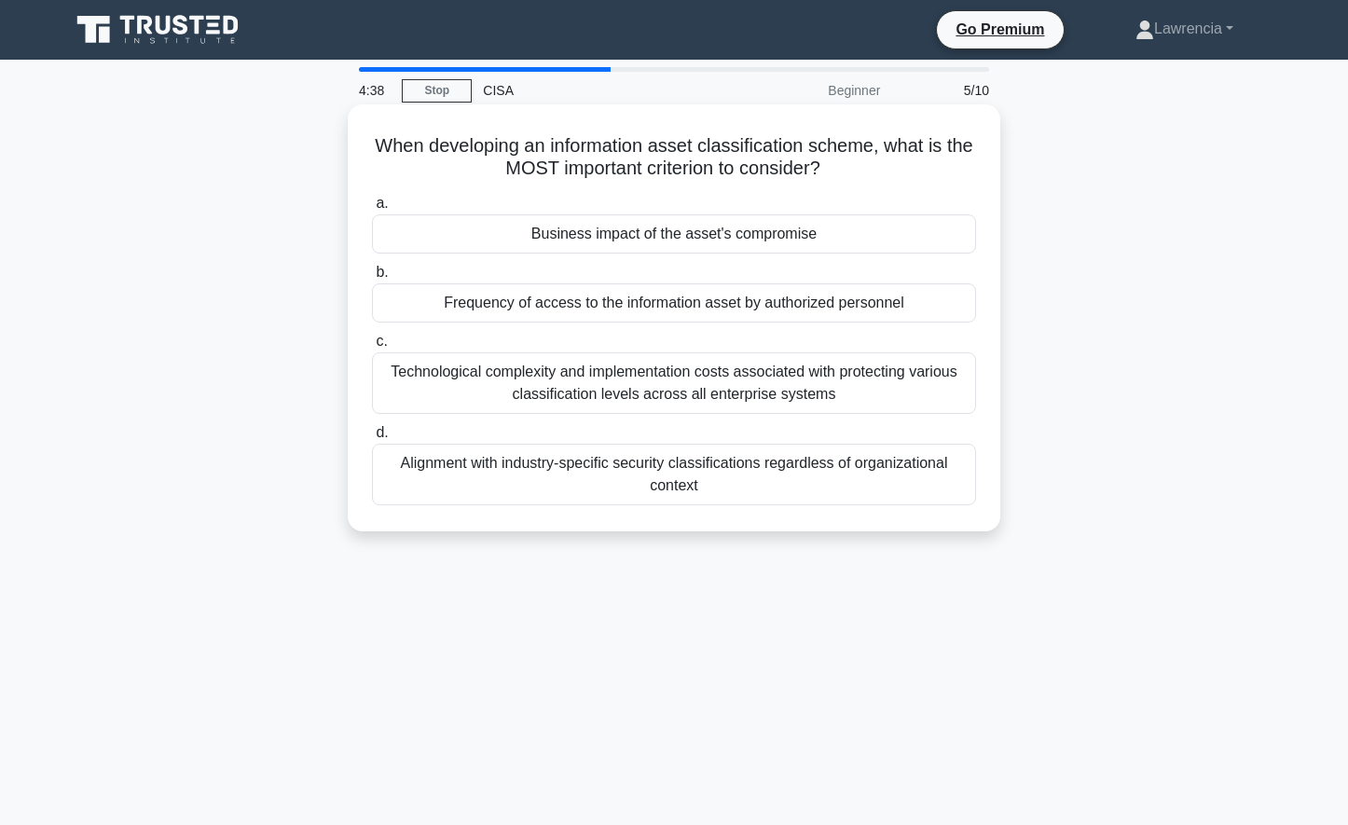
click at [512, 376] on div "Technological complexity and implementation costs associated with protecting va…" at bounding box center [674, 383] width 604 height 62
click at [372, 348] on input "c. Technological complexity and implementation costs associated with protecting…" at bounding box center [372, 342] width 0 height 12
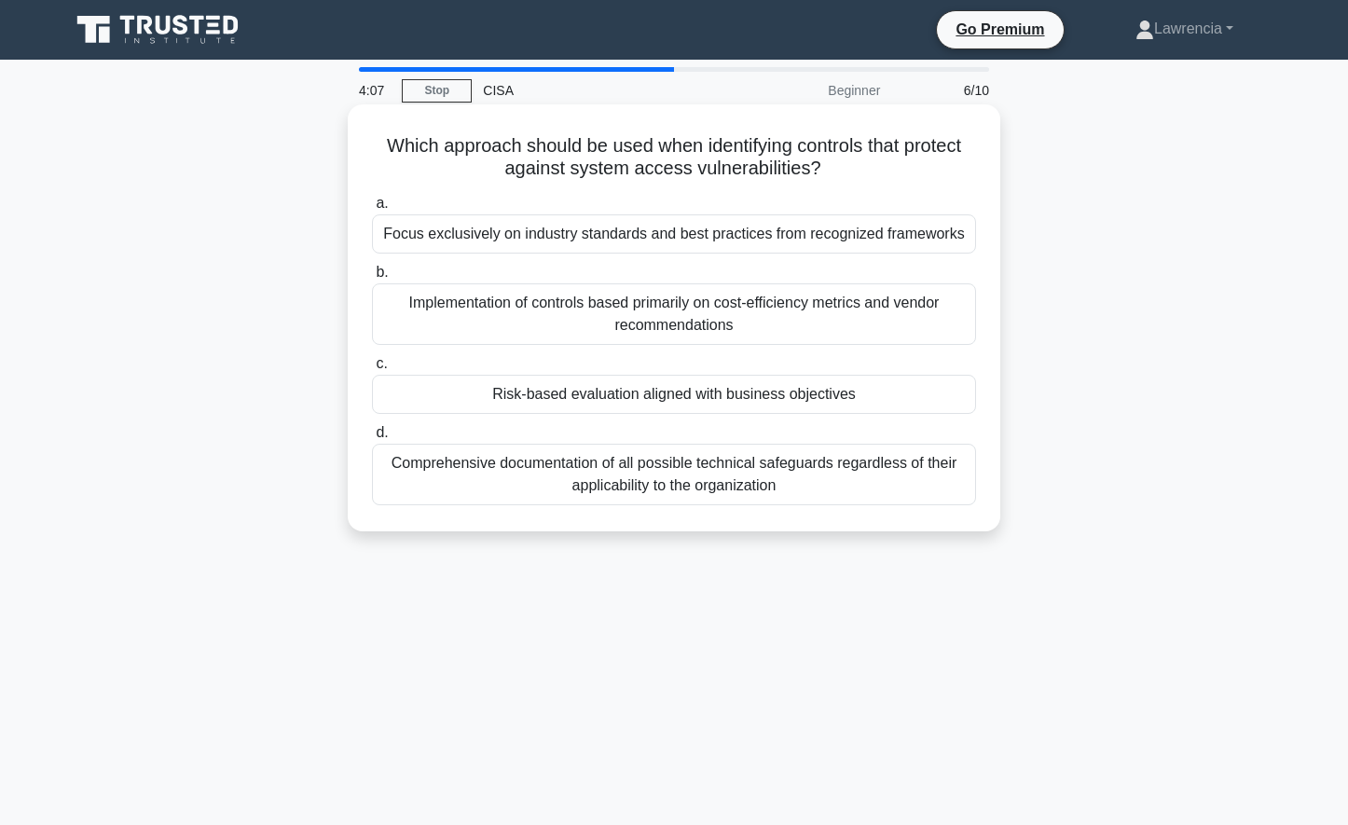
click at [519, 386] on div "Risk-based evaluation aligned with business objectives" at bounding box center [674, 394] width 604 height 39
click at [372, 370] on input "c. Risk-based evaluation aligned with business objectives" at bounding box center [372, 364] width 0 height 12
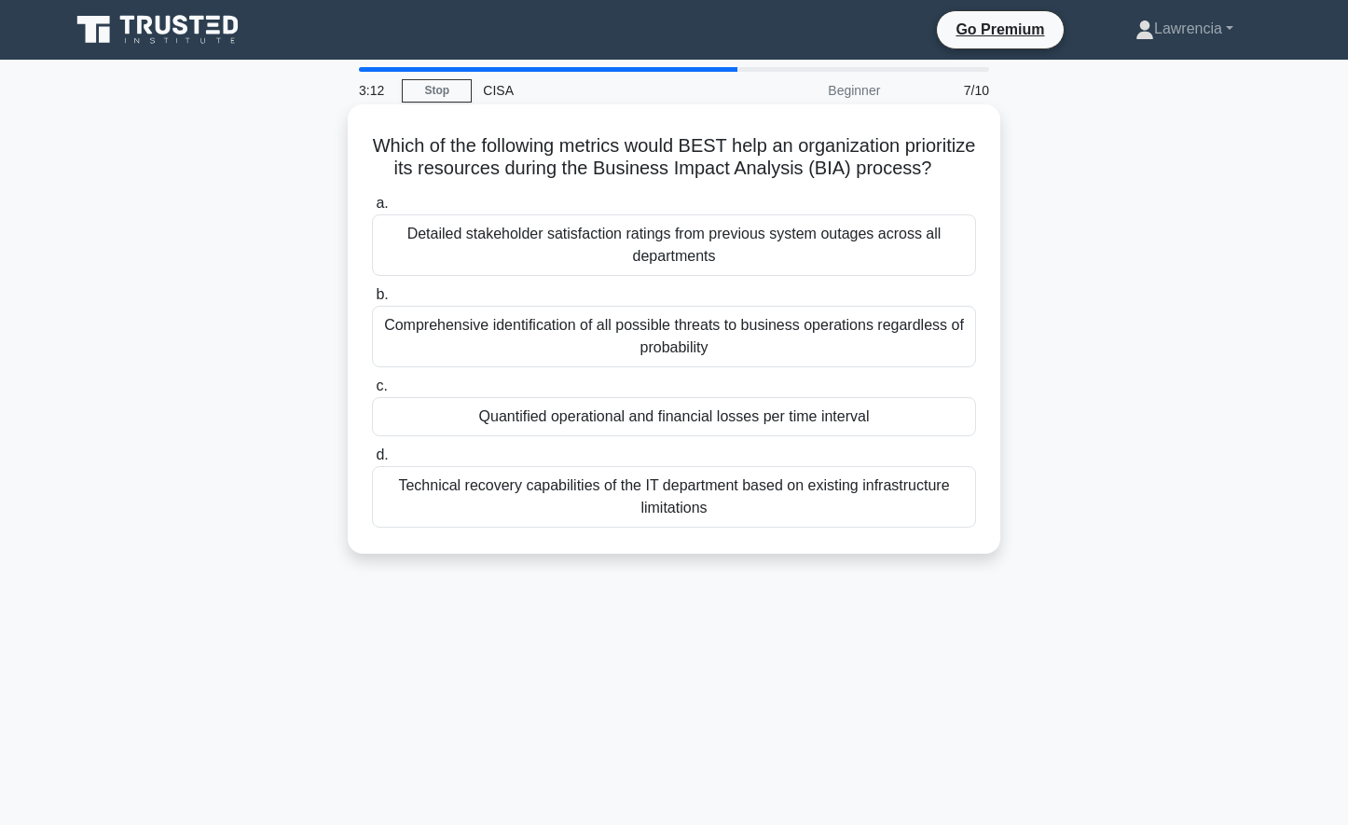
click at [541, 436] on div "Quantified operational and financial losses per time interval" at bounding box center [674, 416] width 604 height 39
click at [372, 392] on input "c. Quantified operational and financial losses per time interval" at bounding box center [372, 386] width 0 height 12
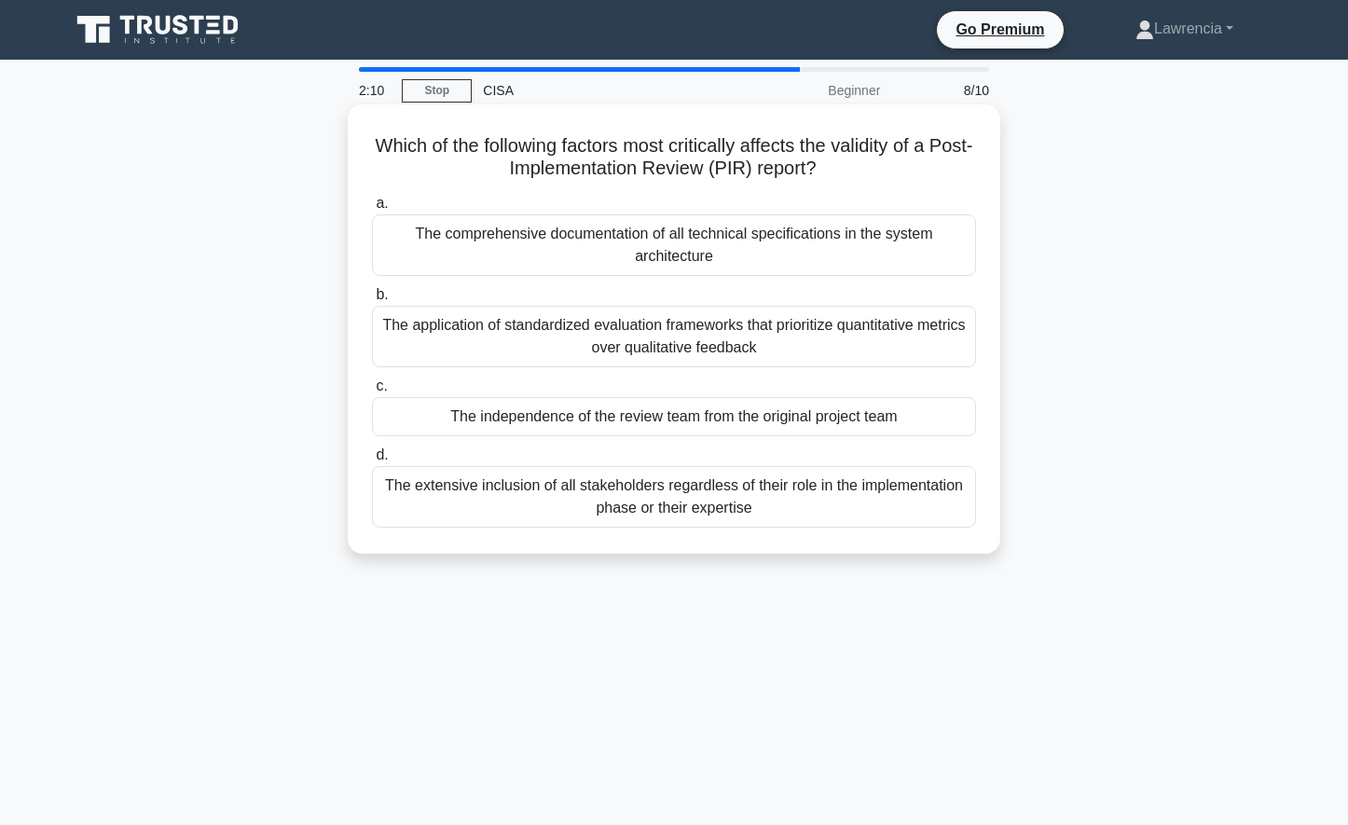
click at [568, 344] on div "The application of standardized evaluation frameworks that prioritize quantitat…" at bounding box center [674, 337] width 604 height 62
click at [372, 301] on input "b. The application of standardized evaluation frameworks that prioritize quanti…" at bounding box center [372, 295] width 0 height 12
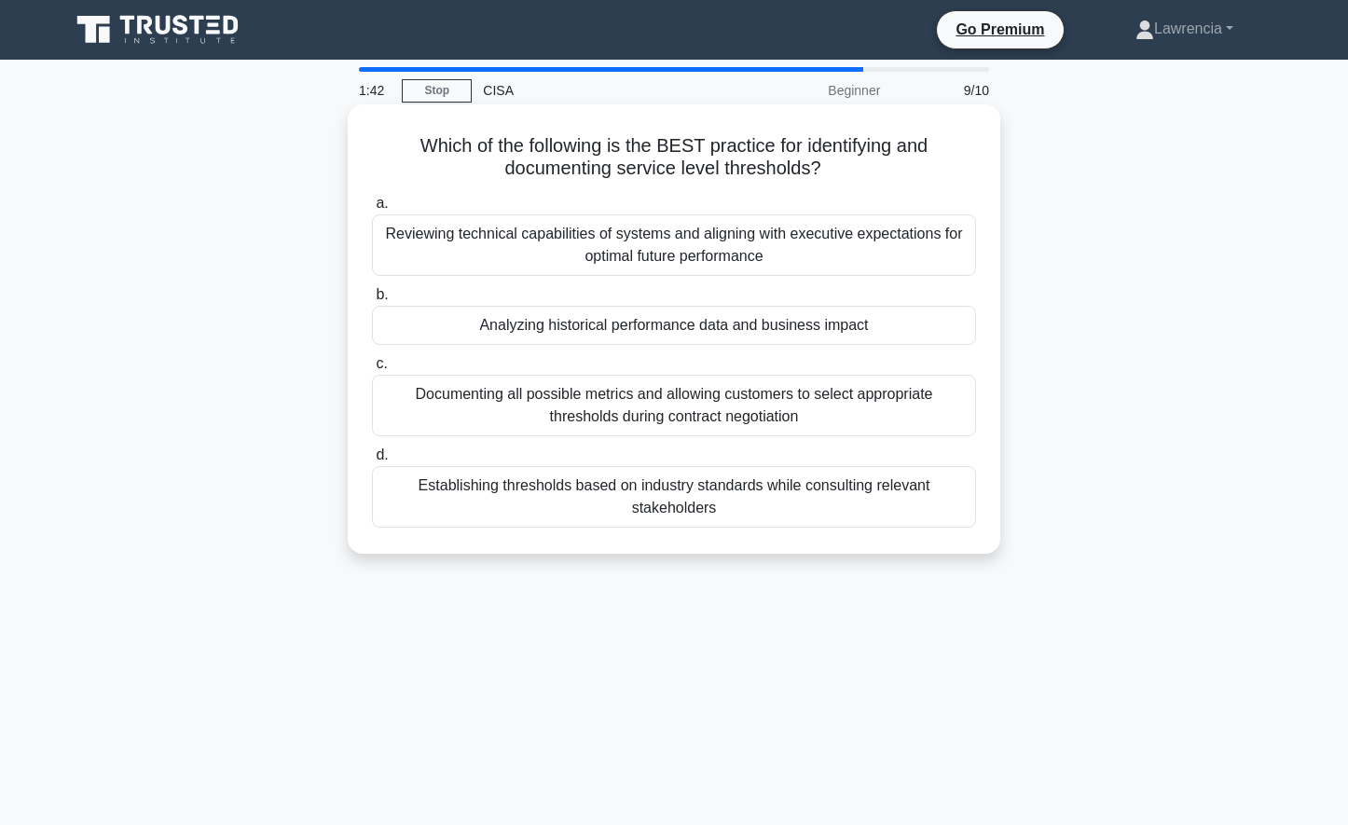
click at [721, 502] on div "Establishing thresholds based on industry standards while consulting relevant s…" at bounding box center [674, 497] width 604 height 62
click at [372, 461] on input "d. Establishing thresholds based on industry standards while consulting relevan…" at bounding box center [372, 455] width 0 height 12
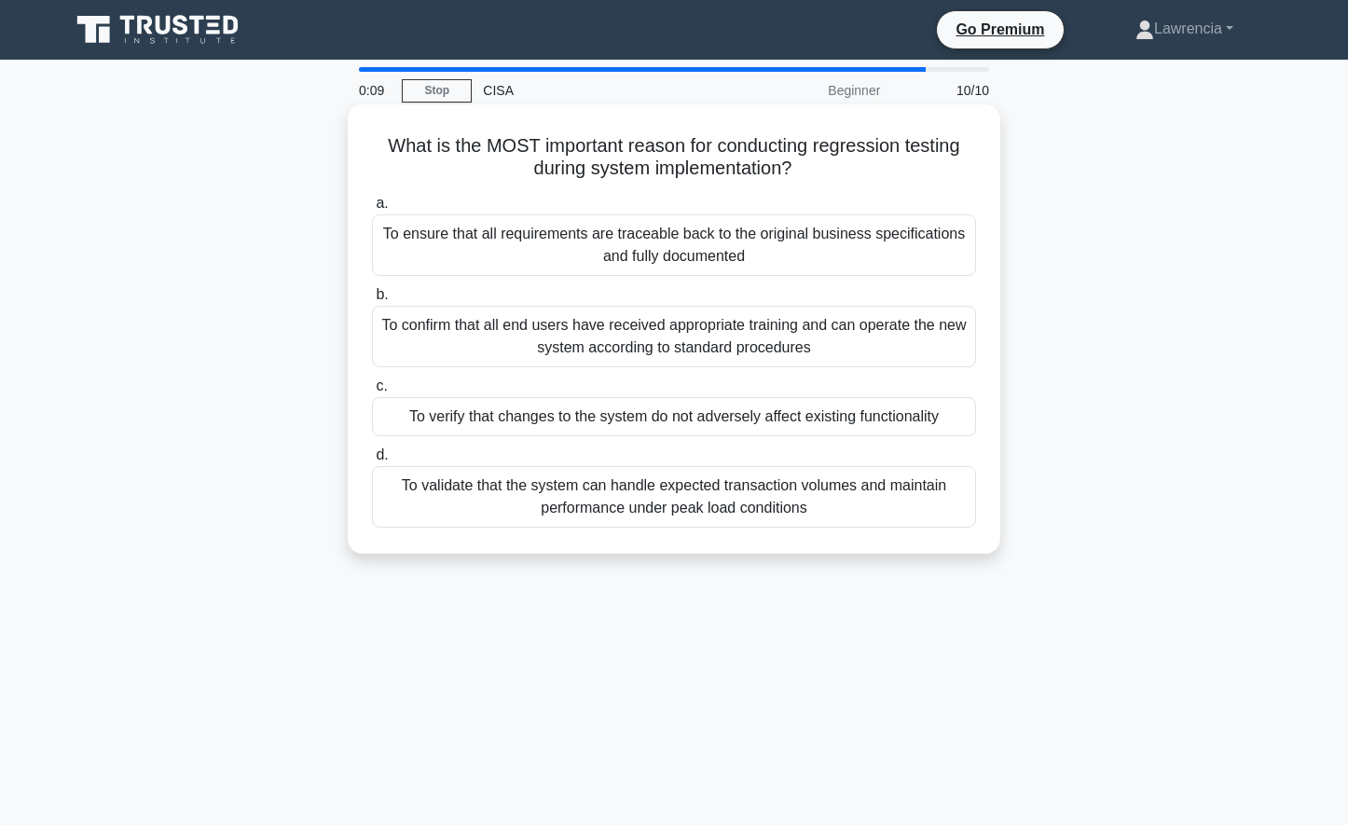
click at [639, 336] on div "To confirm that all end users have received appropriate training and can operat…" at bounding box center [674, 337] width 604 height 62
click at [372, 301] on input "b. To confirm that all end users have received appropriate training and can ope…" at bounding box center [372, 295] width 0 height 12
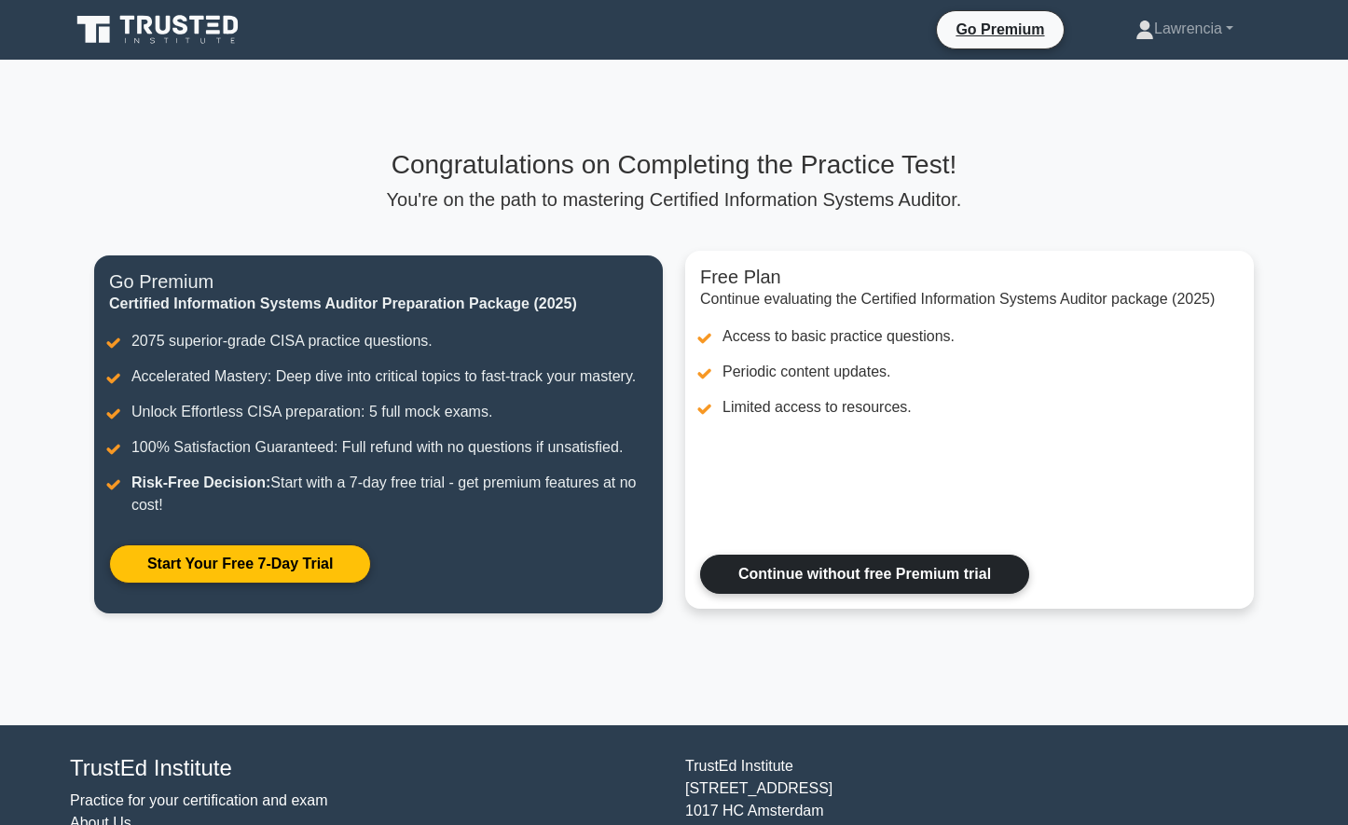
click at [956, 584] on link "Continue without free Premium trial" at bounding box center [864, 574] width 329 height 39
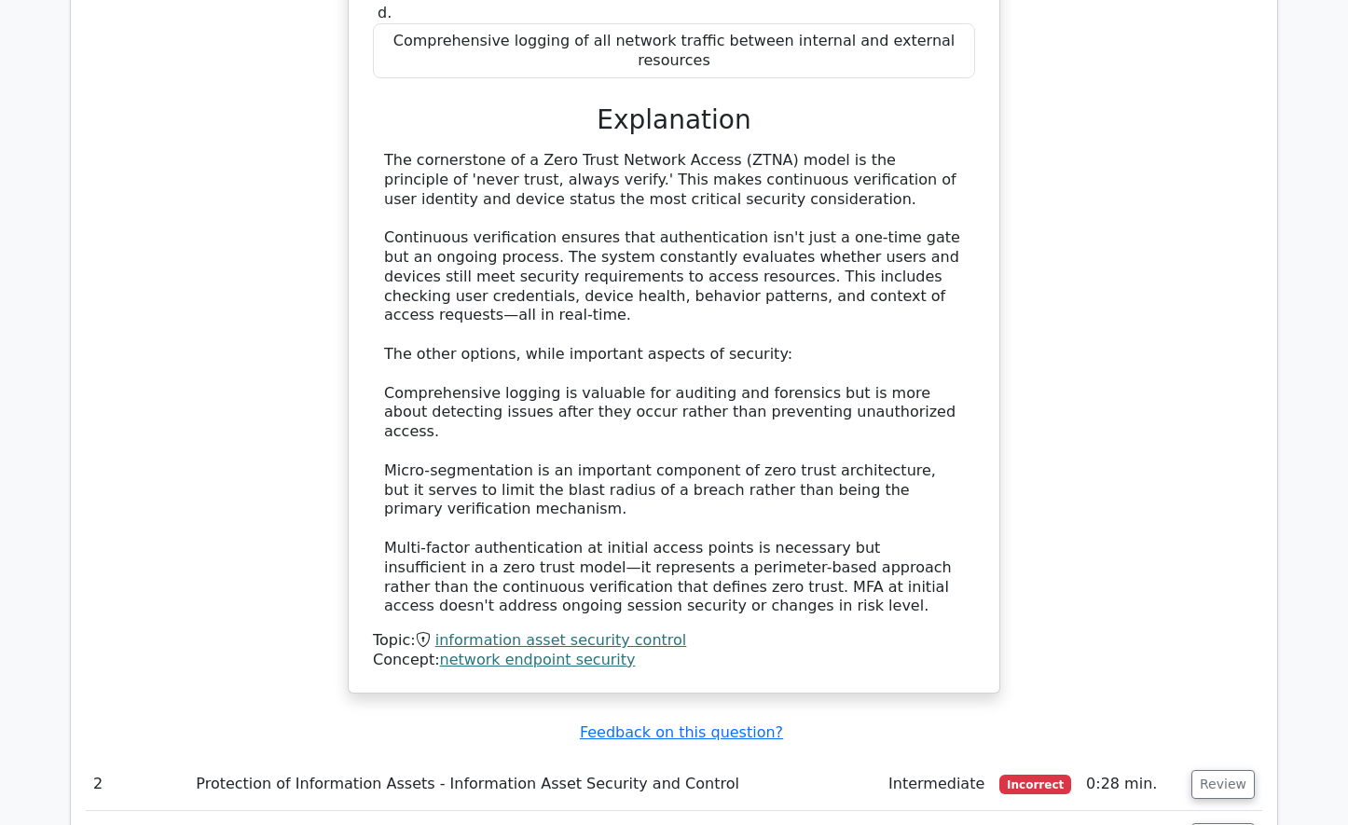
scroll to position [1958, 0]
click at [1209, 768] on button "Review" at bounding box center [1222, 782] width 63 height 29
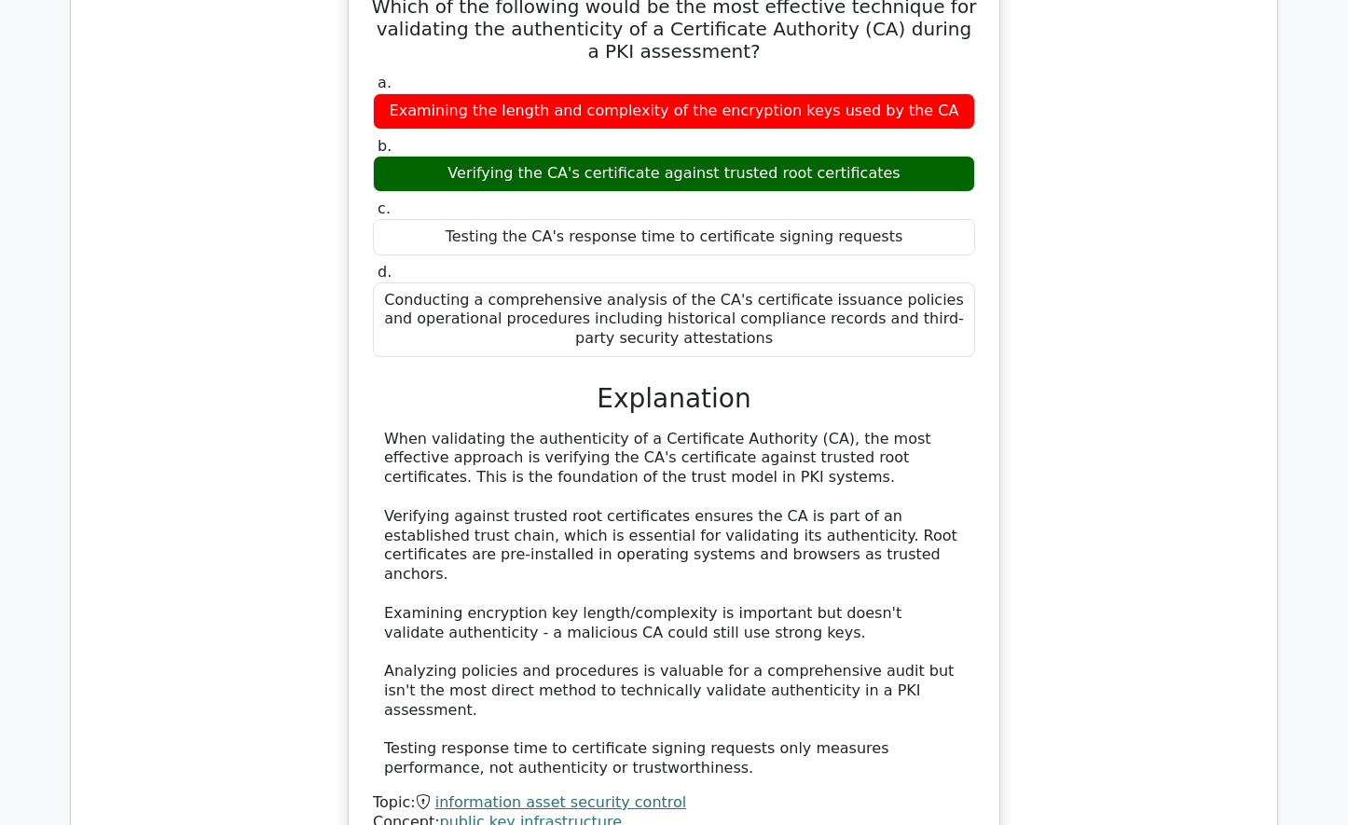
scroll to position [2796, 0]
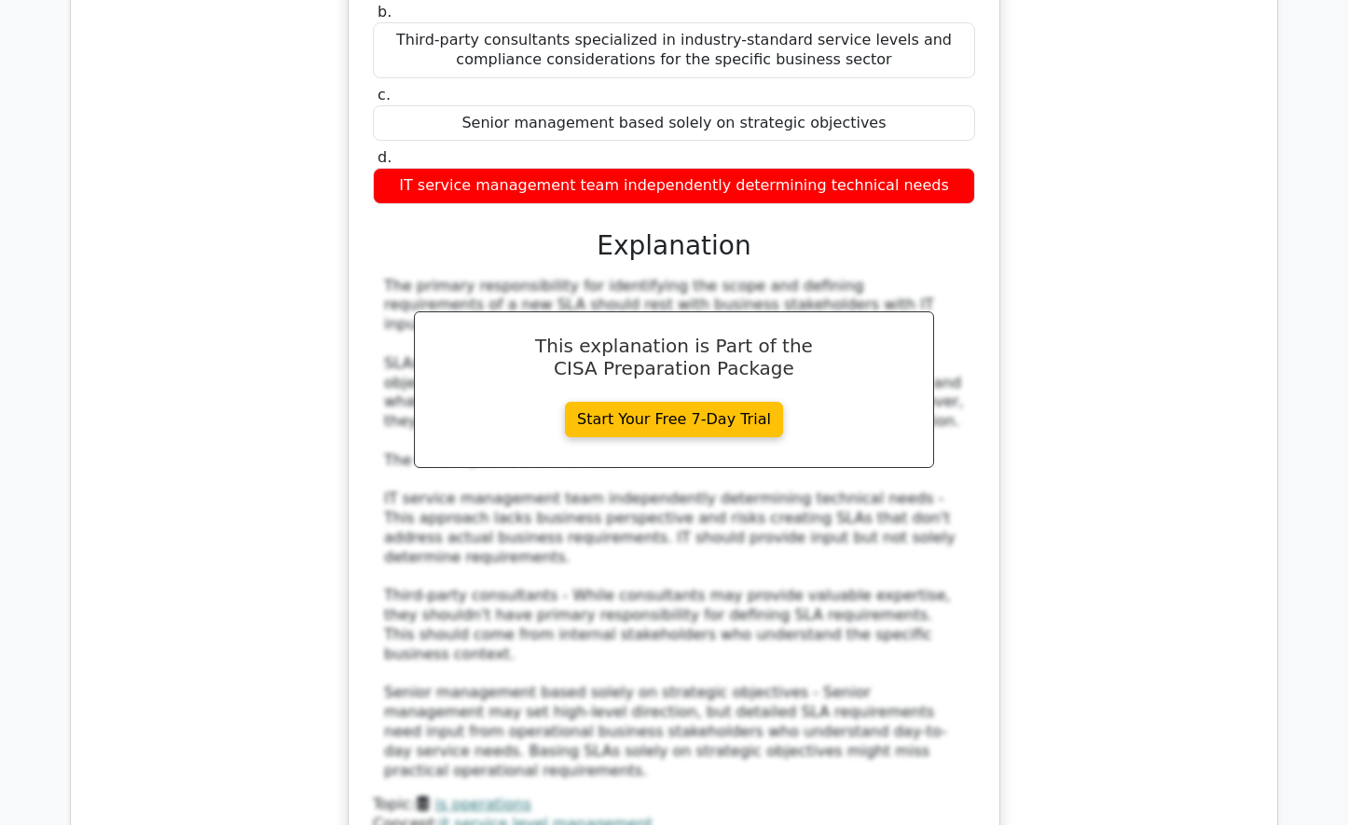
scroll to position [4008, 0]
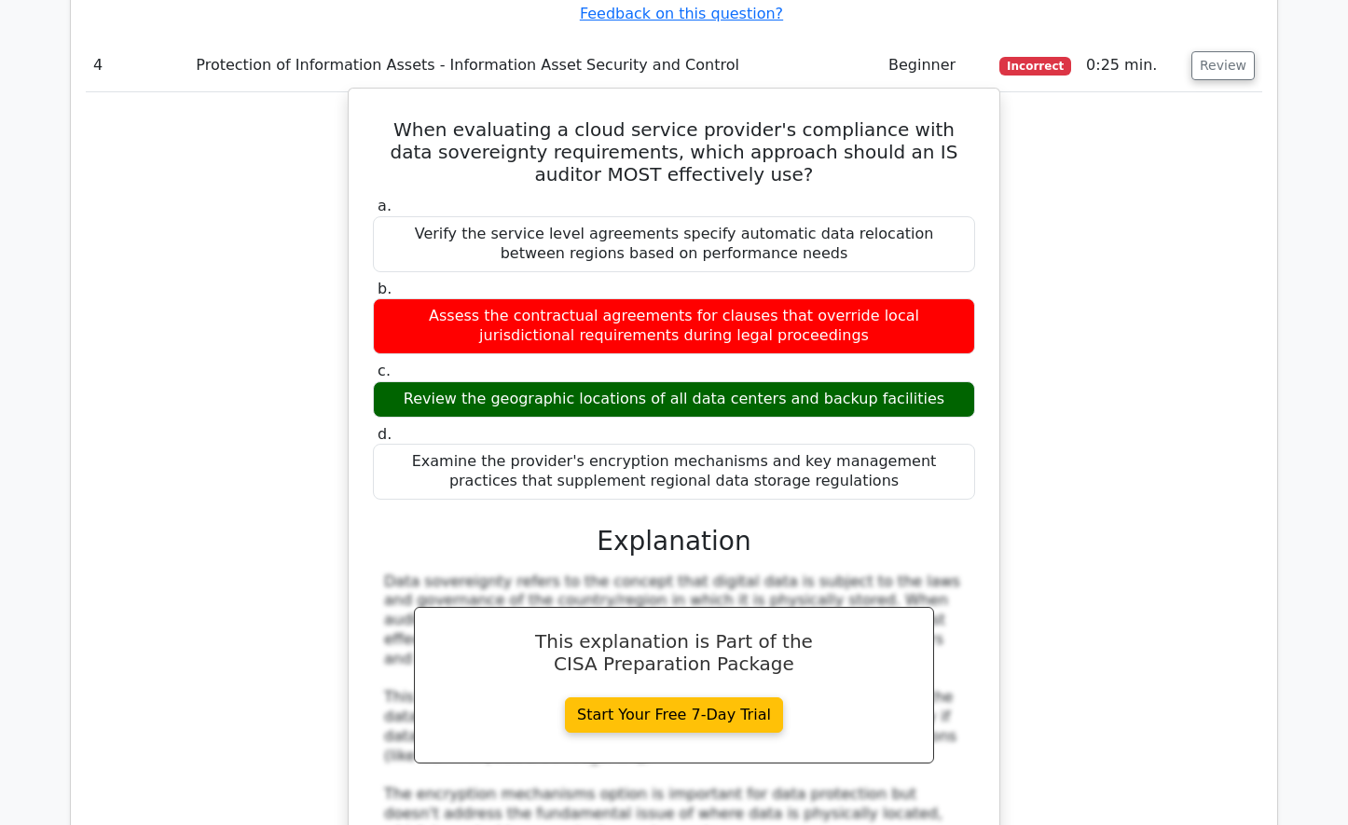
scroll to position [5034, 0]
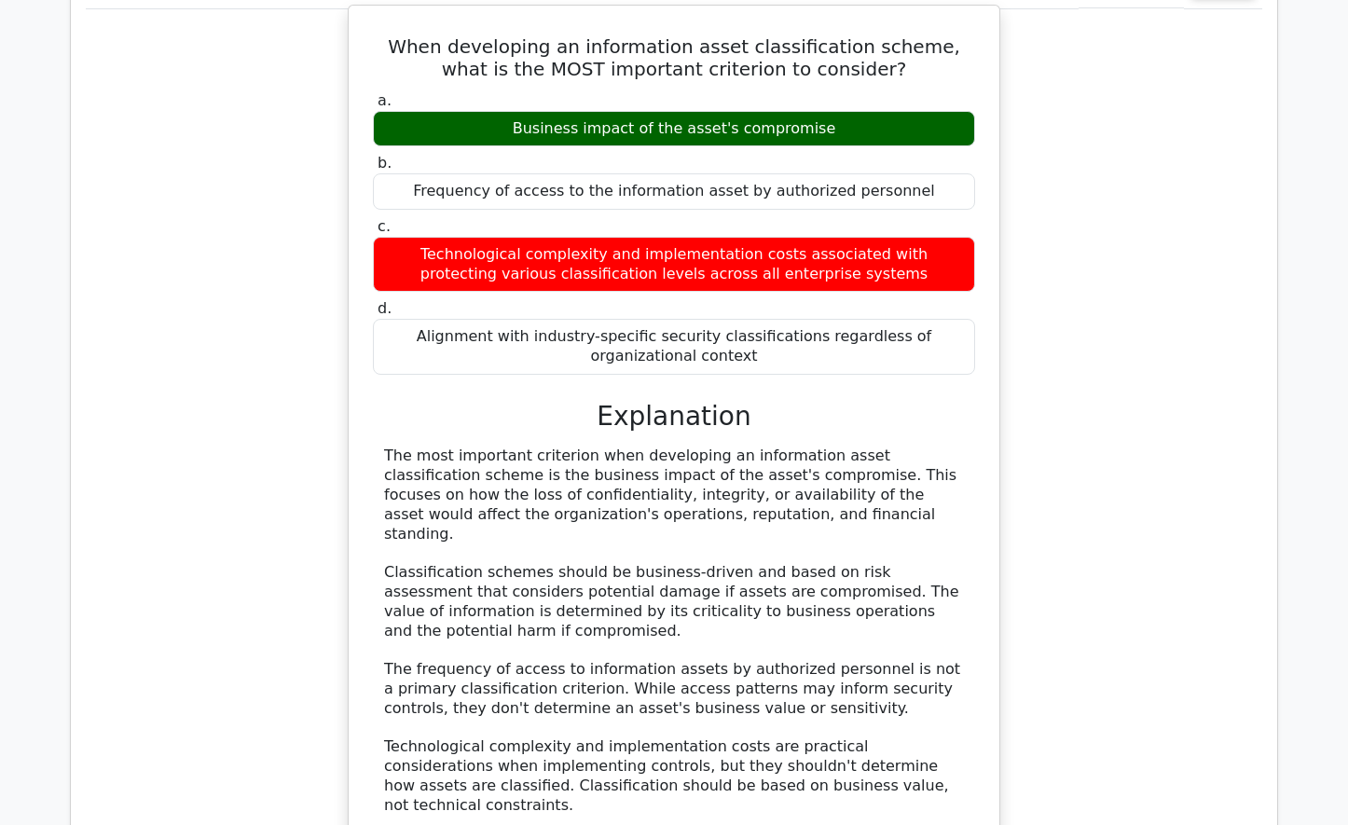
scroll to position [6339, 0]
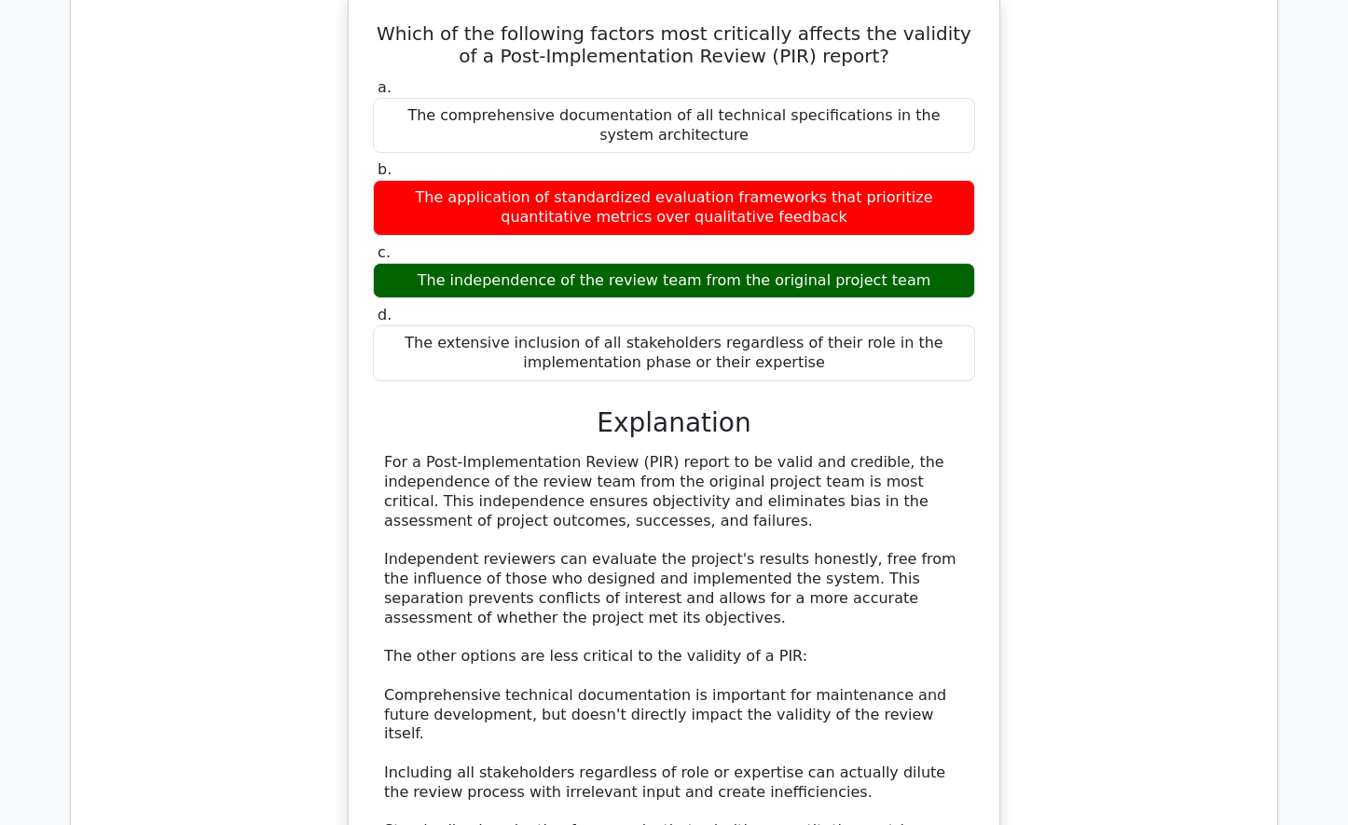
scroll to position [7364, 0]
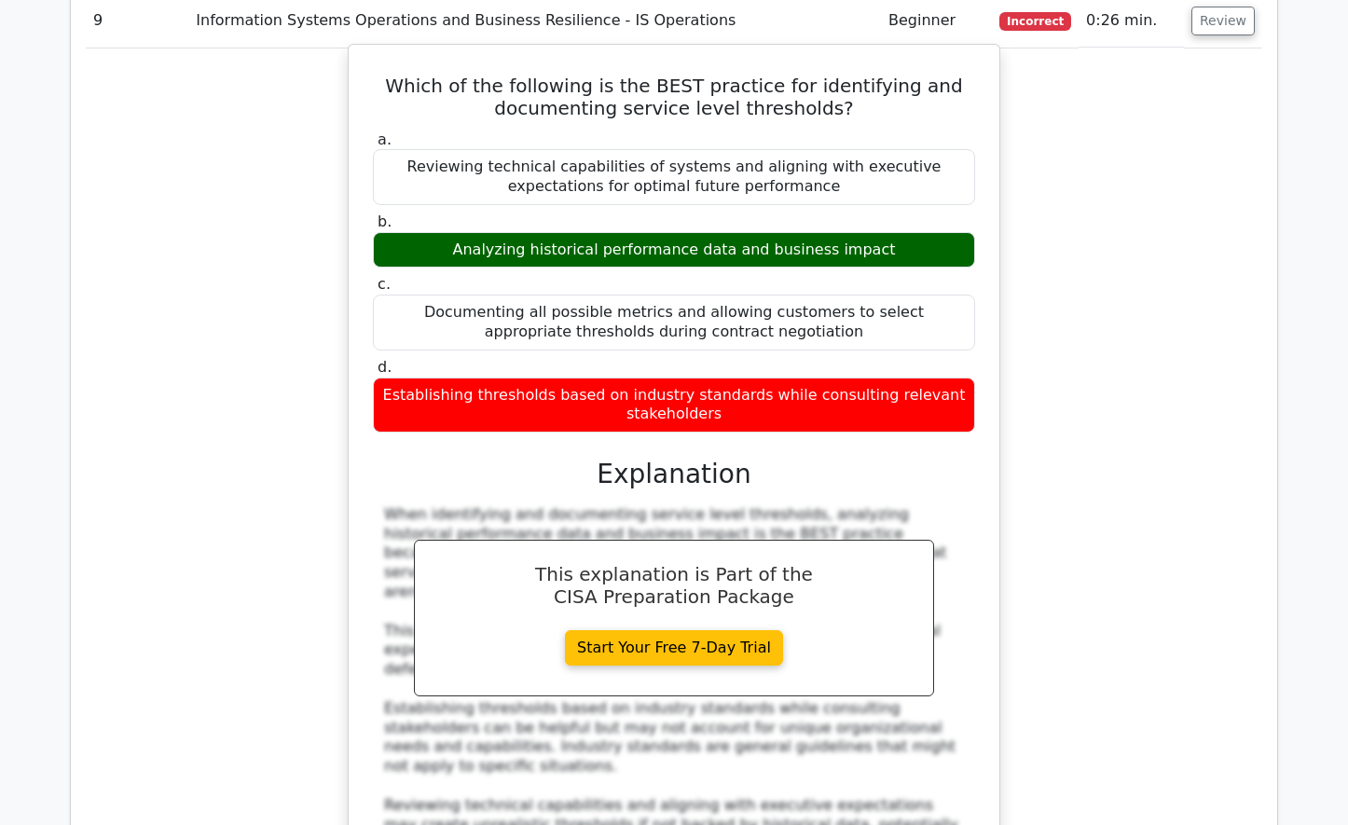
scroll to position [8389, 0]
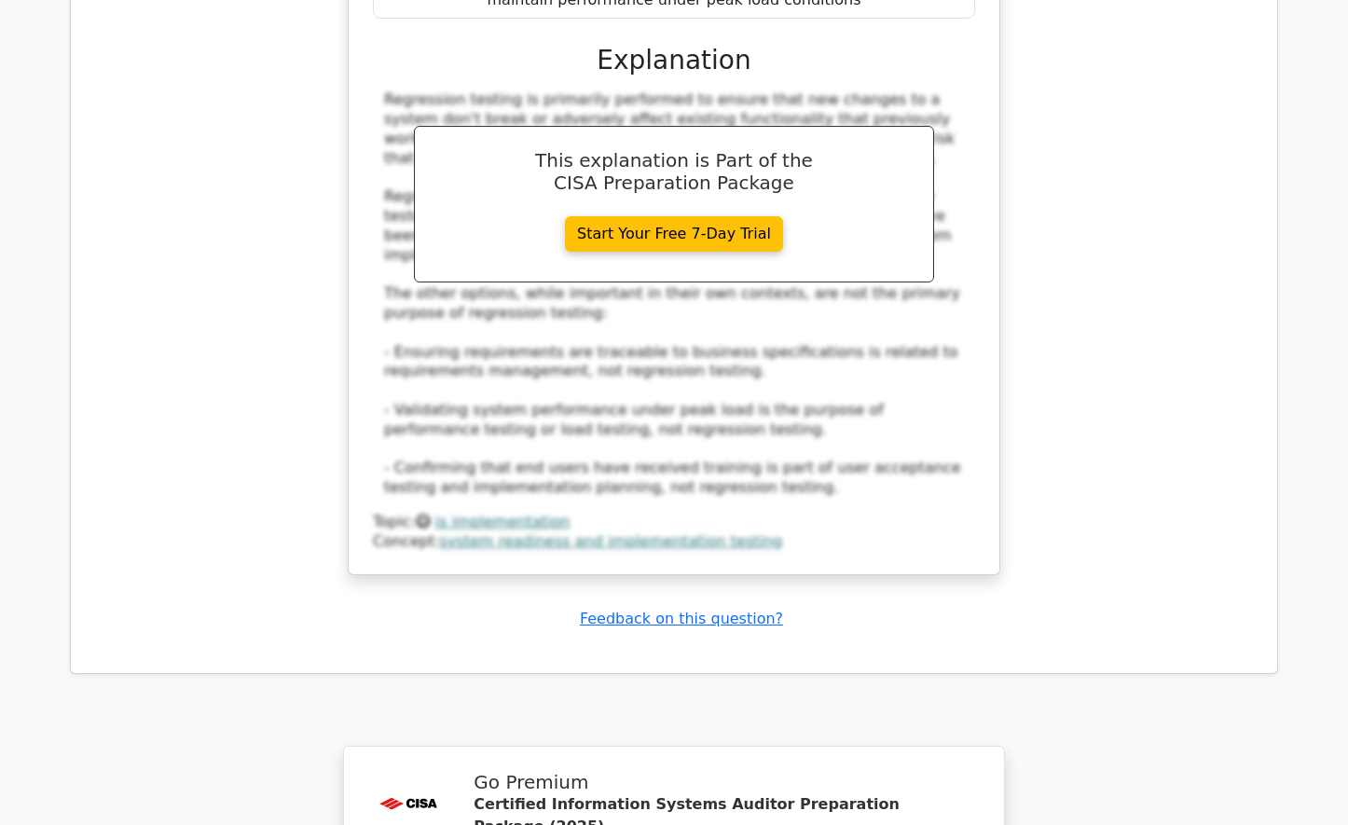
scroll to position [9974, 0]
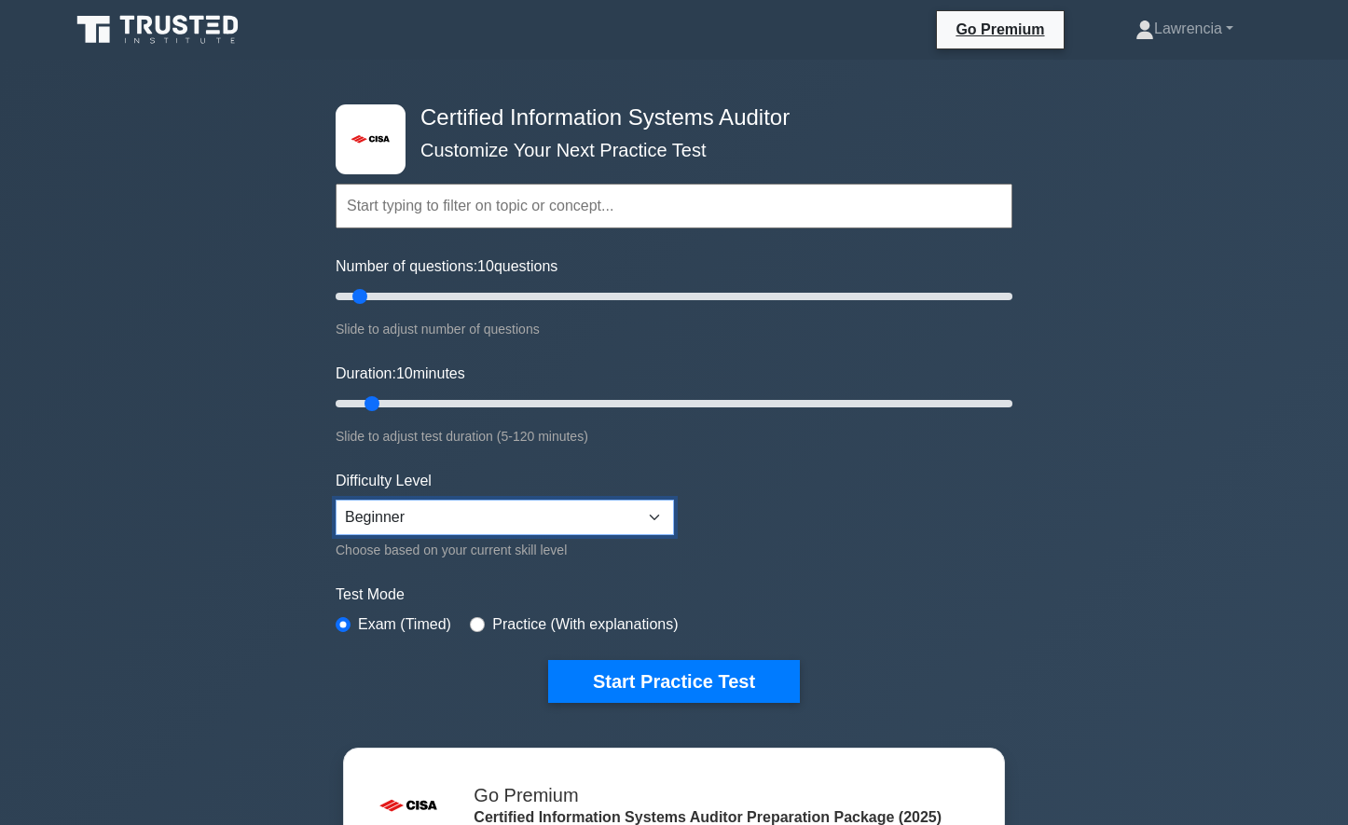
click at [642, 513] on select "Beginner Intermediate Expert" at bounding box center [505, 517] width 338 height 35
click at [781, 481] on form "Topics Information System Auditing Process - Planning Information System Auditi…" at bounding box center [674, 415] width 677 height 576
drag, startPoint x: 353, startPoint y: 295, endPoint x: 543, endPoint y: 309, distance: 190.7
click at [543, 308] on input "Number of questions: 65 questions" at bounding box center [674, 296] width 677 height 22
drag, startPoint x: 546, startPoint y: 295, endPoint x: 493, endPoint y: 324, distance: 60.5
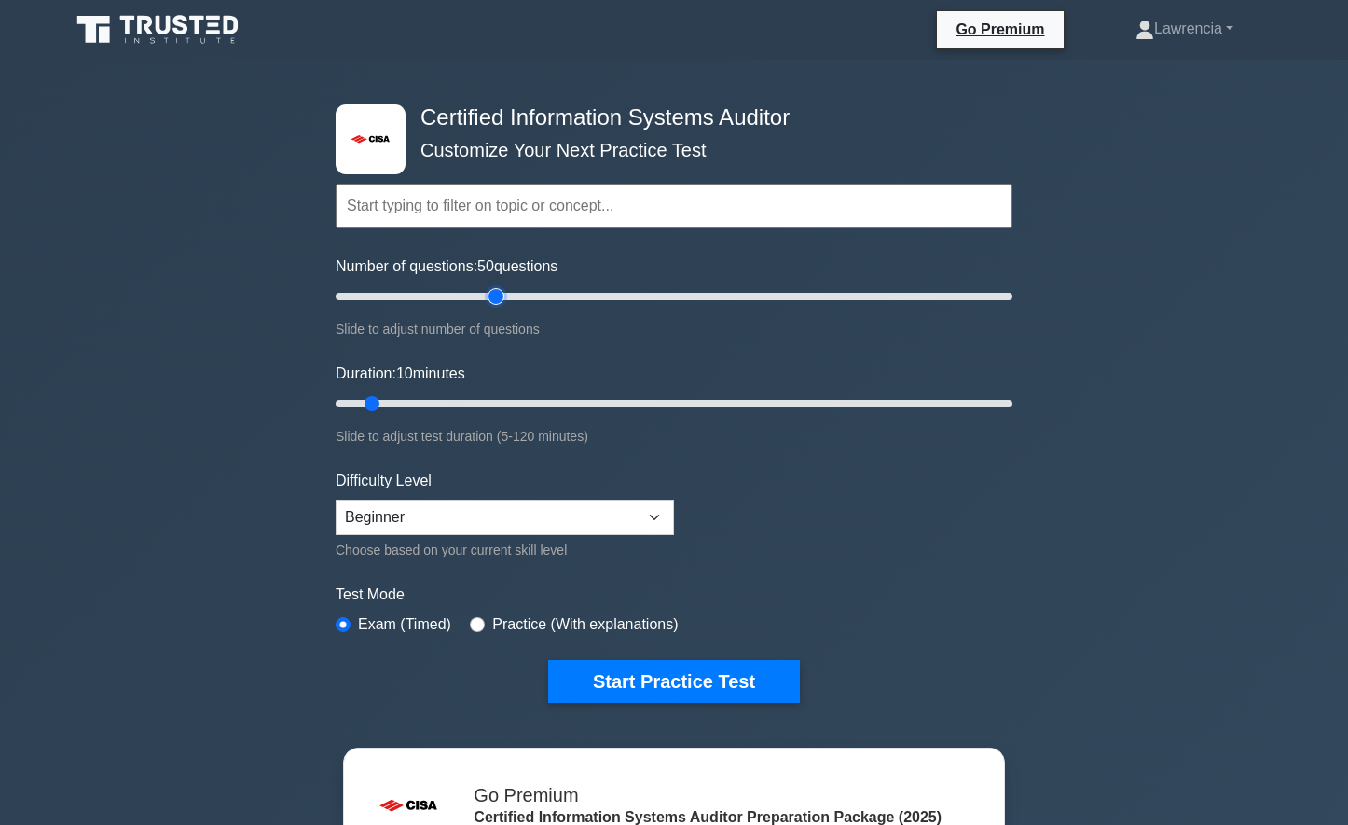
type input "50"
click at [493, 308] on input "Number of questions: 50 questions" at bounding box center [674, 296] width 677 height 22
drag, startPoint x: 378, startPoint y: 405, endPoint x: 508, endPoint y: 405, distance: 130.5
click at [508, 405] on input "Duration: 30 minutes" at bounding box center [674, 403] width 677 height 22
drag, startPoint x: 510, startPoint y: 403, endPoint x: 558, endPoint y: 403, distance: 48.5
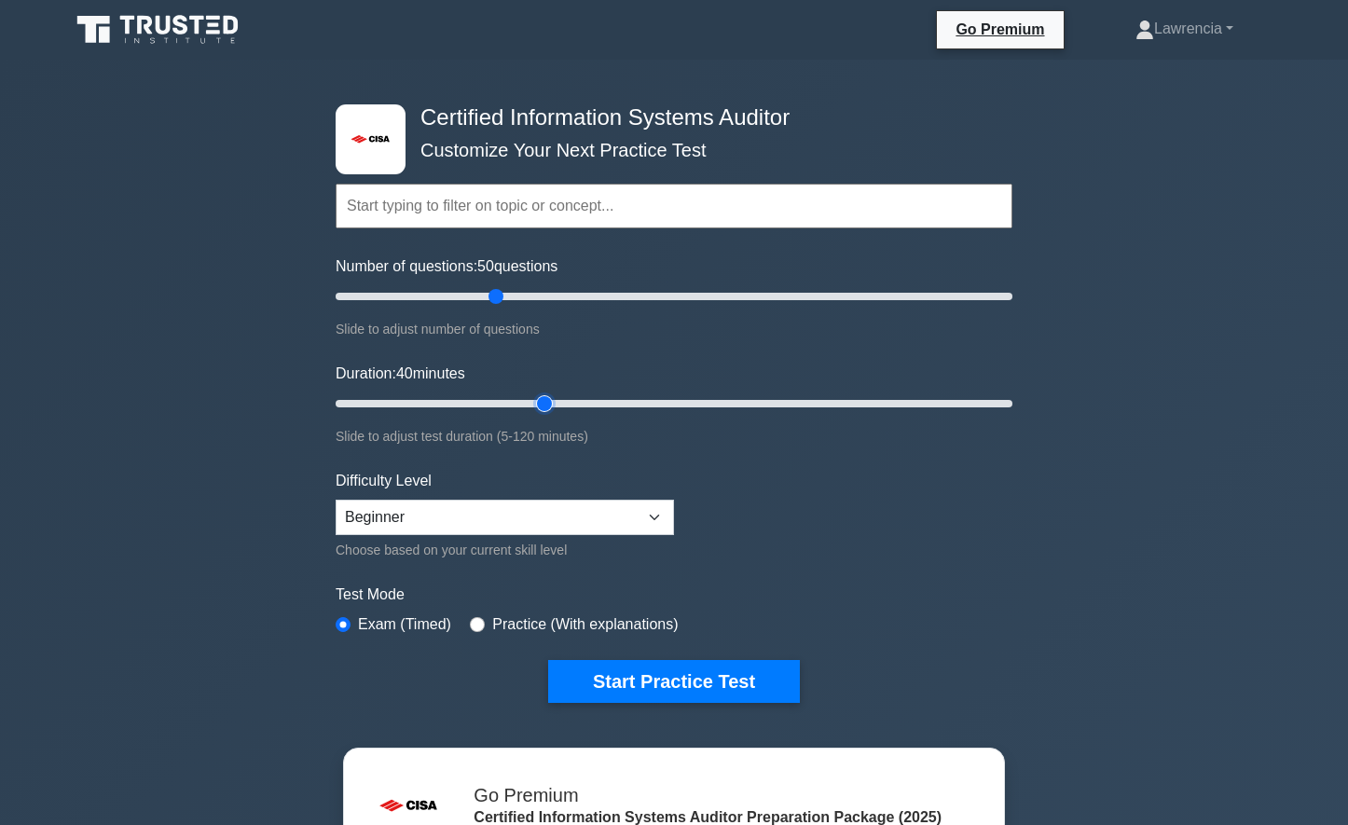
click at [558, 403] on input "Duration: 40 minutes" at bounding box center [674, 403] width 677 height 22
drag, startPoint x: 548, startPoint y: 401, endPoint x: 581, endPoint y: 401, distance: 32.6
type input "45"
click at [581, 401] on input "Duration: 45 minutes" at bounding box center [674, 403] width 677 height 22
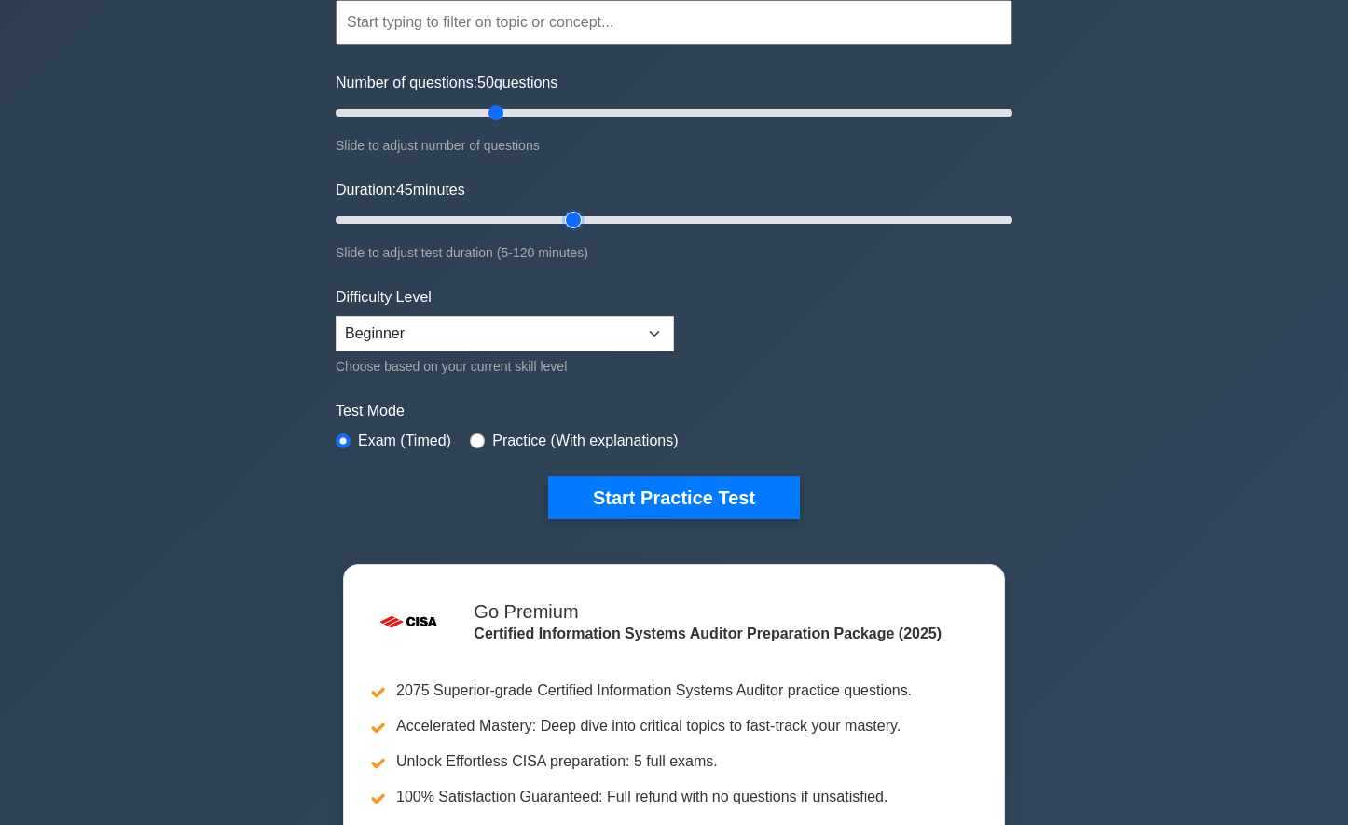
scroll to position [186, 0]
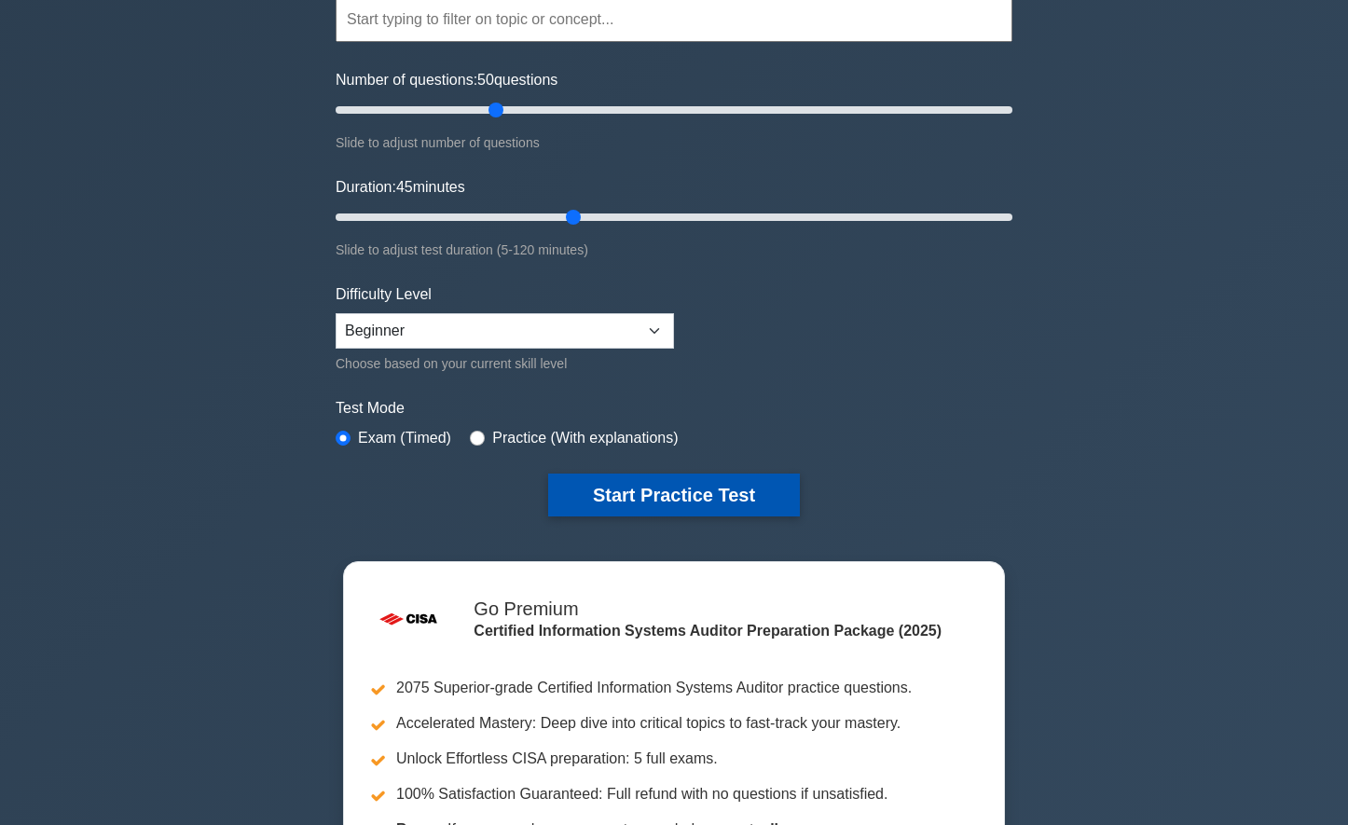
click at [685, 494] on button "Start Practice Test" at bounding box center [674, 495] width 252 height 43
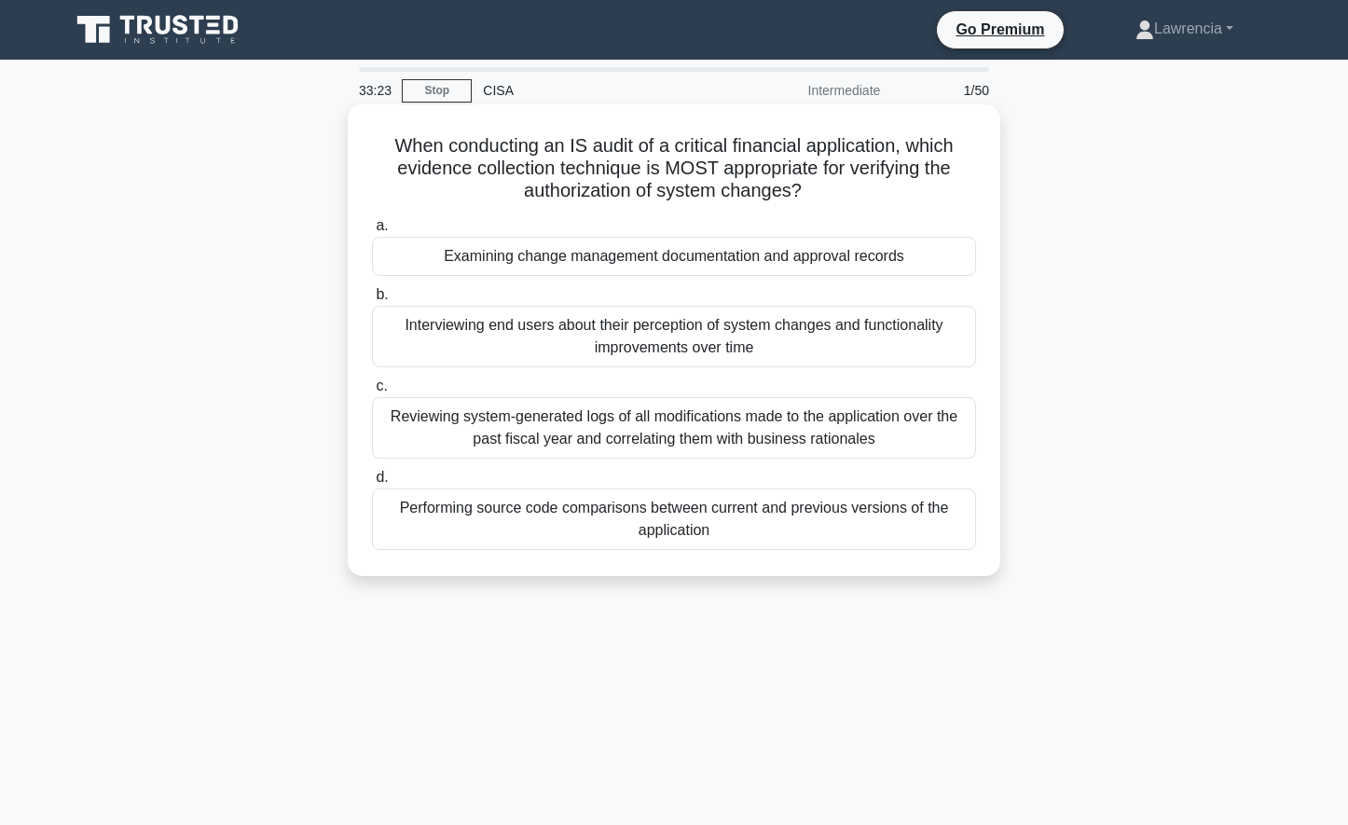
click at [532, 346] on div "Interviewing end users about their perception of system changes and functionali…" at bounding box center [674, 337] width 604 height 62
click at [372, 301] on input "b. Interviewing end users about their perception of system changes and function…" at bounding box center [372, 295] width 0 height 12
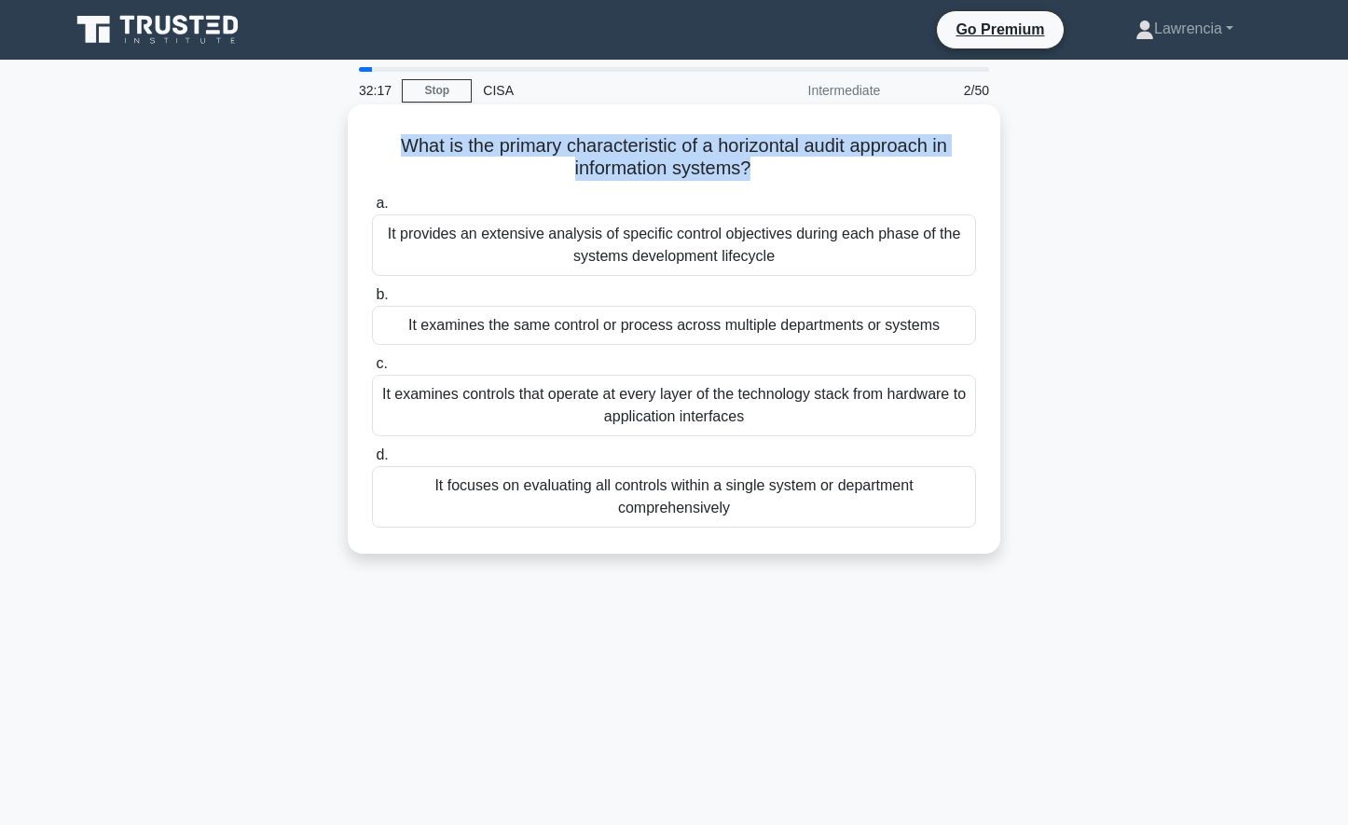
drag, startPoint x: 390, startPoint y: 145, endPoint x: 750, endPoint y: 180, distance: 362.4
click at [750, 180] on h5 "What is the primary characteristic of a horizontal audit approach in informatio…" at bounding box center [674, 157] width 608 height 47
drag, startPoint x: 750, startPoint y: 180, endPoint x: 607, endPoint y: 164, distance: 144.4
drag, startPoint x: 607, startPoint y: 164, endPoint x: 518, endPoint y: 171, distance: 88.8
click at [522, 171] on h5 "What is the primary characteristic of a horizontal audit approach in informatio…" at bounding box center [674, 157] width 608 height 47
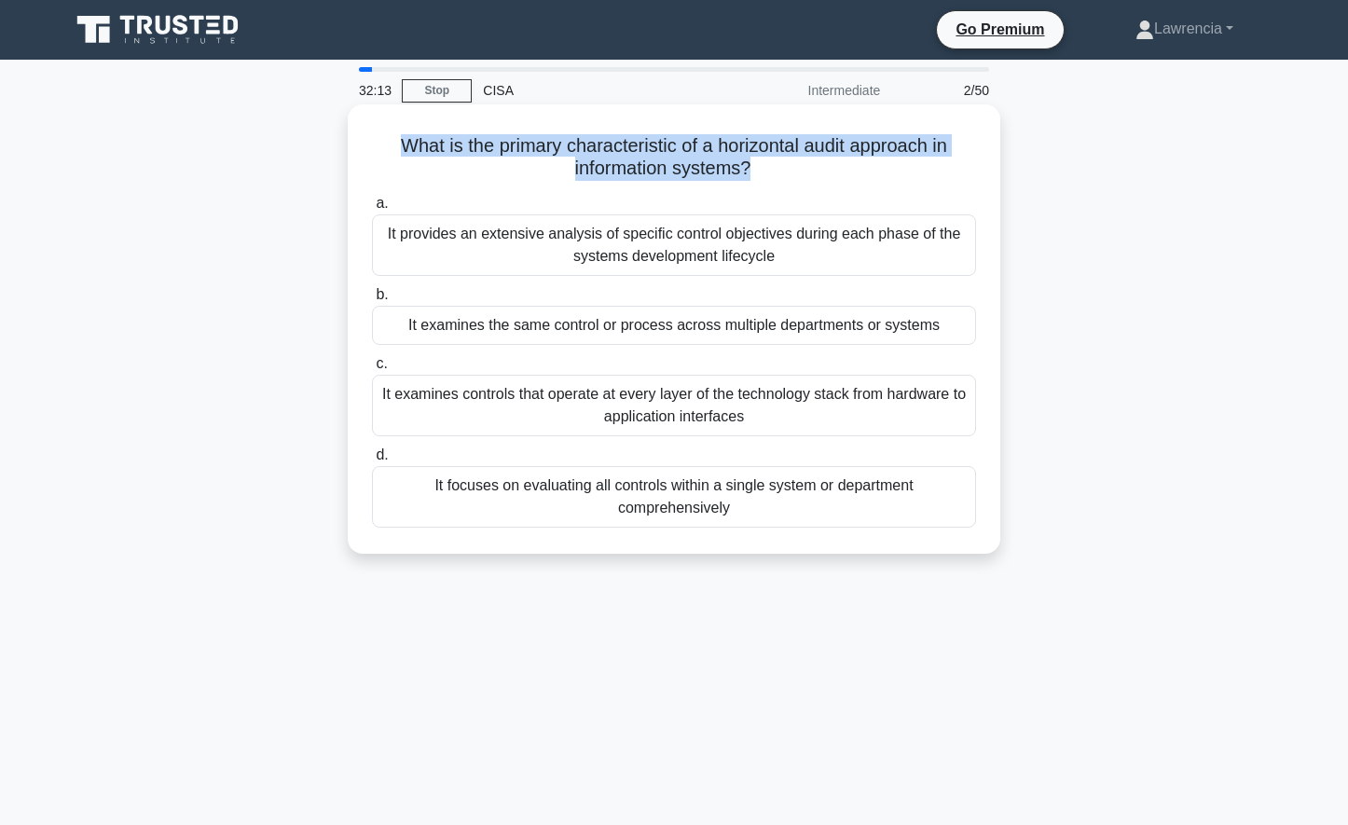
click at [400, 141] on h5 "What is the primary characteristic of a horizontal audit approach in informatio…" at bounding box center [674, 157] width 608 height 47
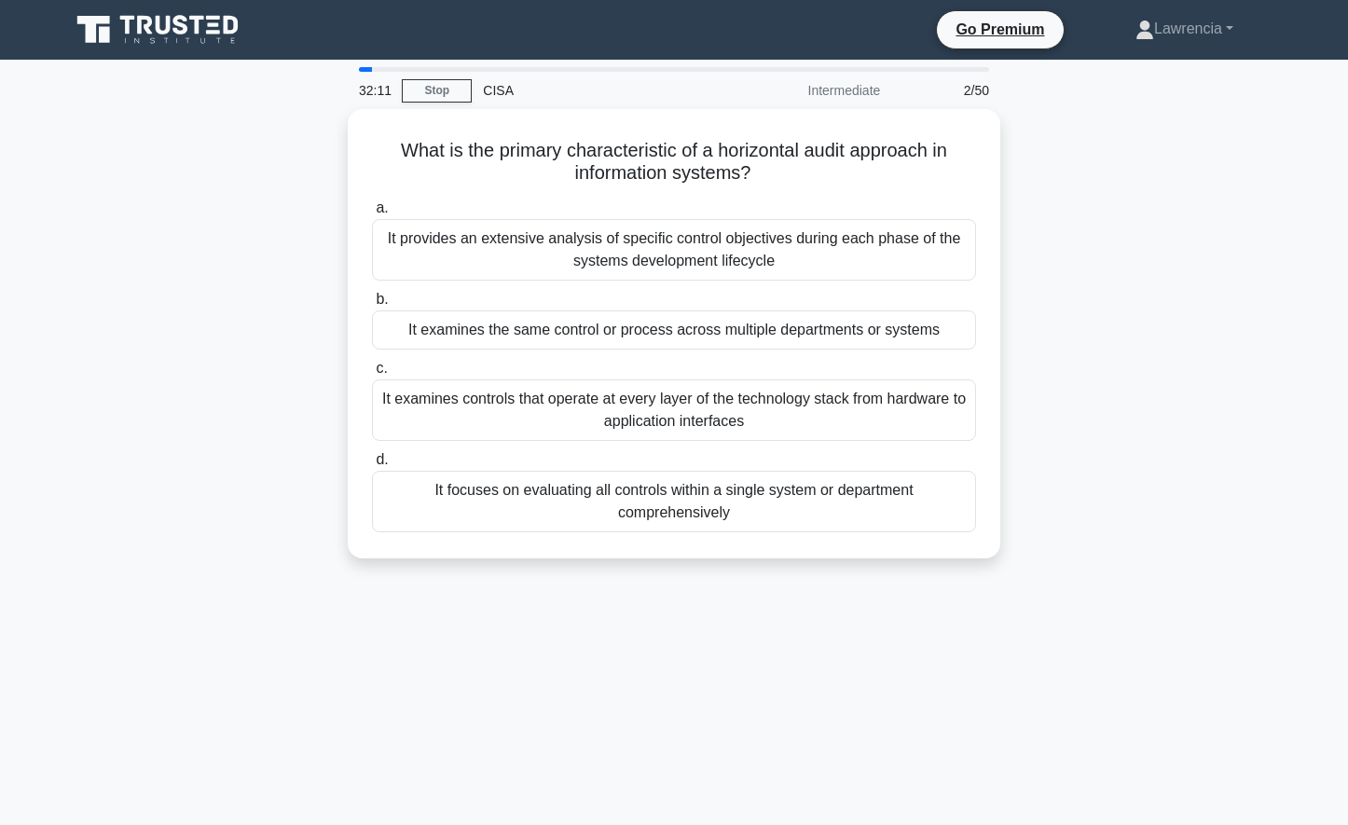
drag, startPoint x: 393, startPoint y: 141, endPoint x: 842, endPoint y: 581, distance: 628.2
click at [845, 587] on div "32:11 Stop CISA Intermediate 2/50 What is the primary characteristic of a horiz…" at bounding box center [674, 533] width 1230 height 932
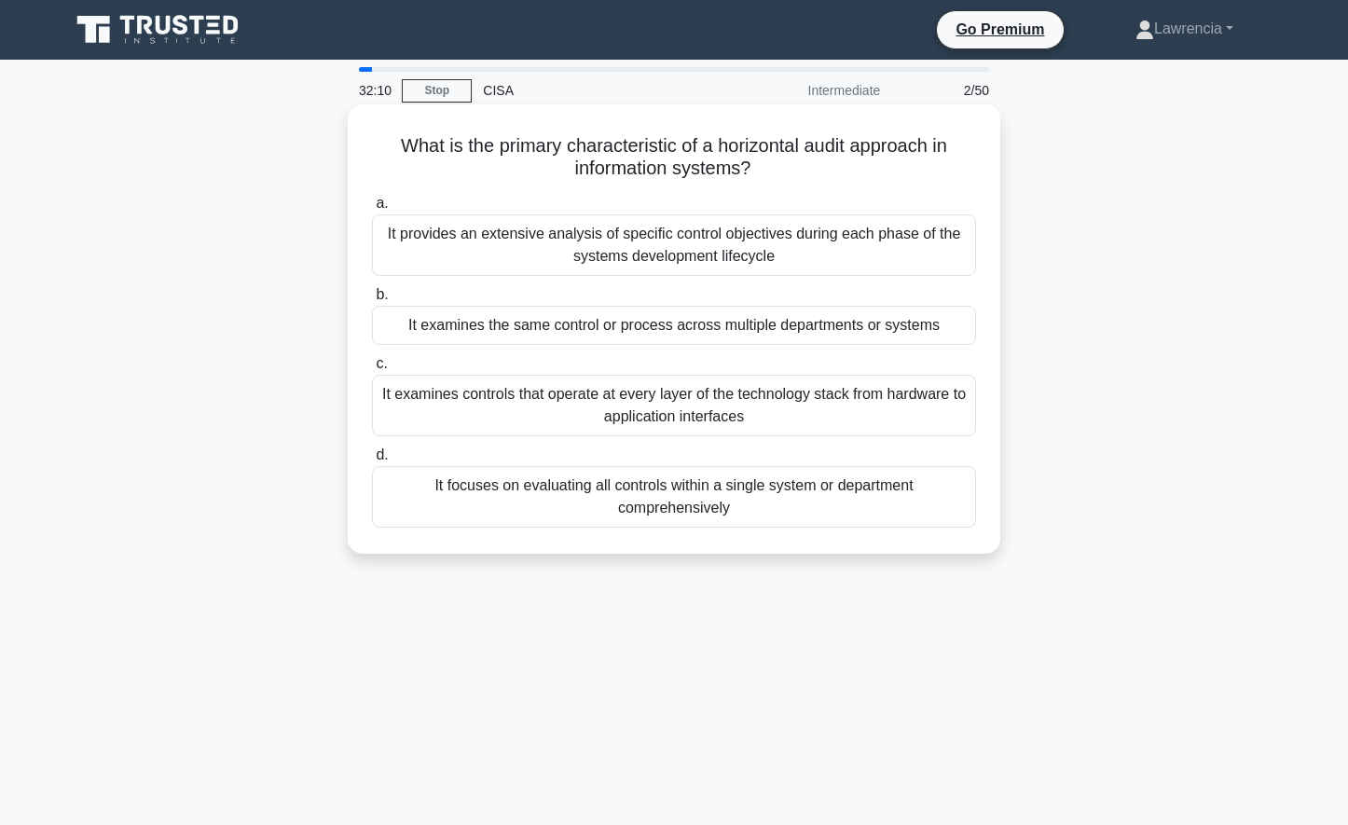
copy div "What is the primary characteristic of a horizontal audit approach in informatio…"
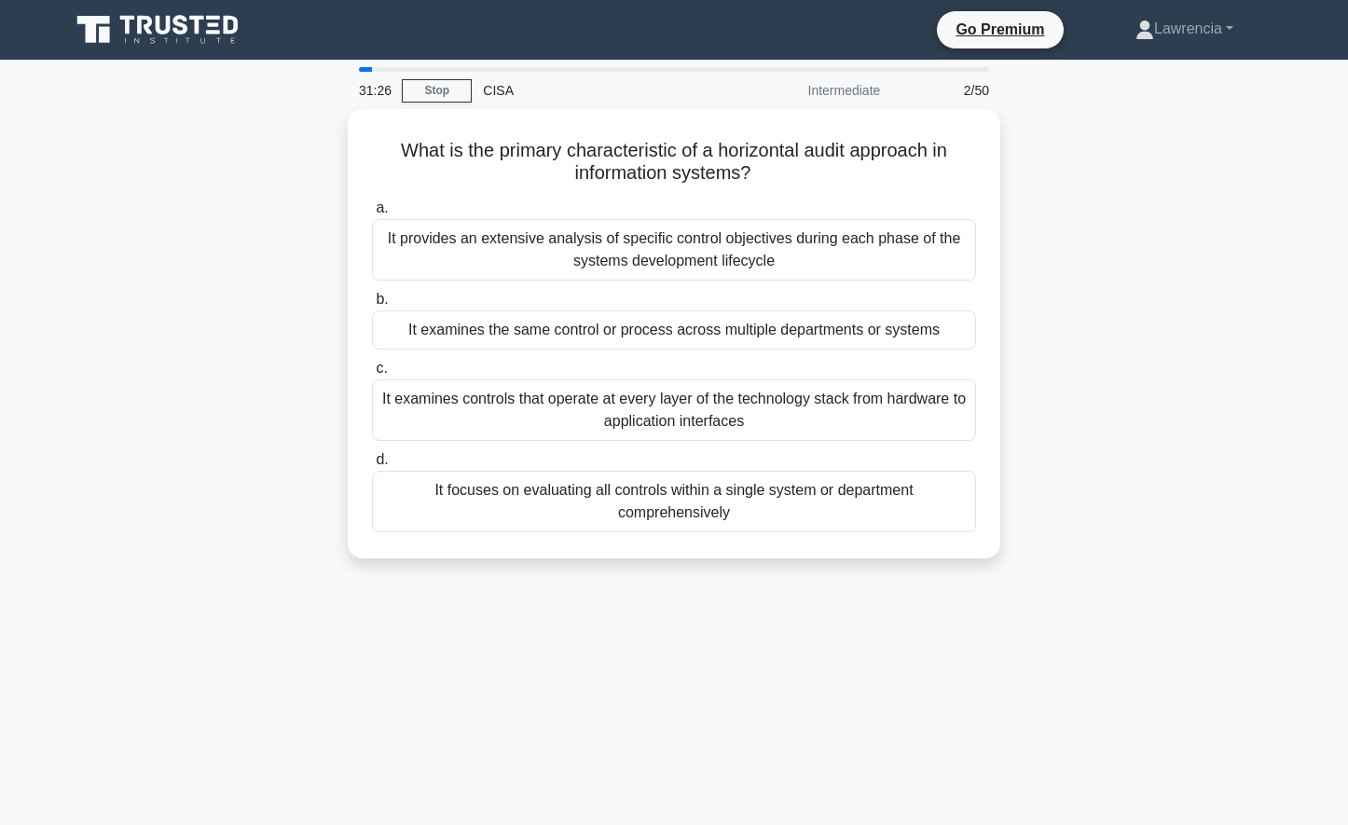
click at [814, 633] on div "31:26 Stop CISA Intermediate 2/50 What is the primary characteristic of a horiz…" at bounding box center [674, 533] width 1230 height 932
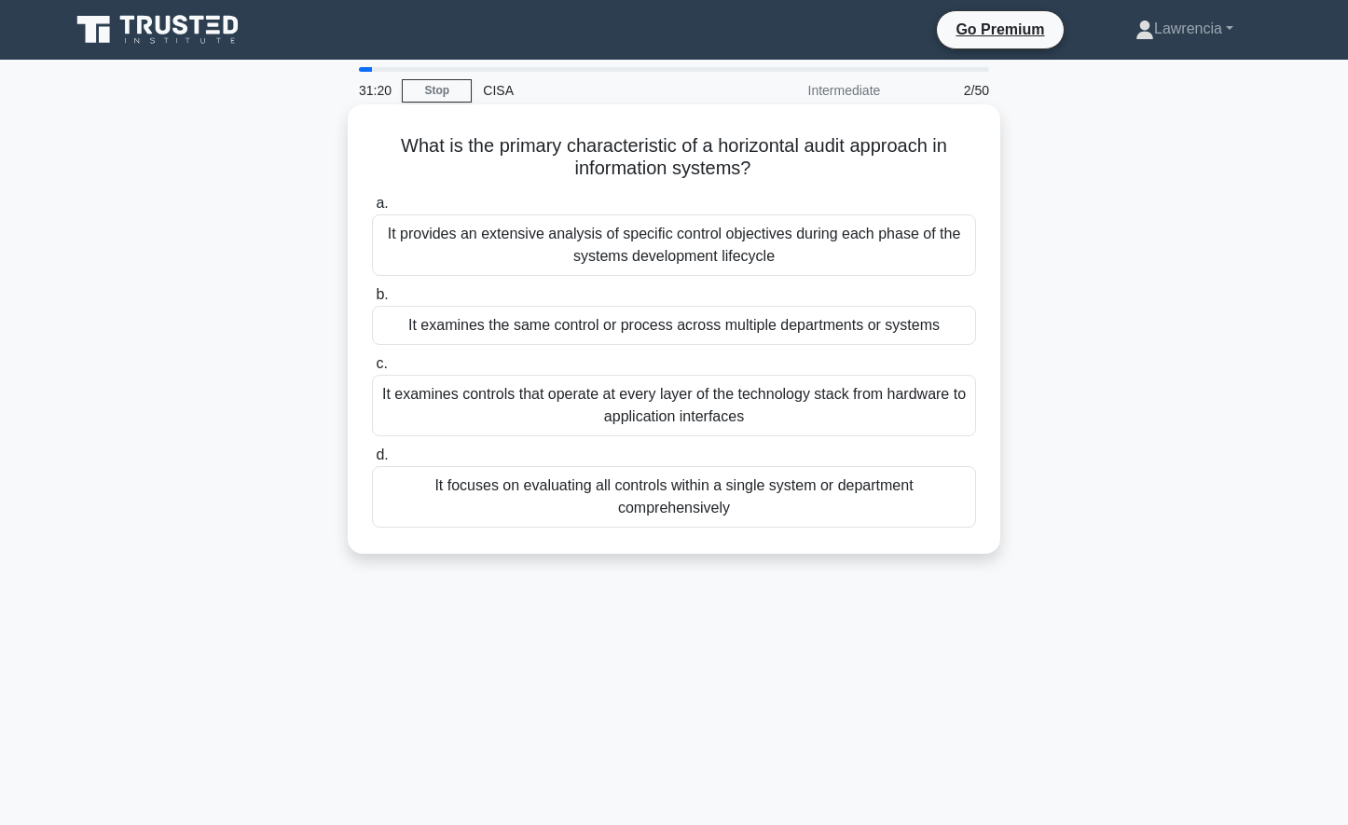
click at [532, 324] on div "It examines the same control or process across multiple departments or systems" at bounding box center [674, 325] width 604 height 39
click at [372, 301] on input "b. It examines the same control or process across multiple departments or syste…" at bounding box center [372, 295] width 0 height 12
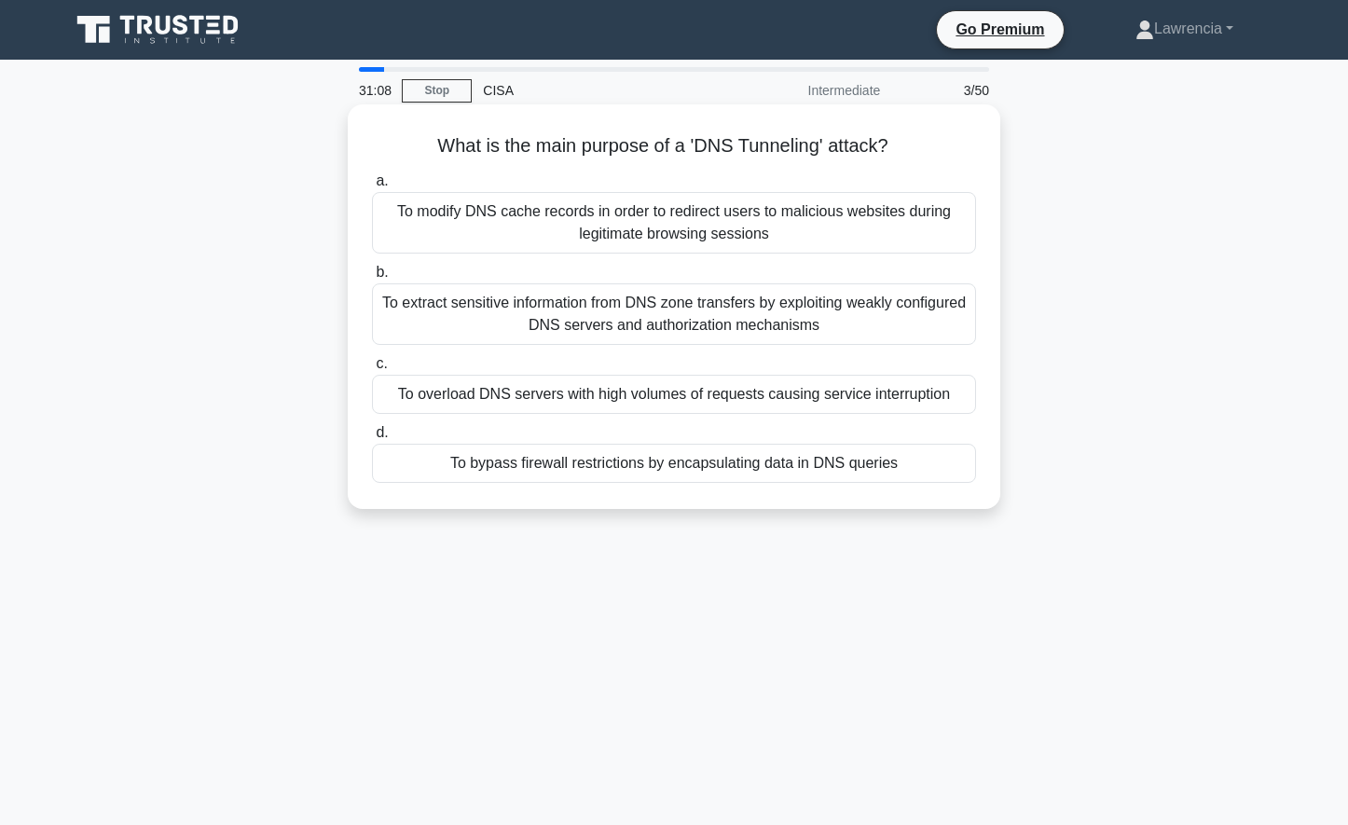
drag, startPoint x: 433, startPoint y: 147, endPoint x: 921, endPoint y: 487, distance: 594.7
click at [921, 487] on div "What is the main purpose of a 'DNS Tunneling' attack? .spinner_0XTQ{transform-o…" at bounding box center [674, 307] width 638 height 390
copy div "What is the main purpose of a 'DNS Tunneling' attack? .spinner_0XTQ{transform-o…"
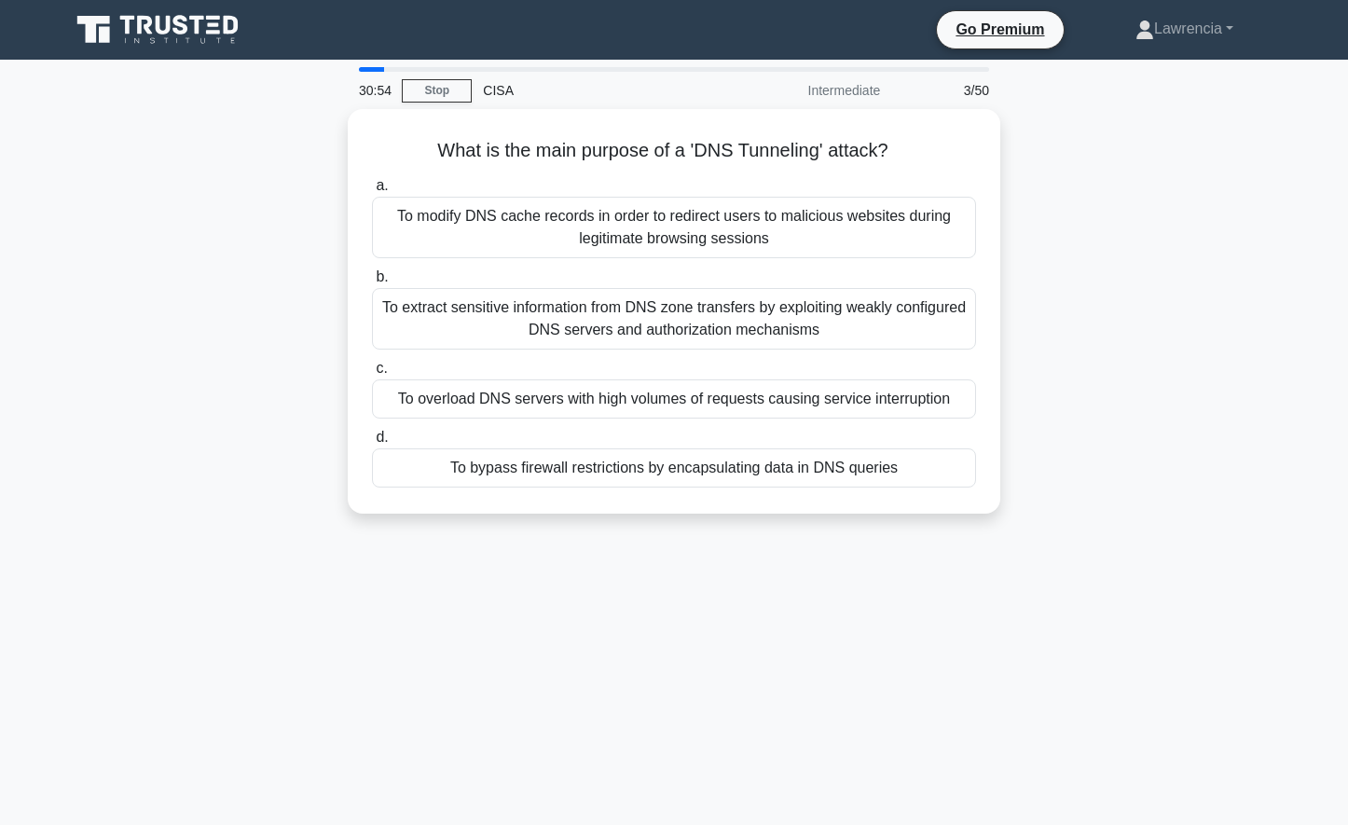
click at [267, 239] on div "What is the main purpose of a 'DNS Tunneling' attack? .spinner_0XTQ{transform-o…" at bounding box center [674, 322] width 1230 height 427
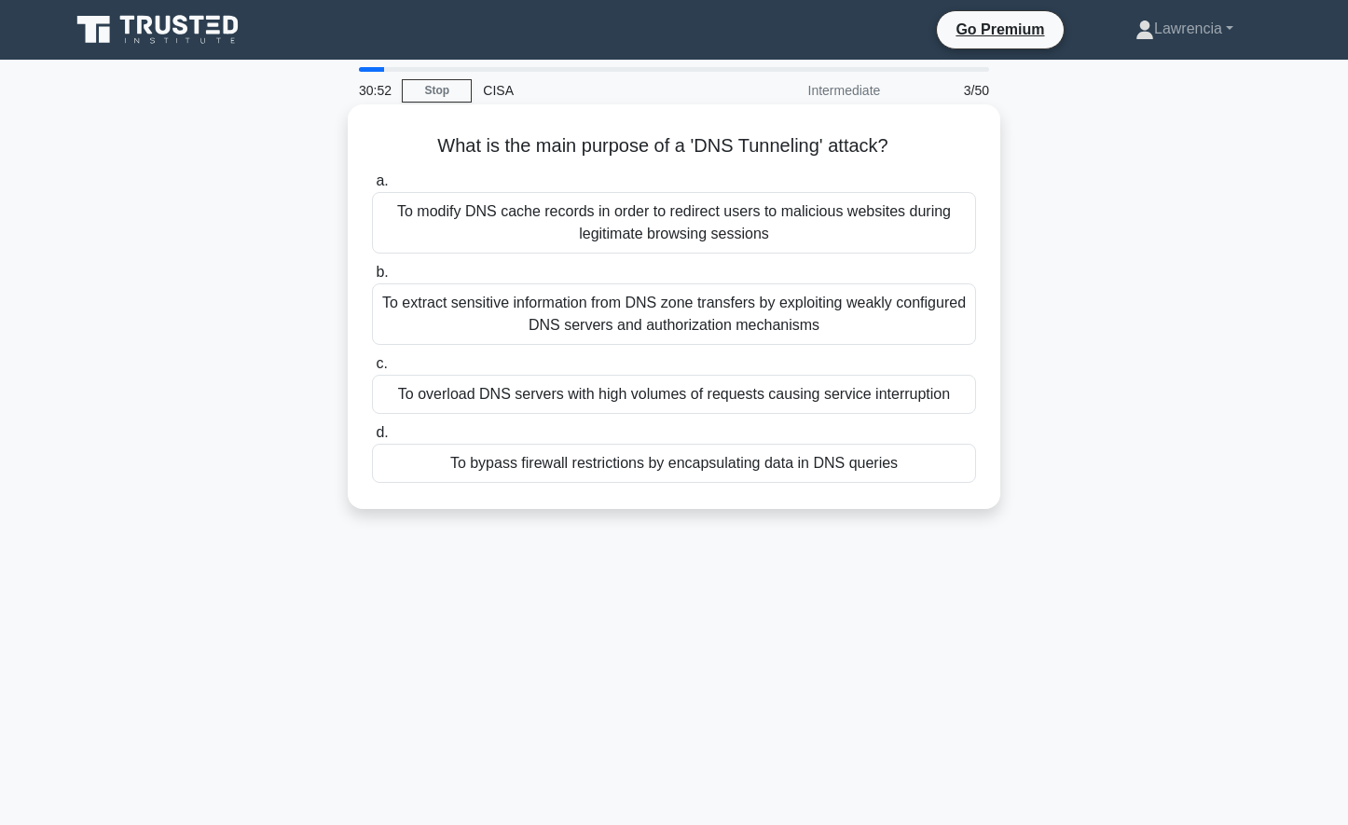
click at [486, 469] on div "To bypass firewall restrictions by encapsulating data in DNS queries" at bounding box center [674, 463] width 604 height 39
click at [372, 439] on input "d. To bypass firewall restrictions by encapsulating data in DNS queries" at bounding box center [372, 433] width 0 height 12
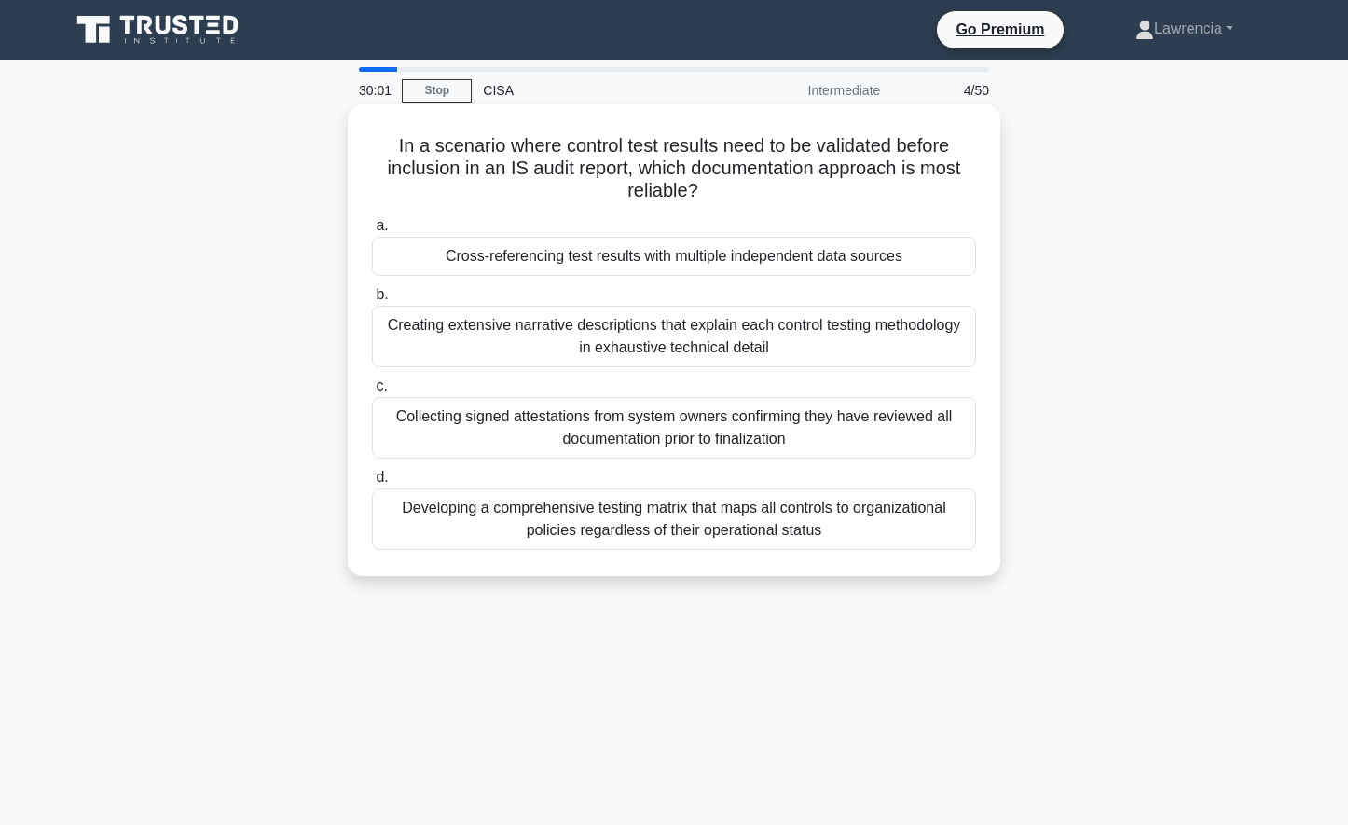
click at [734, 520] on div "Developing a comprehensive testing matrix that maps all controls to organizatio…" at bounding box center [674, 519] width 604 height 62
click at [372, 484] on input "d. Developing a comprehensive testing matrix that maps all controls to organiza…" at bounding box center [372, 478] width 0 height 12
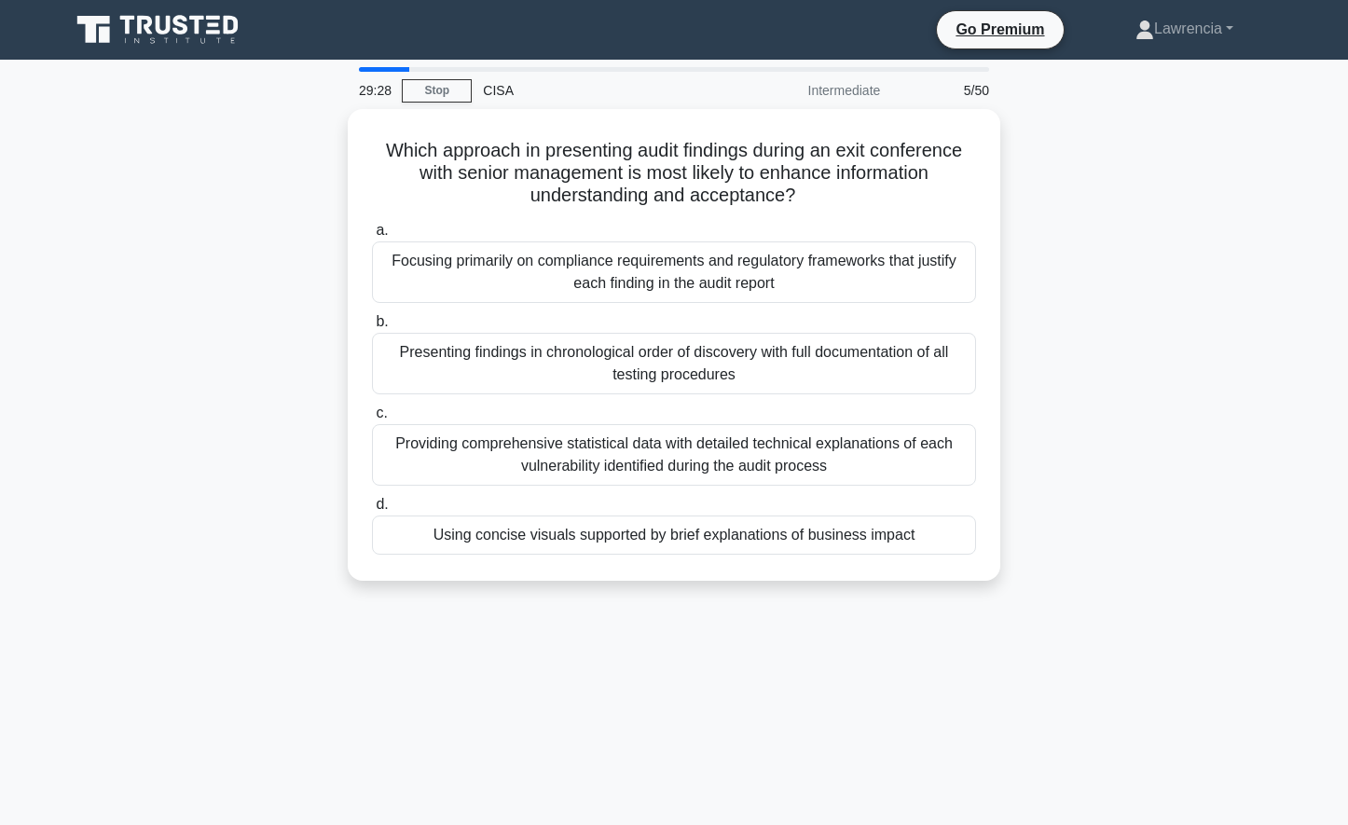
drag, startPoint x: 378, startPoint y: 144, endPoint x: 1035, endPoint y: 560, distance: 777.3
click at [1035, 560] on div "Which approach in presenting audit findings during an exit conference with seni…" at bounding box center [674, 356] width 1230 height 494
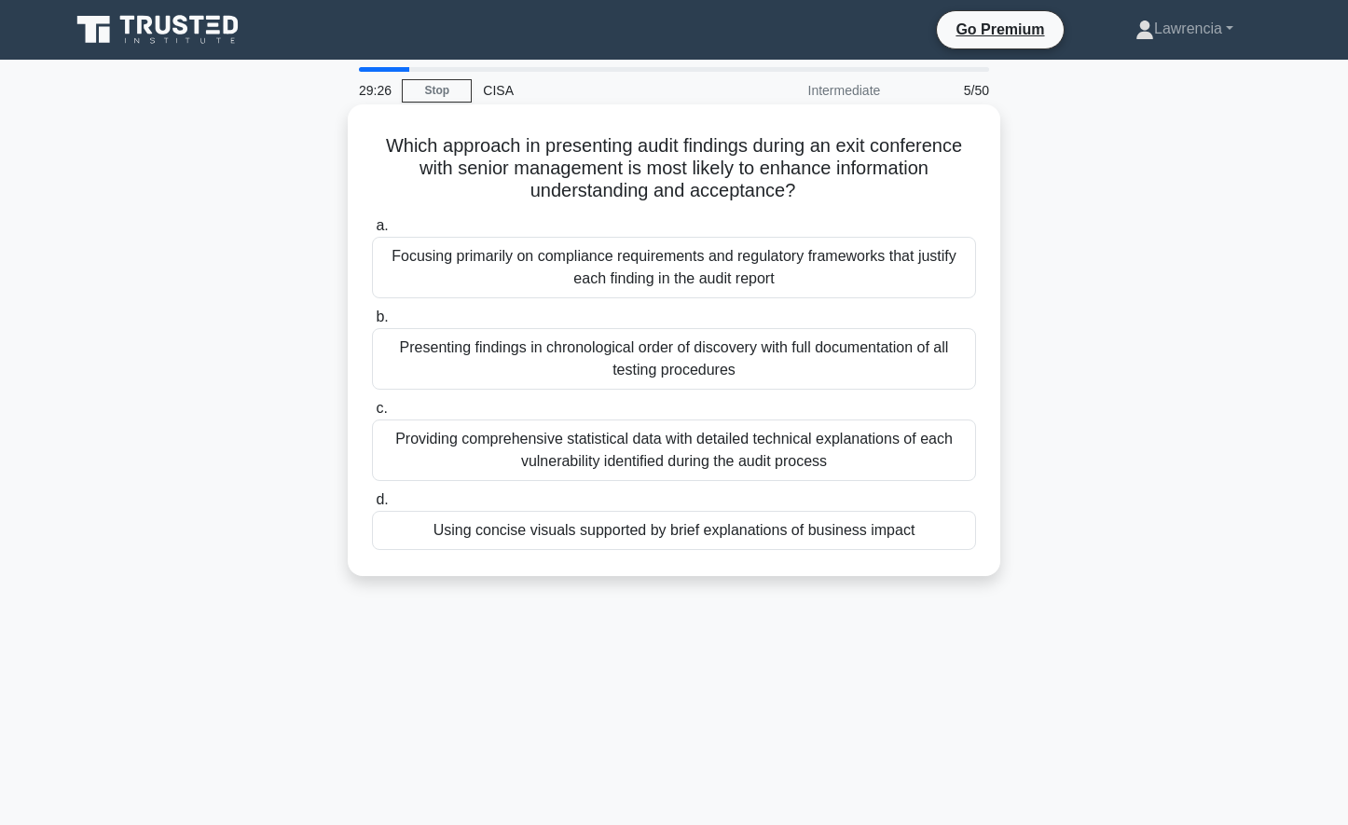
copy div "Which approach in presenting audit findings during an exit conference with seni…"
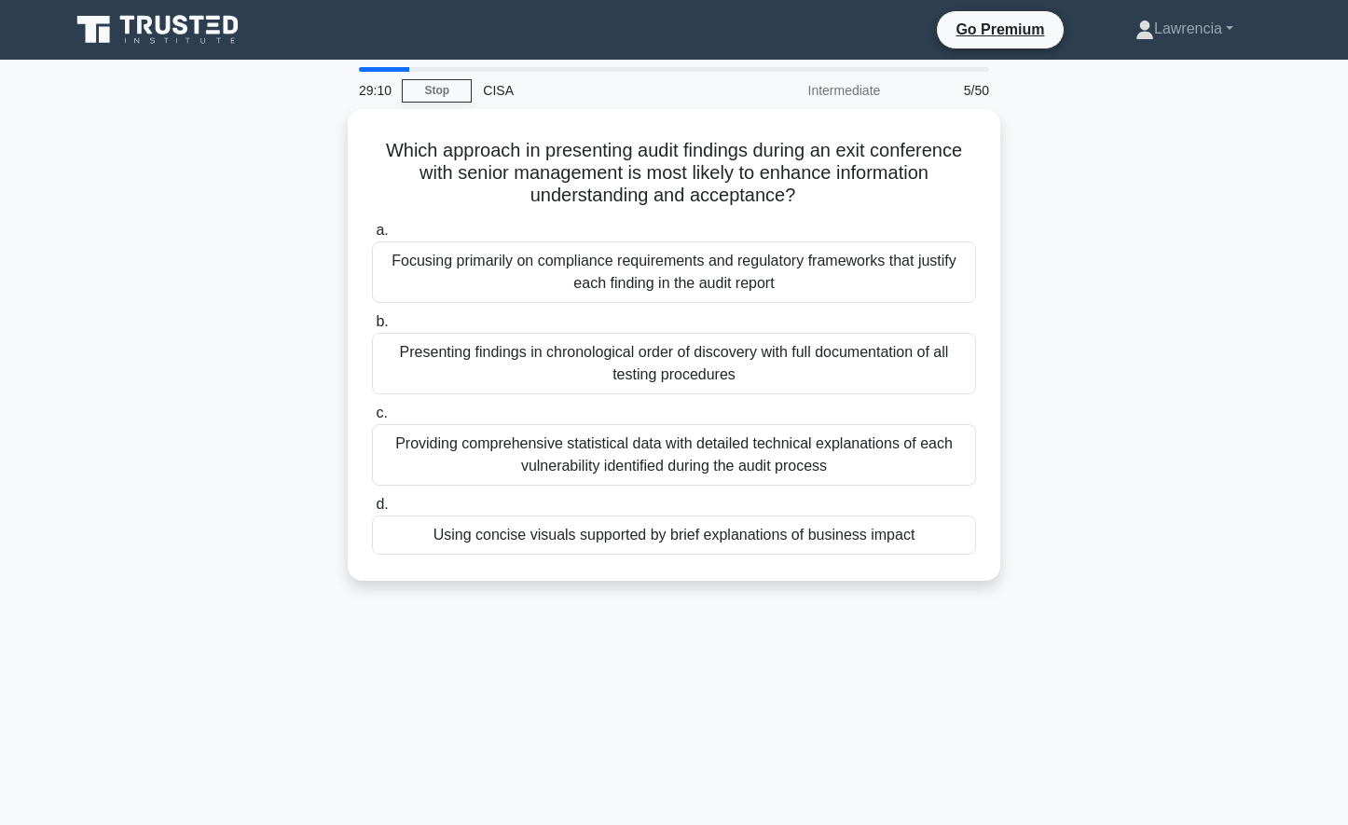
click at [188, 384] on div "Which approach in presenting audit findings during an exit conference with seni…" at bounding box center [674, 356] width 1230 height 494
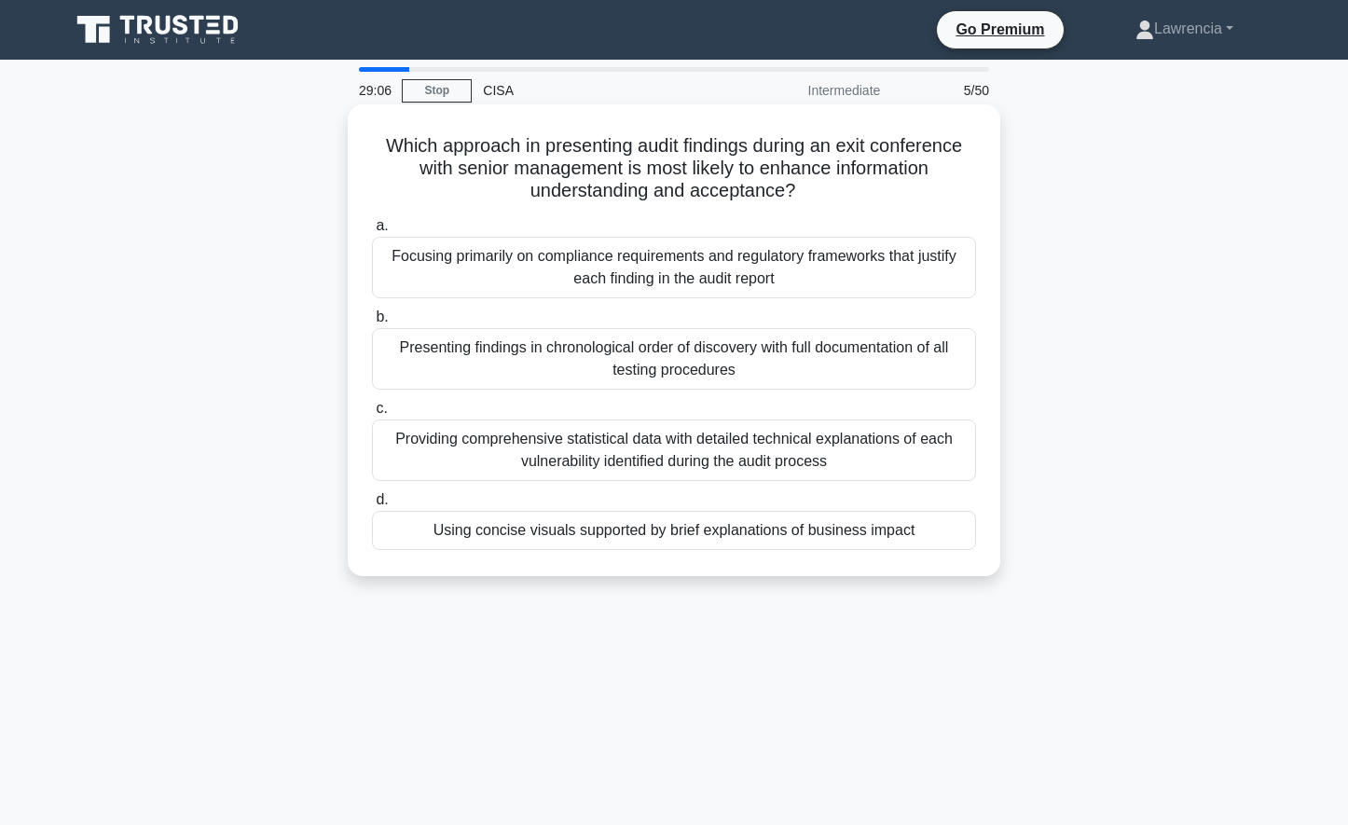
click at [575, 534] on div "Using concise visuals supported by brief explanations of business impact" at bounding box center [674, 530] width 604 height 39
click at [372, 506] on input "d. Using concise visuals supported by brief explanations of business impact" at bounding box center [372, 500] width 0 height 12
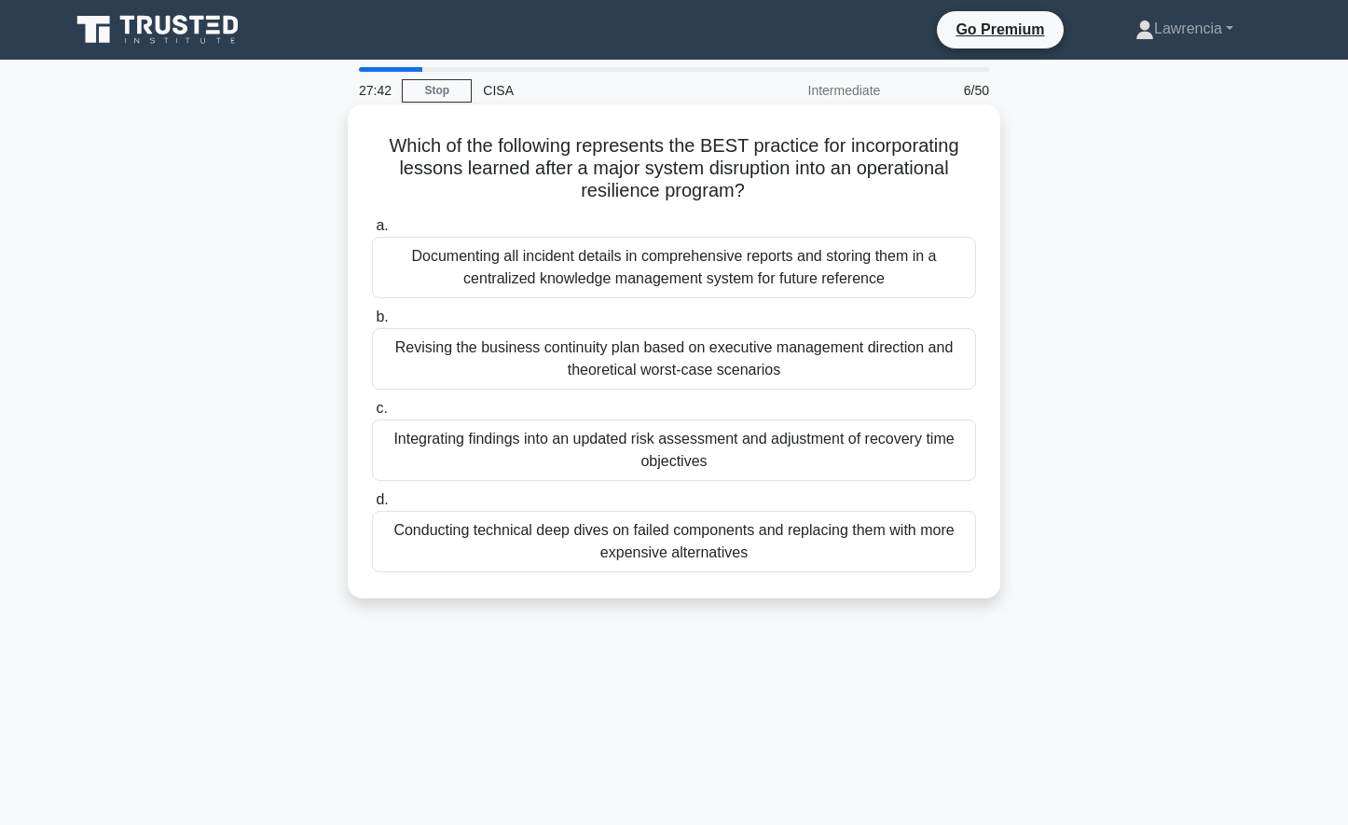
click at [666, 285] on div "Documenting all incident details in comprehensive reports and storing them in a…" at bounding box center [674, 268] width 604 height 62
click at [372, 232] on input "a. Documenting all incident details in comprehensive reports and storing them i…" at bounding box center [372, 226] width 0 height 12
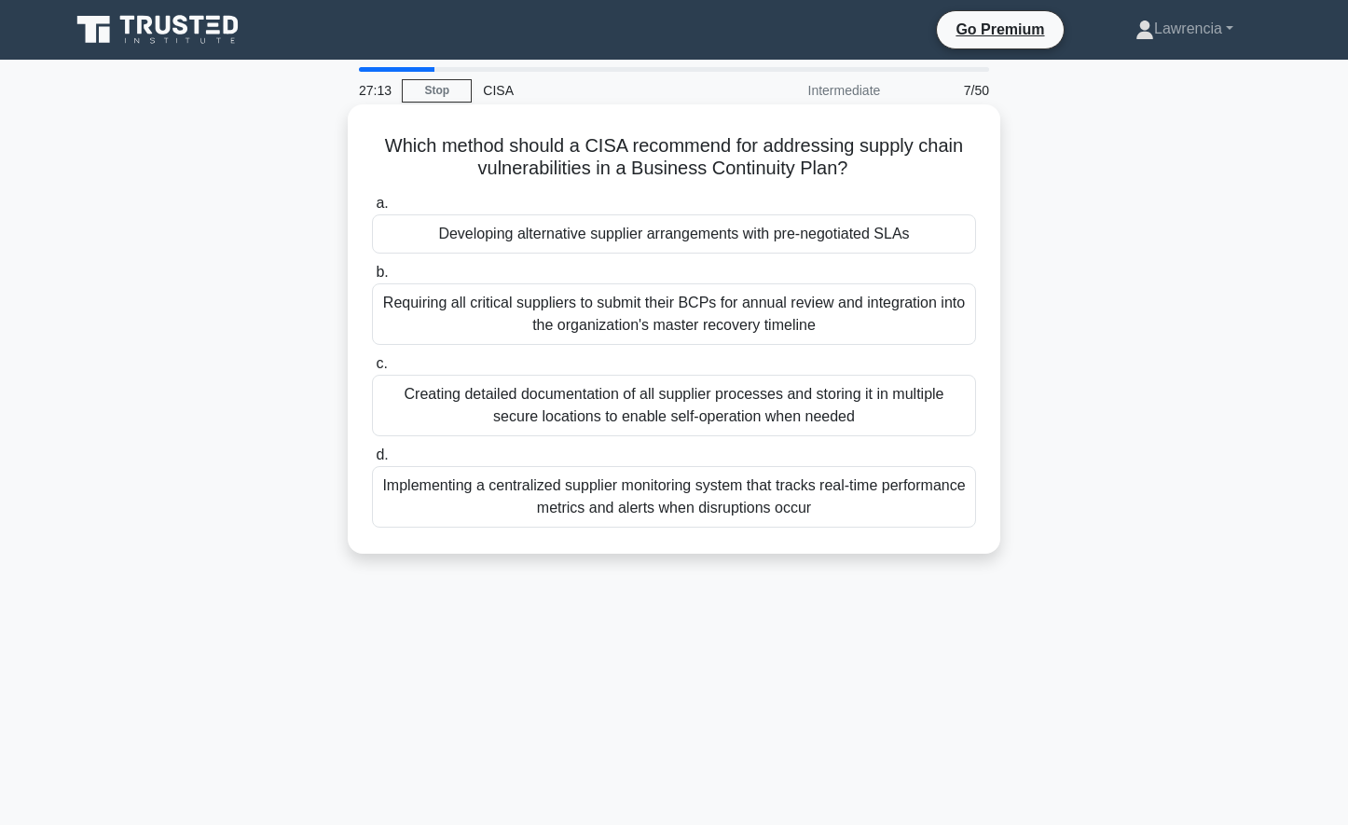
drag, startPoint x: 723, startPoint y: 401, endPoint x: 658, endPoint y: 520, distance: 136.0
click at [658, 520] on div "a. Developing alternative supplier arrangements with pre-negotiated SLAs b. c. …" at bounding box center [674, 359] width 626 height 343
click at [657, 506] on div "Implementing a centralized supplier monitoring system that tracks real-time per…" at bounding box center [674, 497] width 604 height 62
click at [372, 461] on input "d. Implementing a centralized supplier monitoring system that tracks real-time …" at bounding box center [372, 455] width 0 height 12
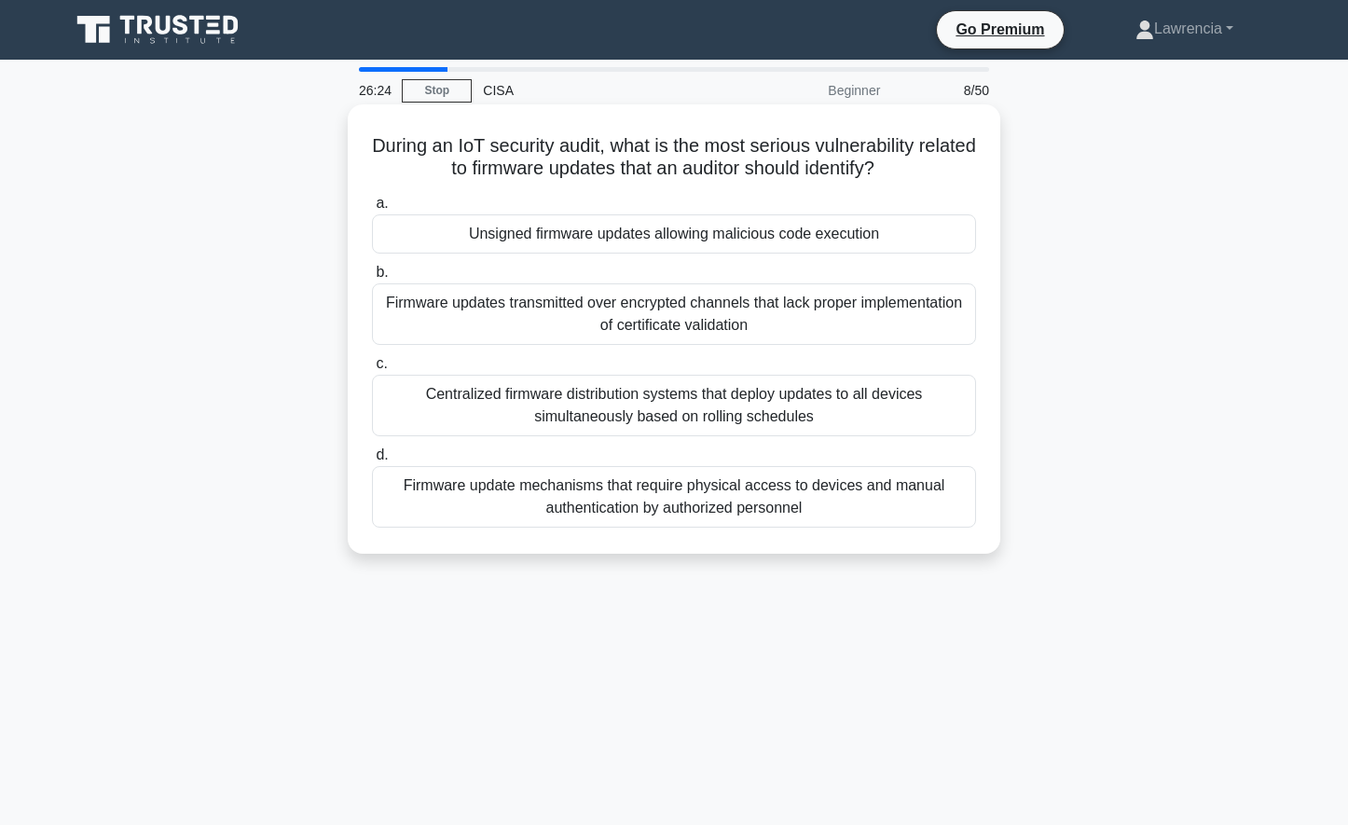
click at [556, 240] on div "Unsigned firmware updates allowing malicious code execution" at bounding box center [674, 233] width 604 height 39
click at [372, 210] on input "a. Unsigned firmware updates allowing malicious code execution" at bounding box center [372, 204] width 0 height 12
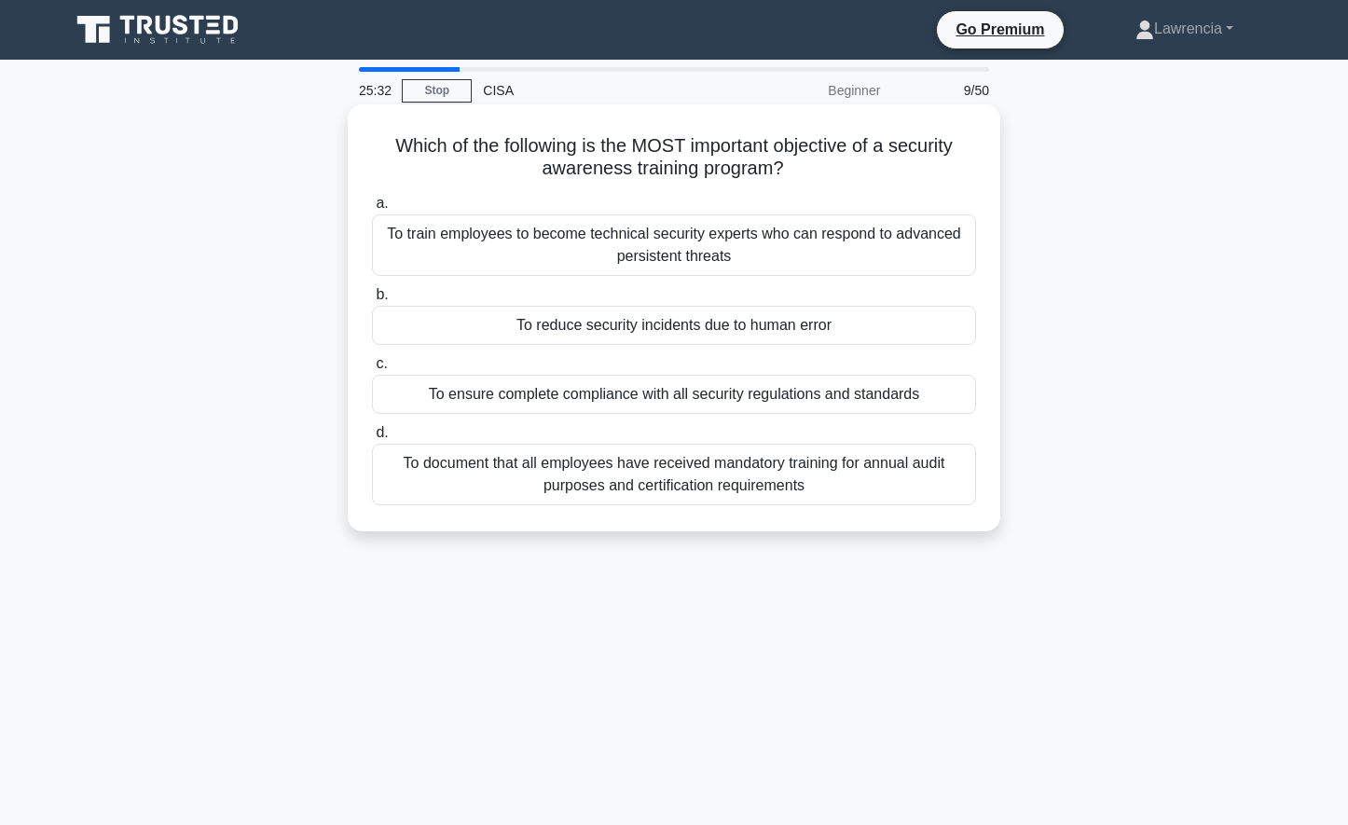
drag, startPoint x: 386, startPoint y: 144, endPoint x: 987, endPoint y: 531, distance: 714.9
click at [987, 531] on div "Which of the following is the MOST important objective of a security awareness …" at bounding box center [674, 317] width 653 height 427
copy div "Which of the following is the MOST important objective of a security awareness …"
click at [605, 330] on div "To reduce security incidents due to human error" at bounding box center [674, 325] width 604 height 39
click at [372, 301] on input "b. To reduce security incidents due to human error" at bounding box center [372, 295] width 0 height 12
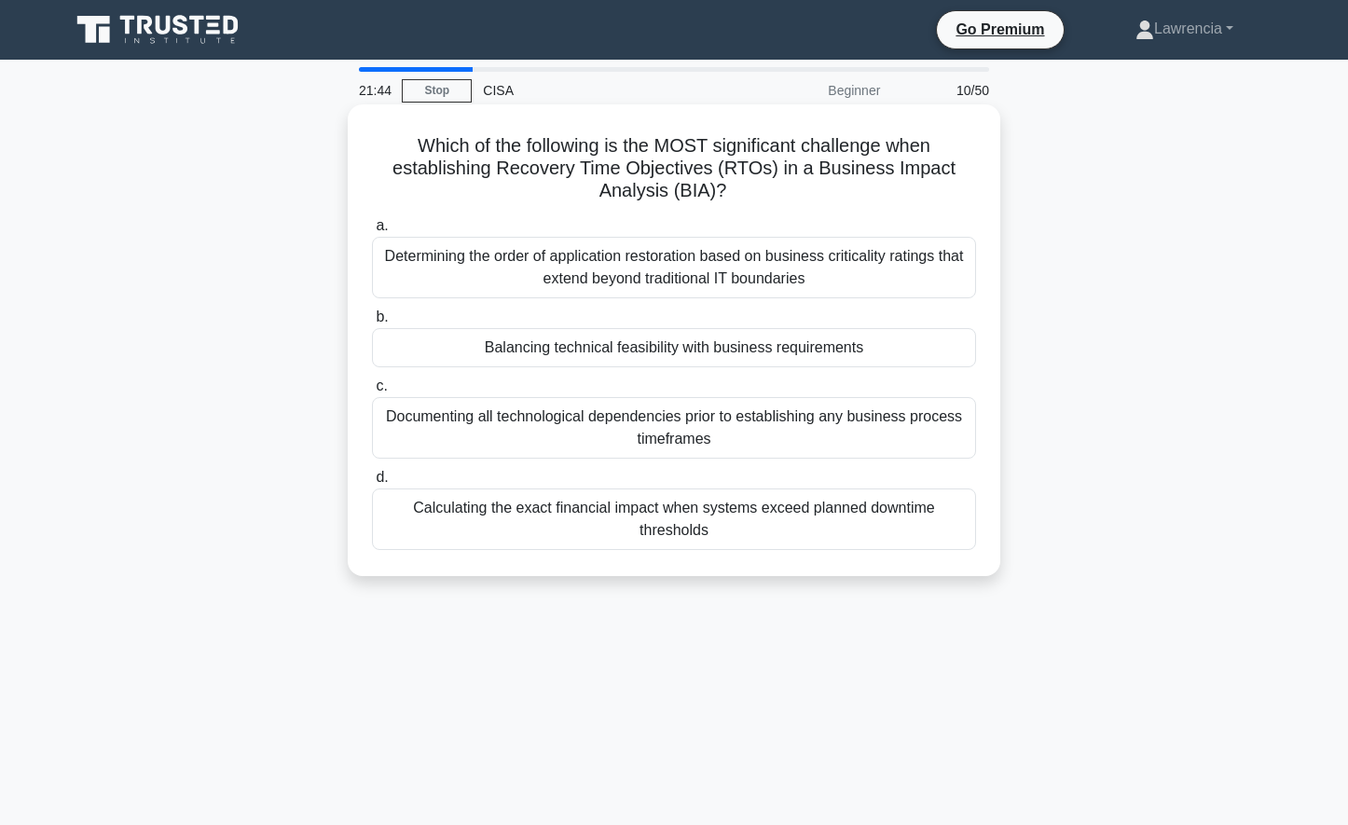
click at [671, 285] on div "Determining the order of application restoration based on business criticality …" at bounding box center [674, 268] width 604 height 62
click at [372, 232] on input "a. Determining the order of application restoration based on business criticali…" at bounding box center [372, 226] width 0 height 12
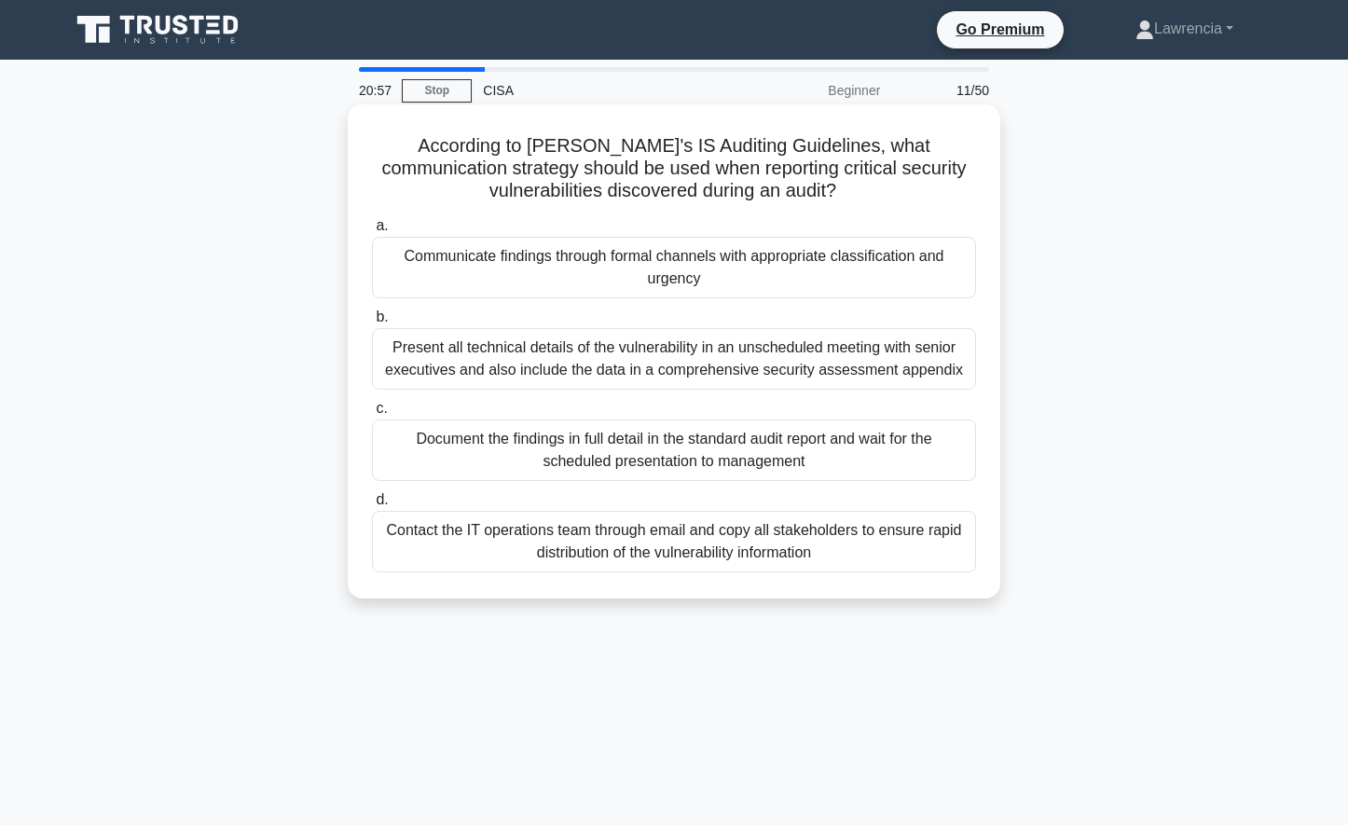
click at [697, 273] on div "Communicate findings through formal channels with appropriate classification an…" at bounding box center [674, 268] width 604 height 62
click at [372, 232] on input "a. Communicate findings through formal channels with appropriate classification…" at bounding box center [372, 226] width 0 height 12
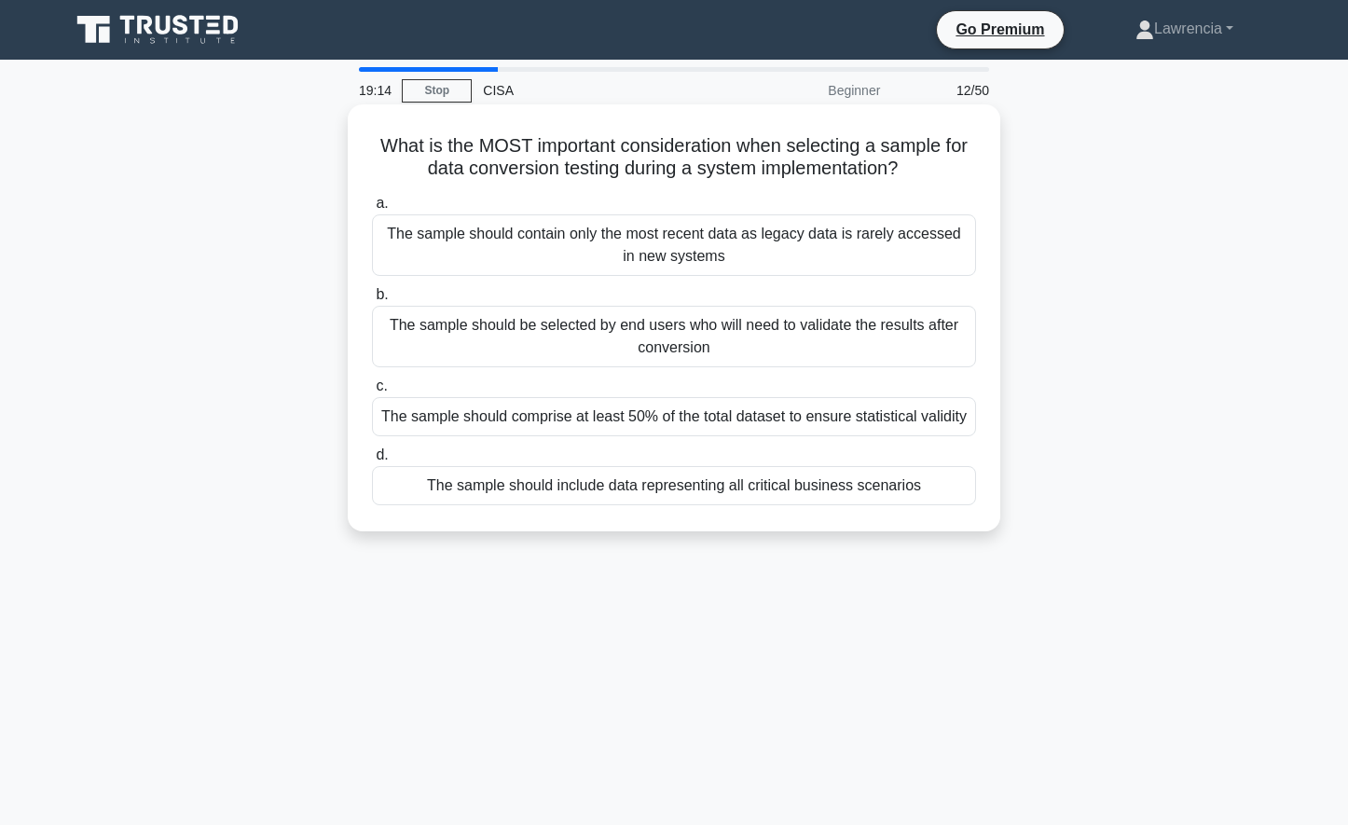
click at [845, 495] on div "The sample should include data representing all critical business scenarios" at bounding box center [674, 485] width 604 height 39
click at [372, 461] on input "d. The sample should include data representing all critical business scenarios" at bounding box center [372, 455] width 0 height 12
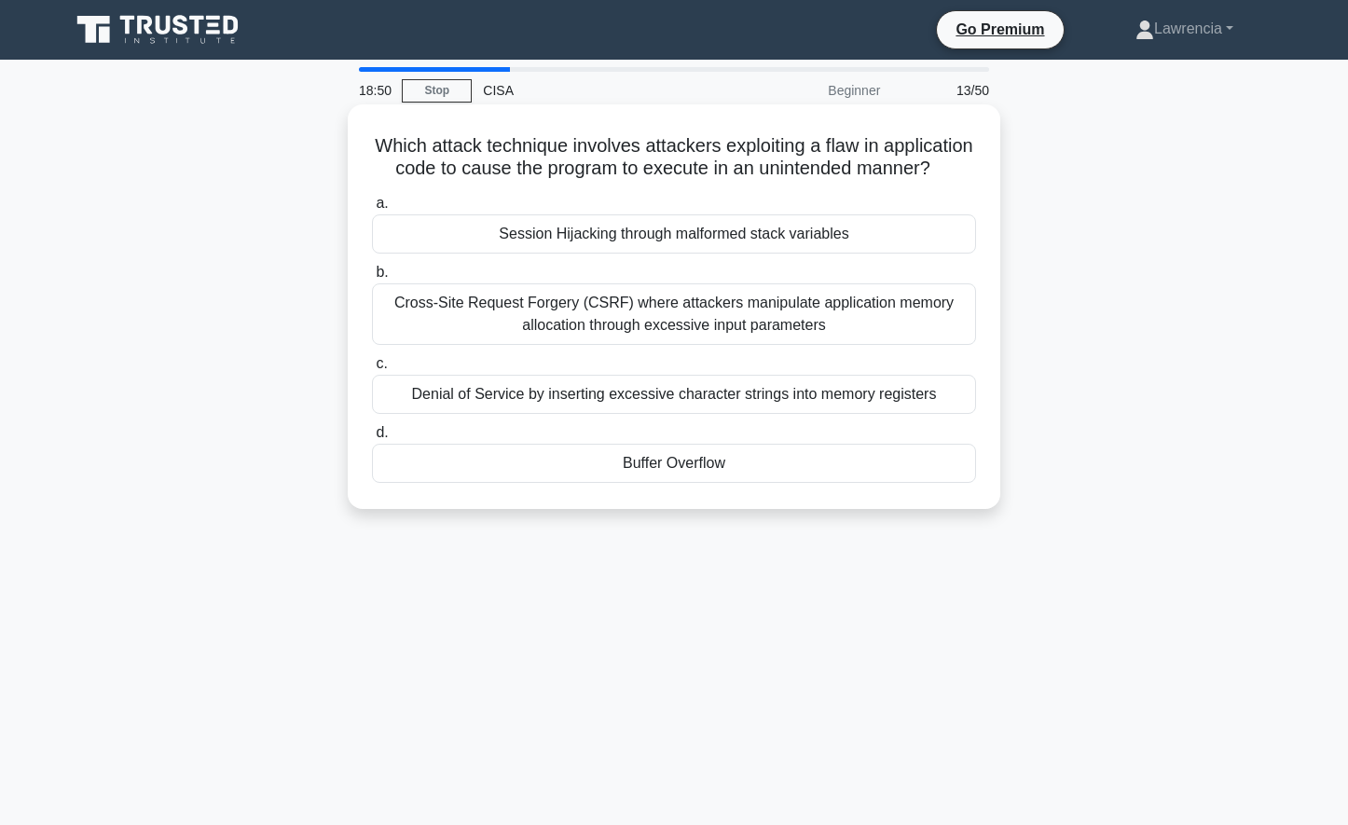
drag, startPoint x: 412, startPoint y: 131, endPoint x: 851, endPoint y: 487, distance: 565.3
click at [851, 487] on div "Which attack technique involves attackers exploiting a flaw in application code…" at bounding box center [674, 307] width 638 height 390
drag, startPoint x: 851, startPoint y: 487, endPoint x: 729, endPoint y: 413, distance: 142.6
copy div "Which attack technique involves attackers exploiting a flaw in application code…"
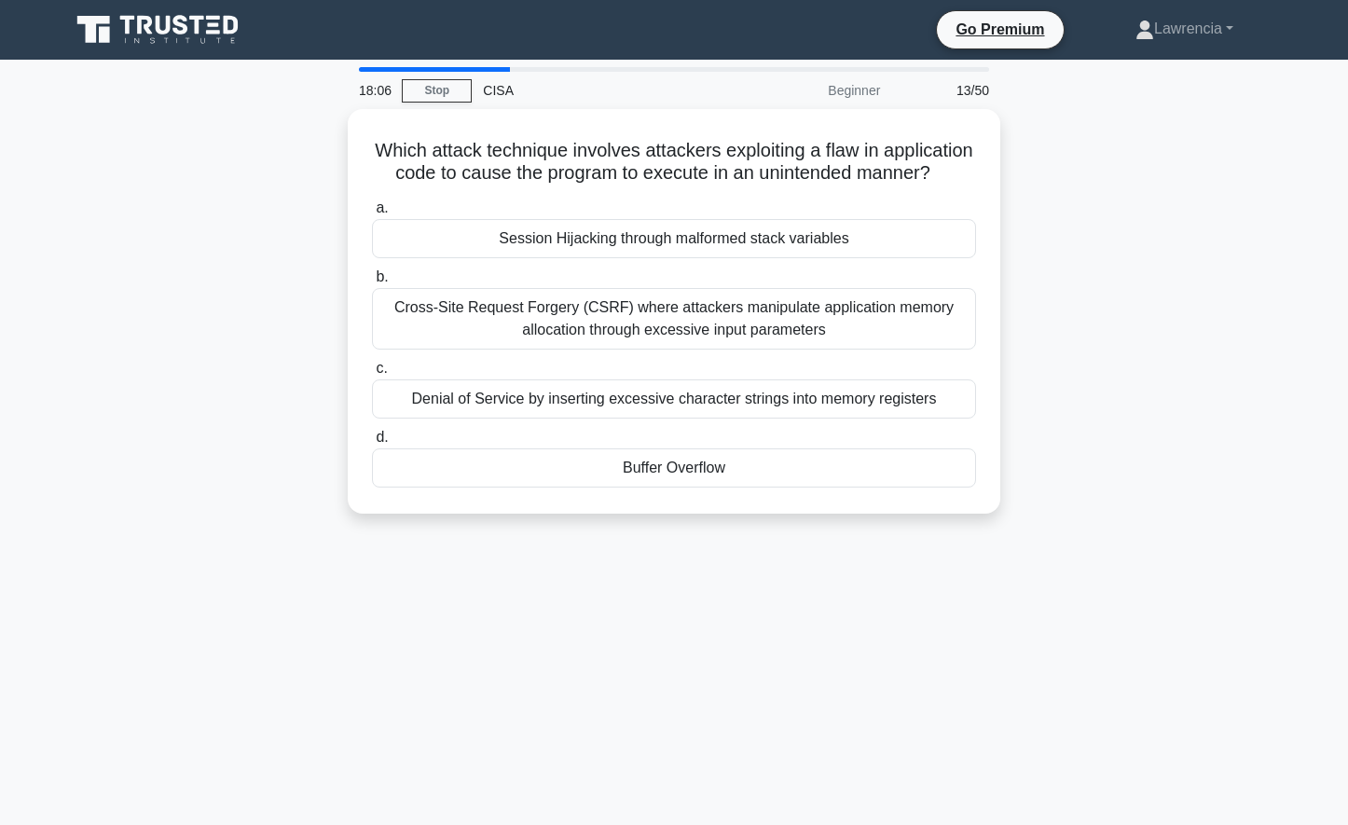
click at [552, 562] on div "18:06 Stop CISA Beginner 13/50 Which attack technique involves attackers exploi…" at bounding box center [674, 533] width 1230 height 932
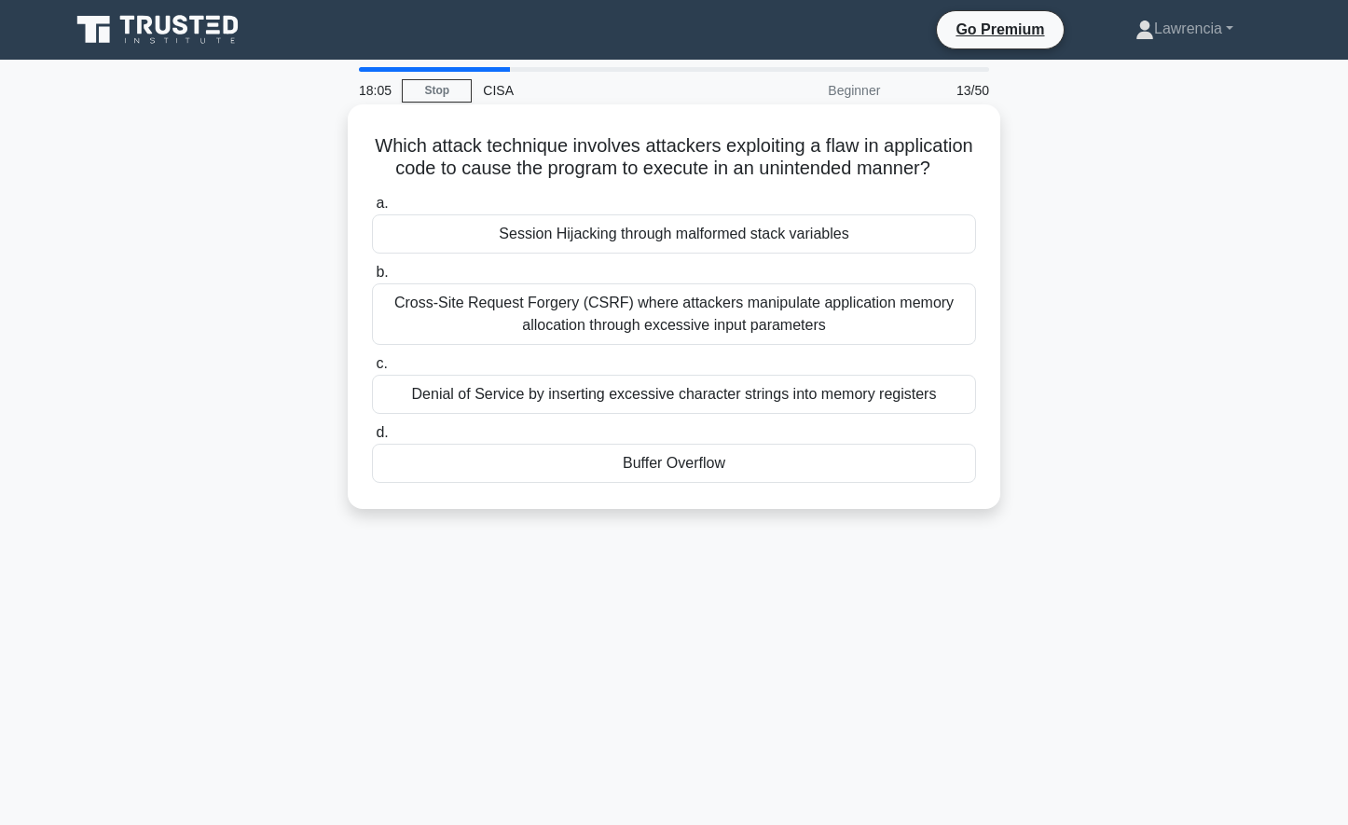
click at [674, 483] on div "Buffer Overflow" at bounding box center [674, 463] width 604 height 39
click at [372, 439] on input "d. Buffer Overflow" at bounding box center [372, 433] width 0 height 12
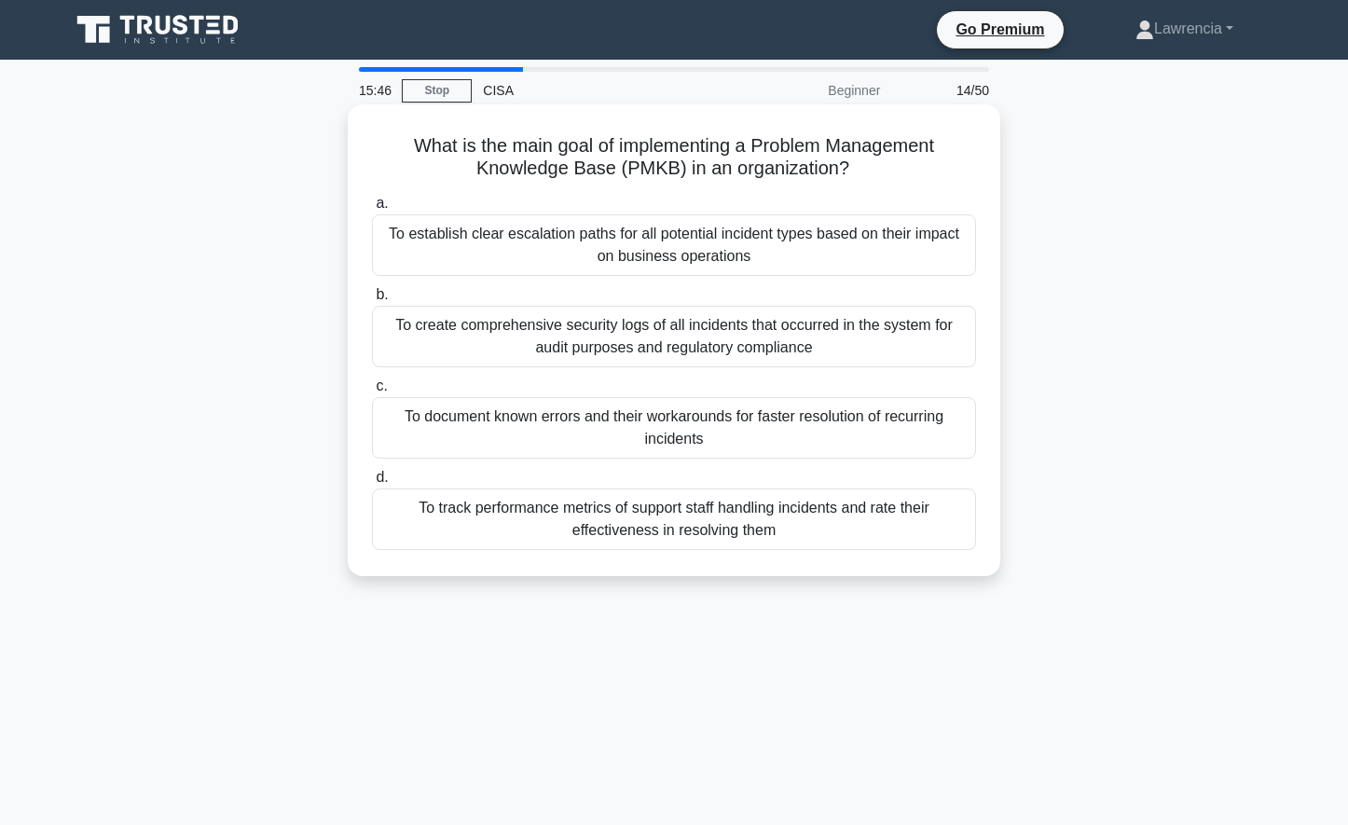
click at [525, 416] on div "To document known errors and their workarounds for faster resolution of recurri…" at bounding box center [674, 428] width 604 height 62
click at [372, 392] on input "c. To document known errors and their workarounds for faster resolution of recu…" at bounding box center [372, 386] width 0 height 12
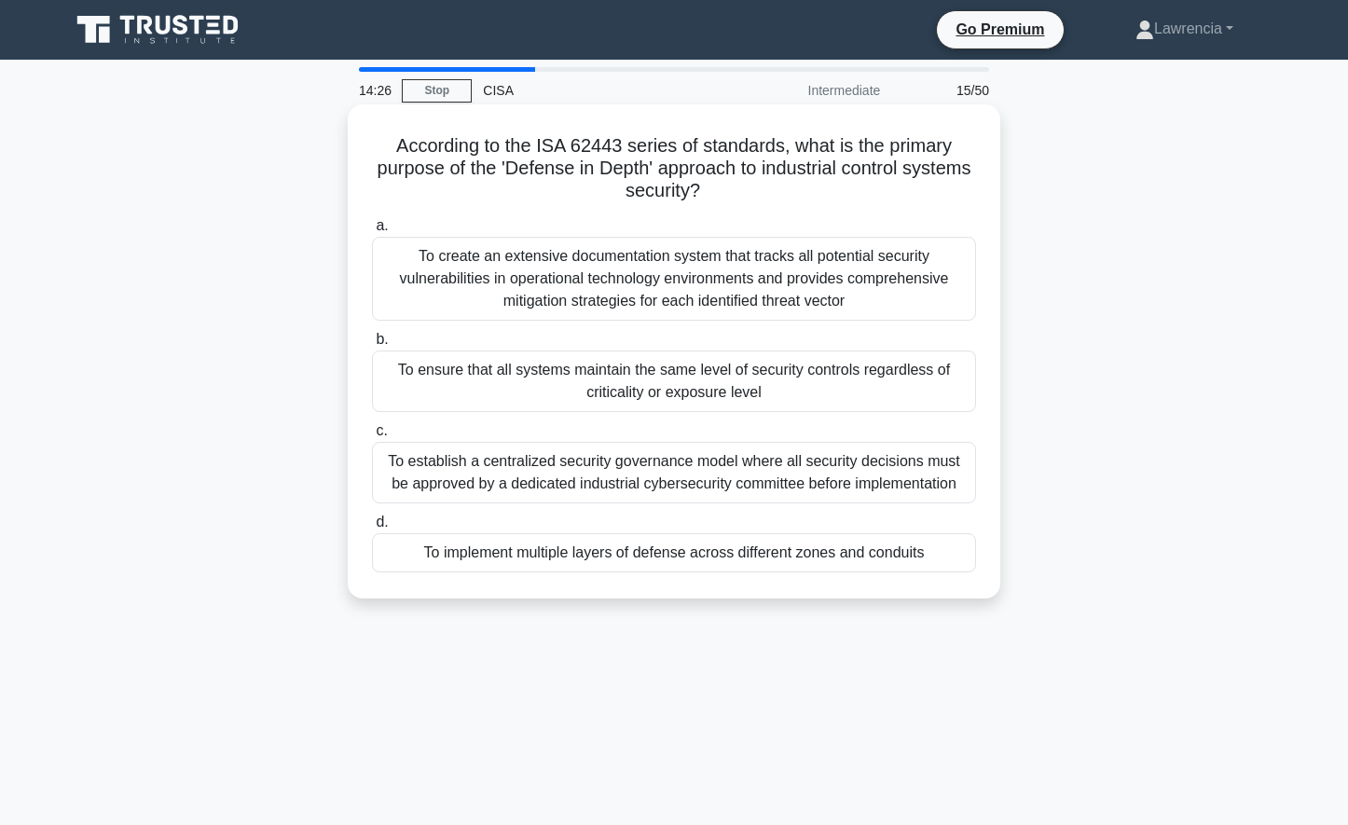
click at [513, 381] on div "To ensure that all systems maintain the same level of security controls regardl…" at bounding box center [674, 381] width 604 height 62
click at [372, 346] on input "b. To ensure that all systems maintain the same level of security controls rega…" at bounding box center [372, 340] width 0 height 12
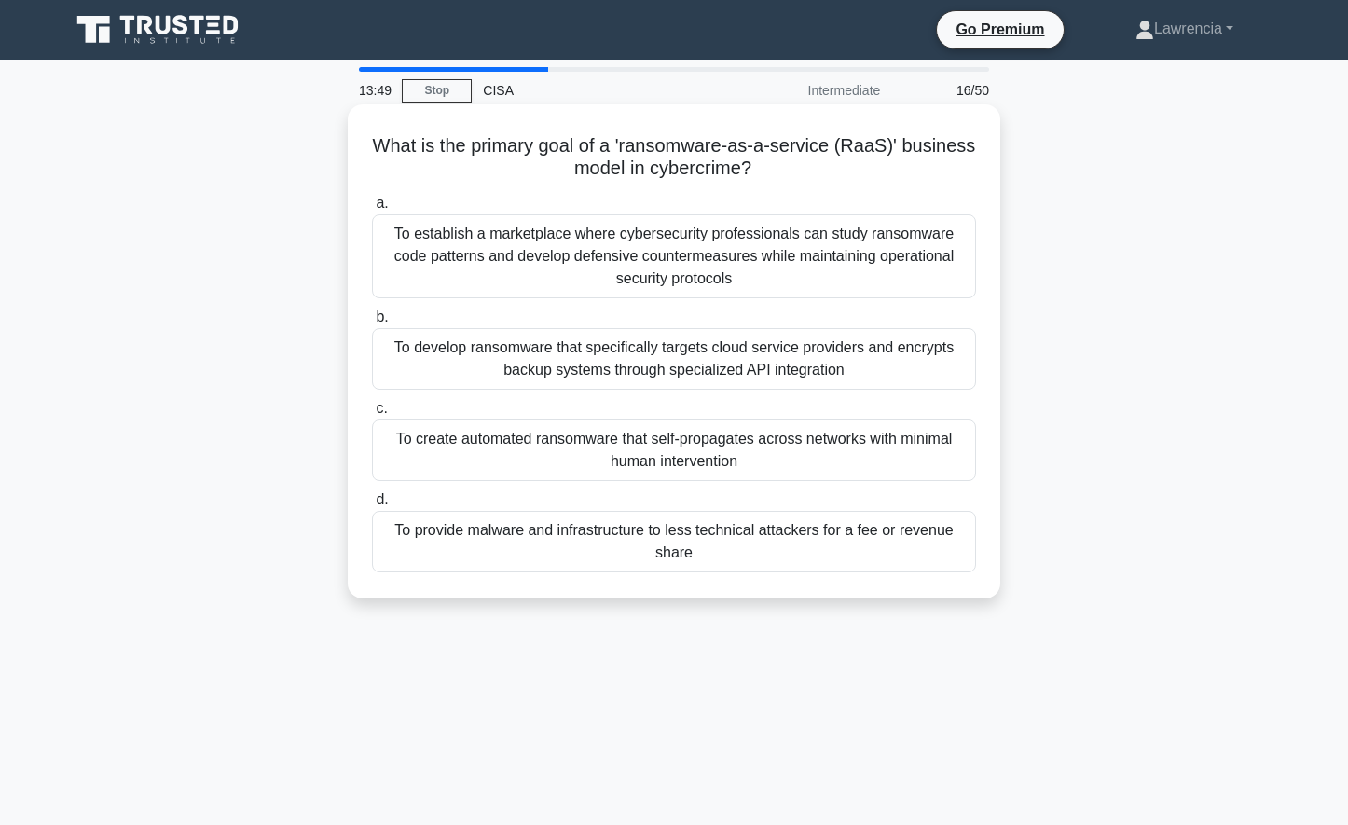
click at [545, 254] on div "To establish a marketplace where cybersecurity professionals can study ransomwa…" at bounding box center [674, 256] width 604 height 84
click at [372, 210] on input "a. To establish a marketplace where cybersecurity professionals can study ranso…" at bounding box center [372, 204] width 0 height 12
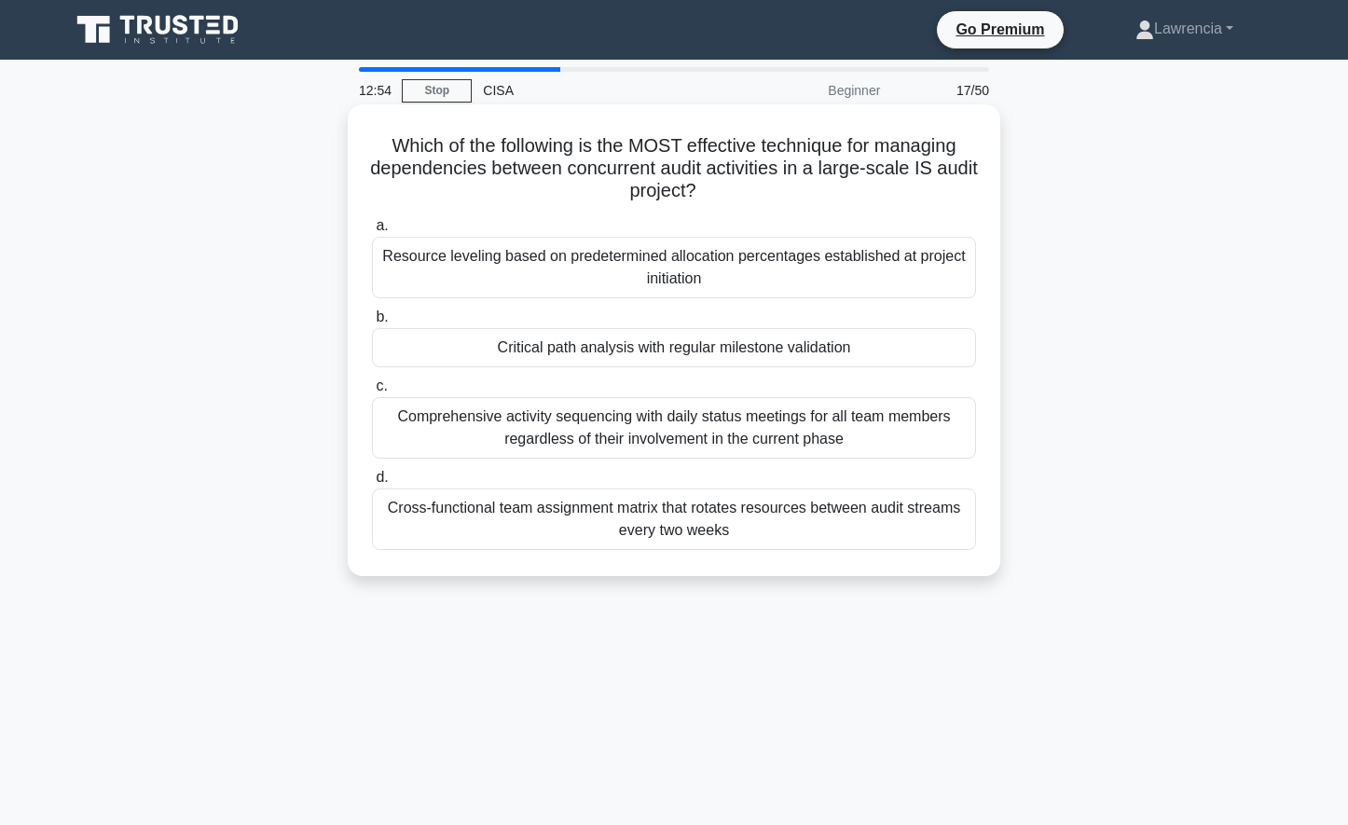
click at [568, 283] on div "Resource leveling based on predetermined allocation percentages established at …" at bounding box center [674, 268] width 604 height 62
click at [372, 232] on input "a. Resource leveling based on predetermined allocation percentages established …" at bounding box center [372, 226] width 0 height 12
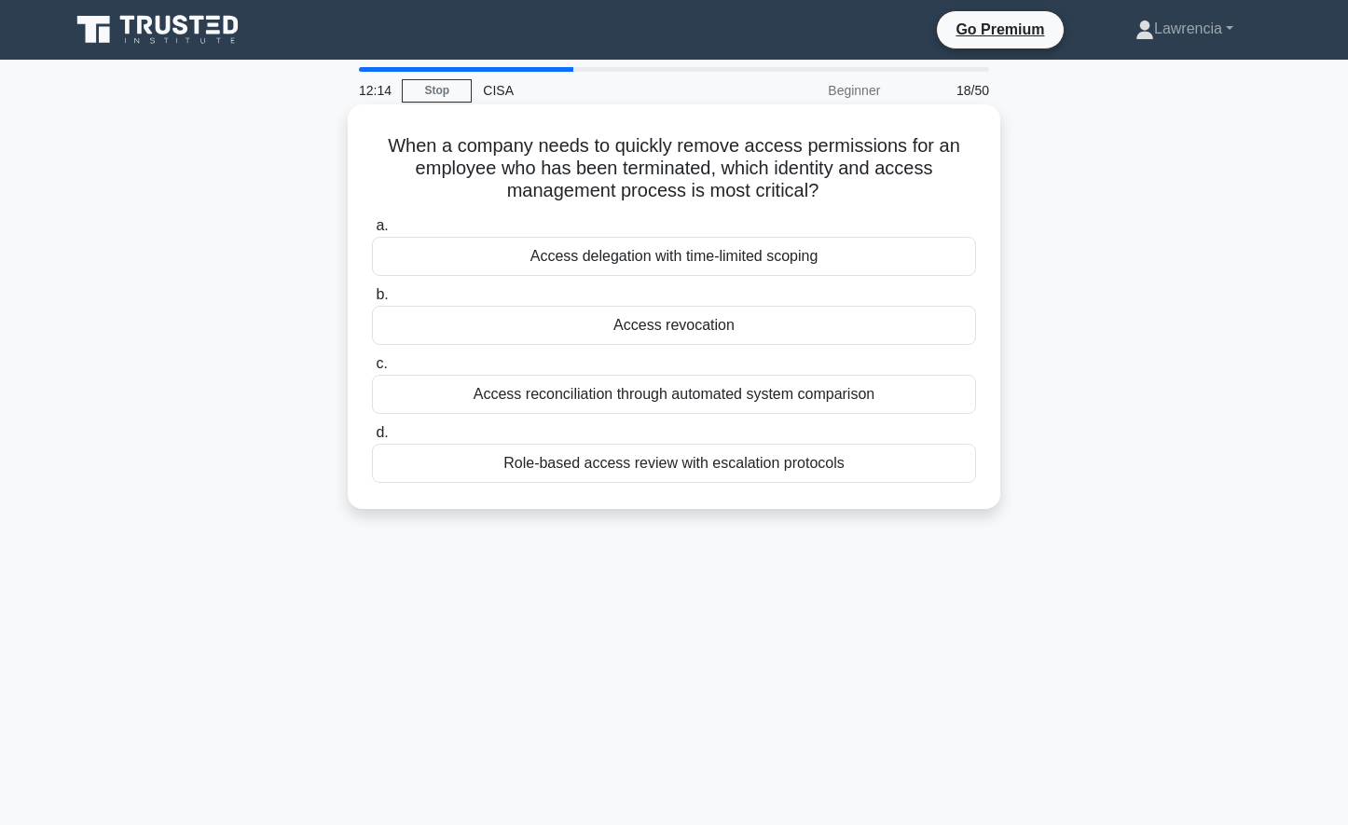
click at [634, 323] on div "Access revocation" at bounding box center [674, 325] width 604 height 39
click at [372, 301] on input "b. Access revocation" at bounding box center [372, 295] width 0 height 12
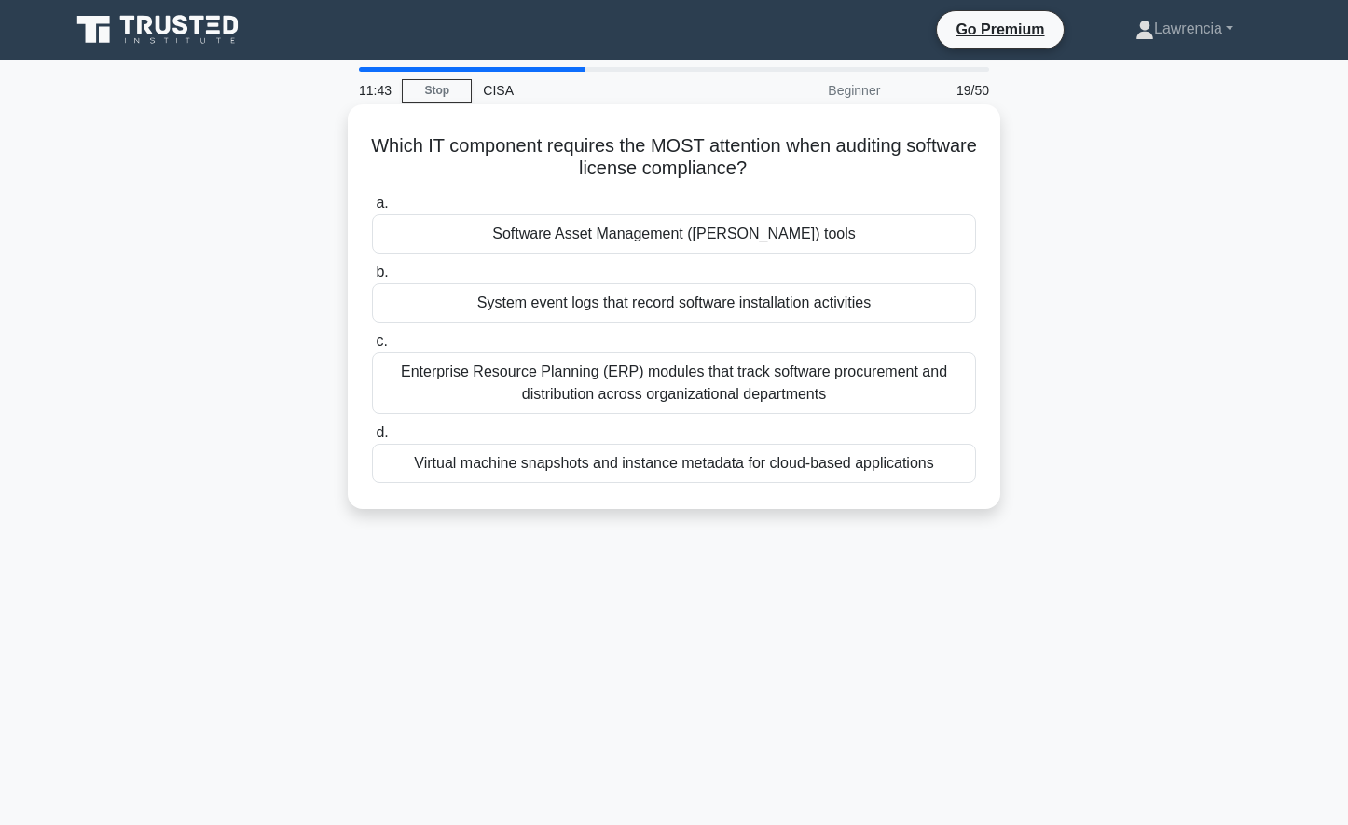
click at [656, 236] on div "Software Asset Management (SAM) tools" at bounding box center [674, 233] width 604 height 39
click at [372, 210] on input "a. Software Asset Management (SAM) tools" at bounding box center [372, 204] width 0 height 12
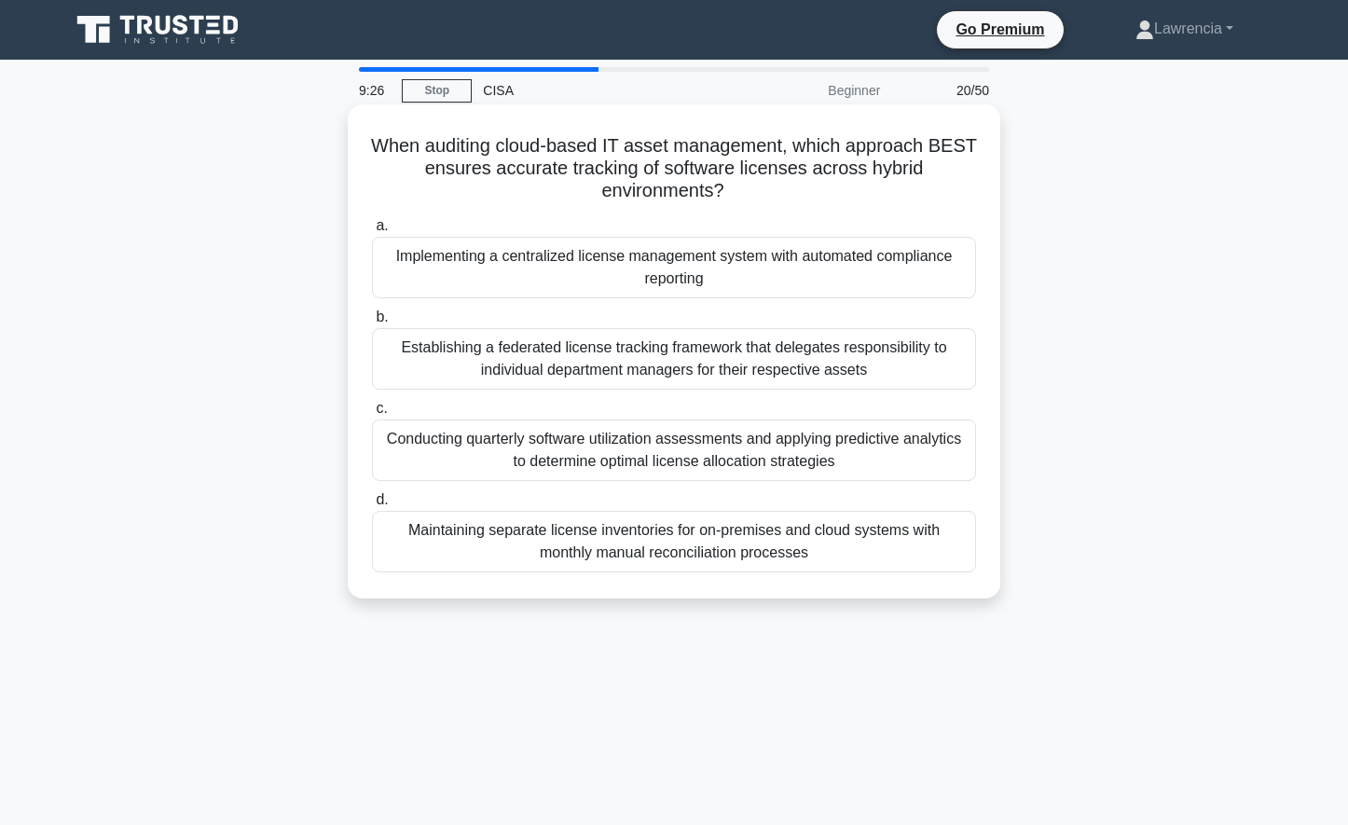
click at [696, 263] on div "Implementing a centralized license management system with automated compliance …" at bounding box center [674, 268] width 604 height 62
click at [372, 232] on input "a. Implementing a centralized license management system with automated complian…" at bounding box center [372, 226] width 0 height 12
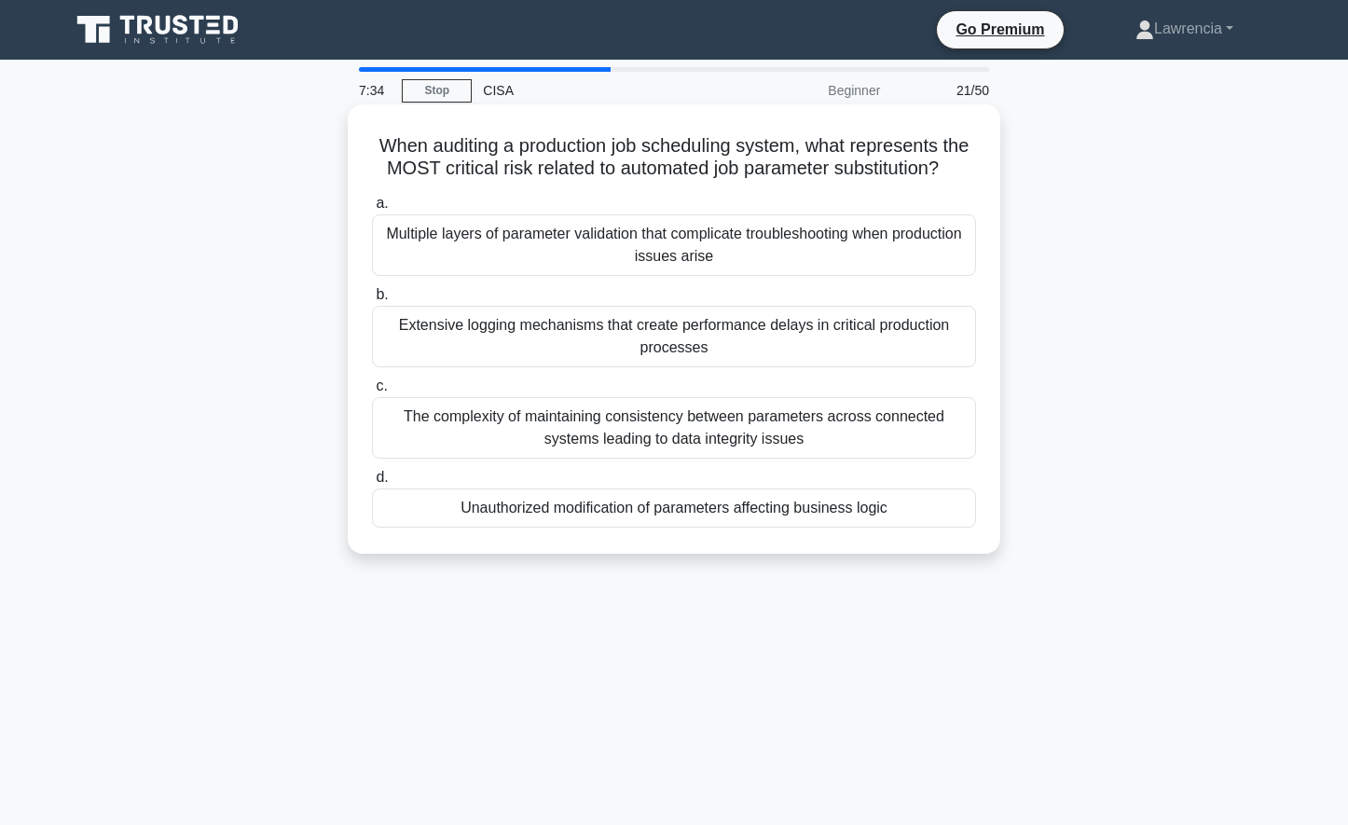
click at [618, 447] on div "The complexity of maintaining consistency between parameters across connected s…" at bounding box center [674, 428] width 604 height 62
click at [372, 392] on input "c. The complexity of maintaining consistency between parameters across connecte…" at bounding box center [372, 386] width 0 height 12
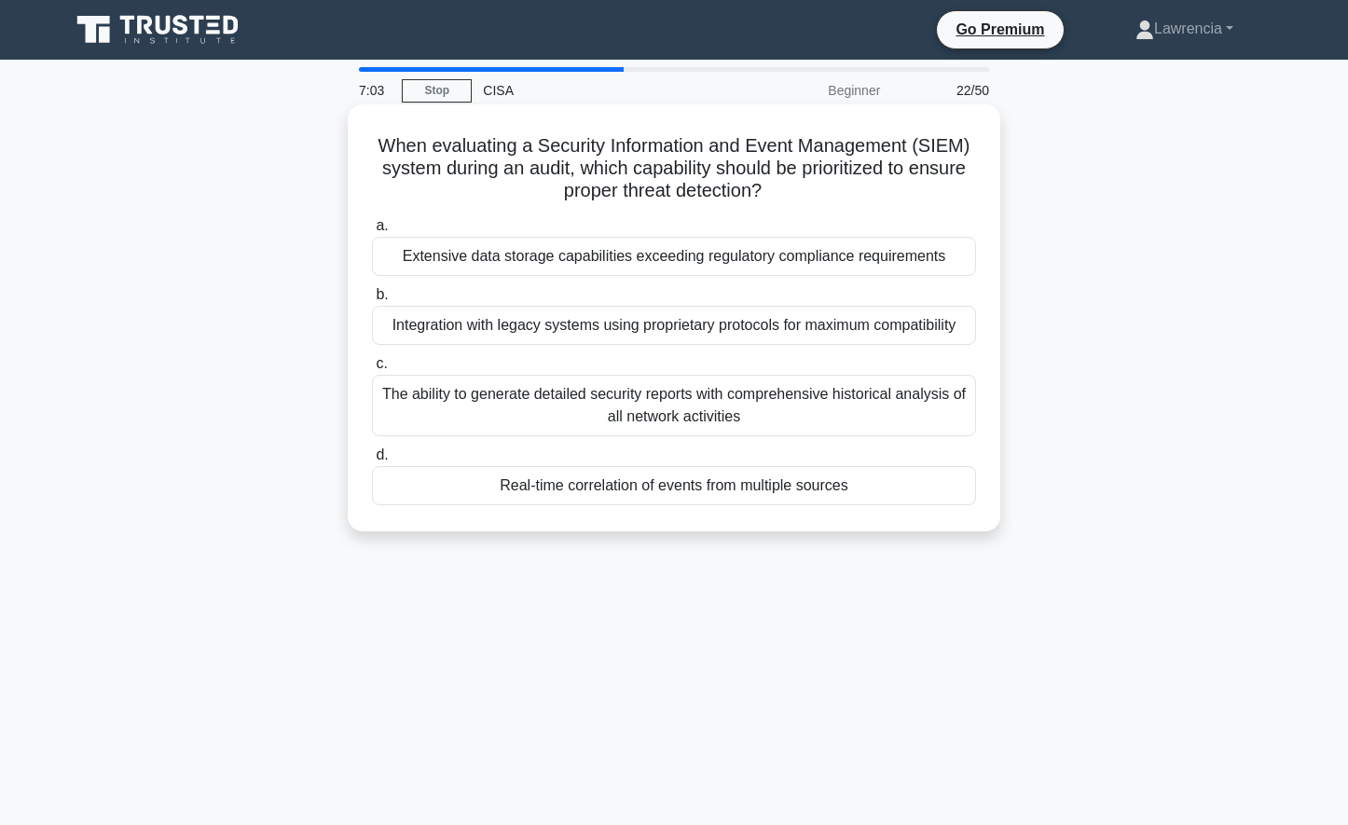
drag, startPoint x: 617, startPoint y: 443, endPoint x: 533, endPoint y: 510, distance: 107.4
click at [533, 509] on div "a. Extensive data storage capabilities exceeding regulatory compliance requirem…" at bounding box center [674, 360] width 626 height 298
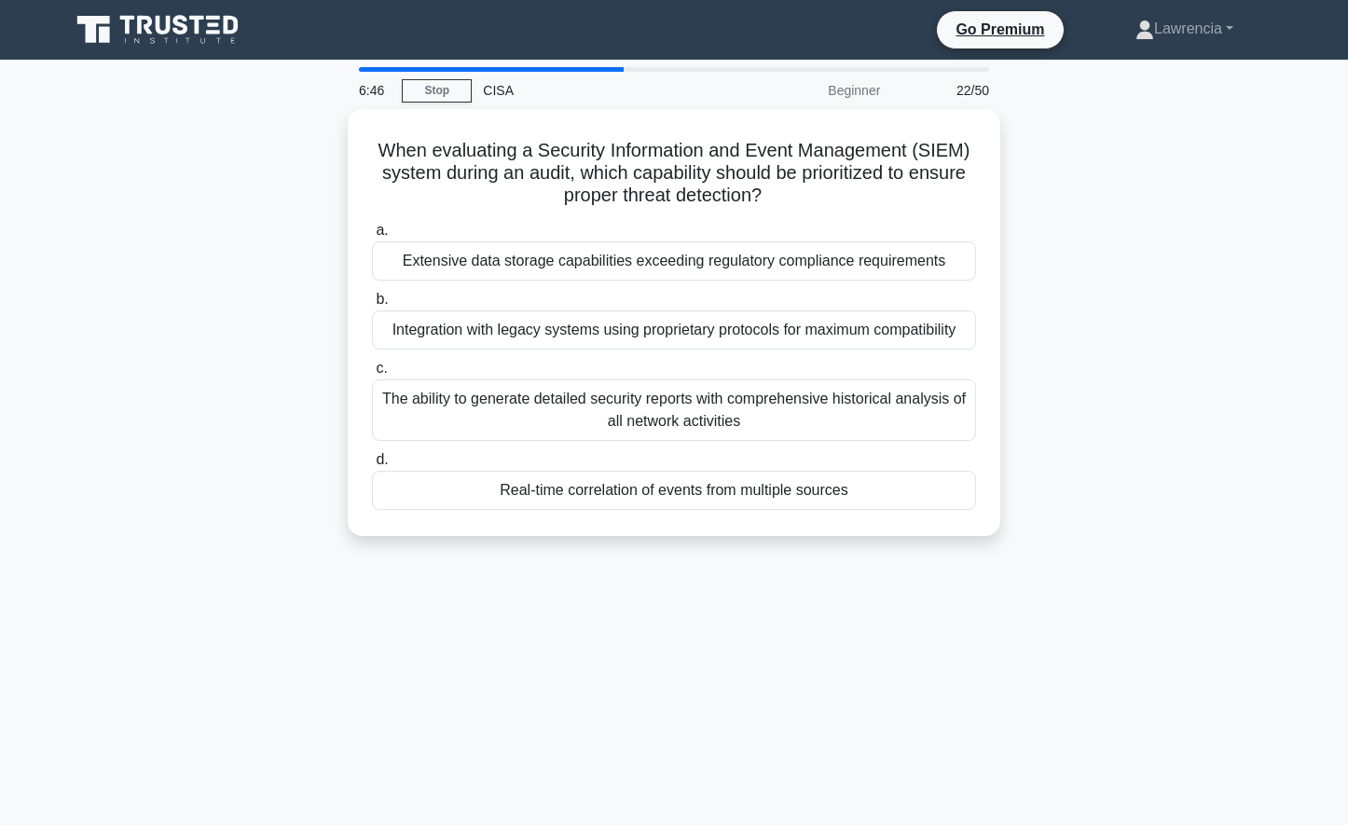
click at [221, 432] on div "When evaluating a Security Information and Event Management (SIEM) system durin…" at bounding box center [674, 333] width 1230 height 449
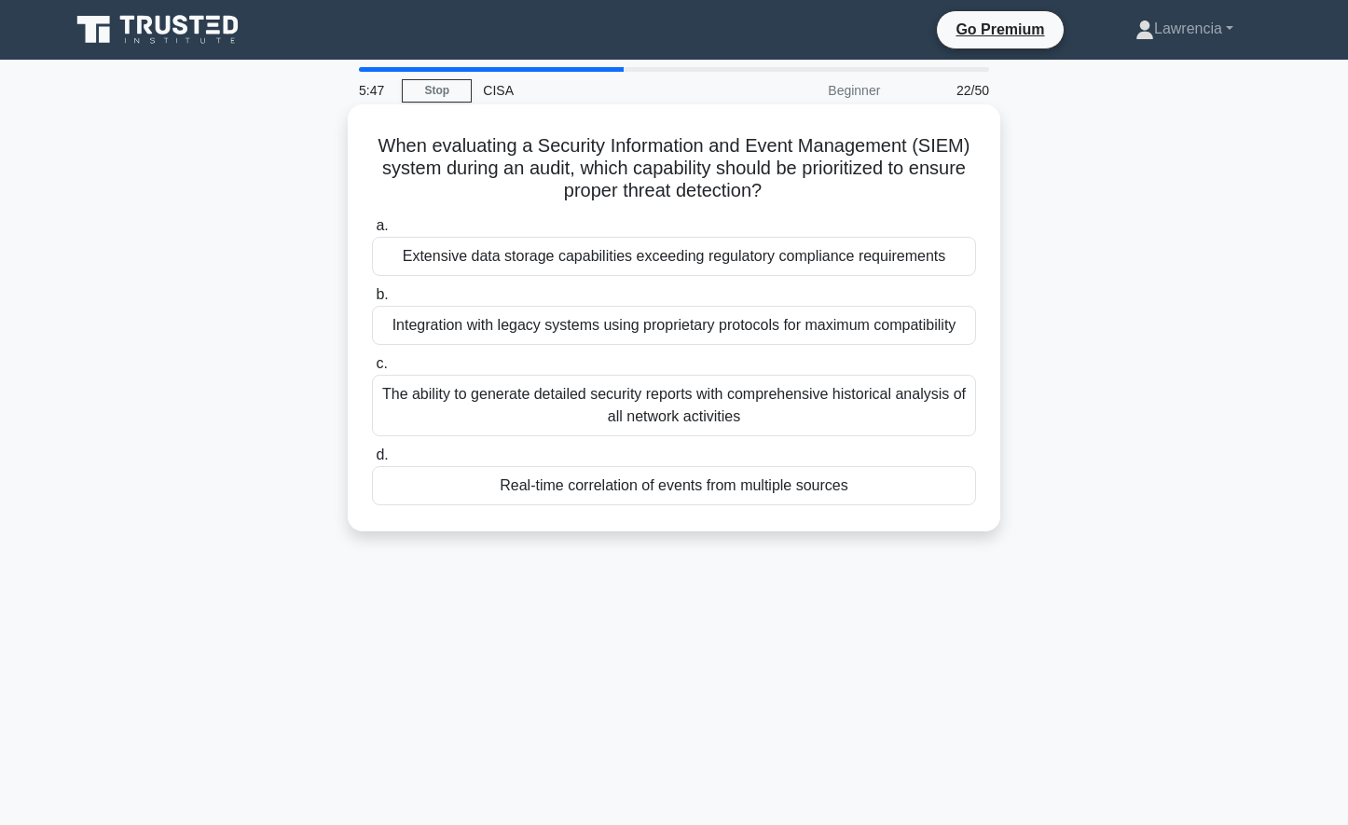
click at [647, 488] on div "Real-time correlation of events from multiple sources" at bounding box center [674, 485] width 604 height 39
click at [372, 461] on input "d. Real-time correlation of events from multiple sources" at bounding box center [372, 455] width 0 height 12
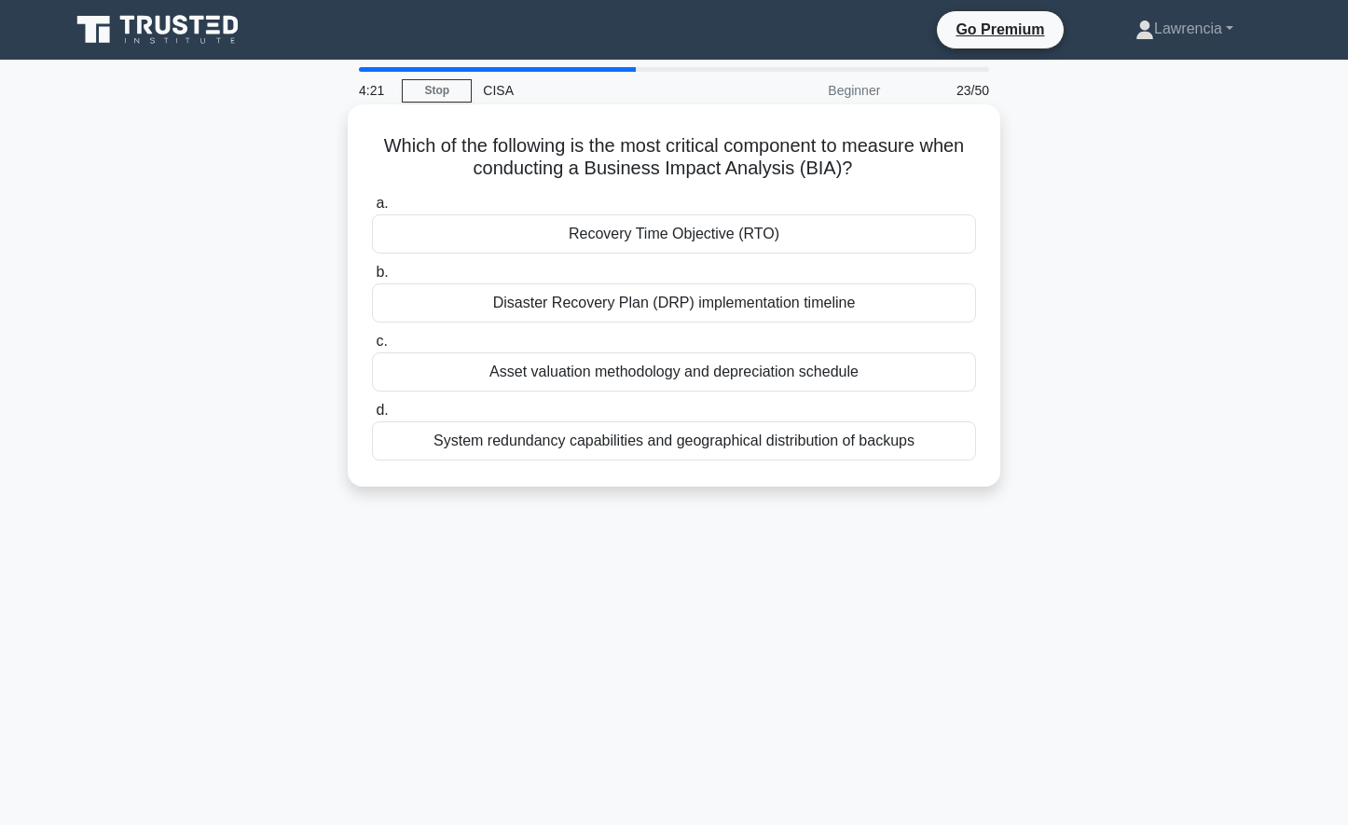
click at [670, 312] on div "Disaster Recovery Plan (DRP) implementation timeline" at bounding box center [674, 302] width 604 height 39
click at [372, 279] on input "b. Disaster Recovery Plan (DRP) implementation timeline" at bounding box center [372, 273] width 0 height 12
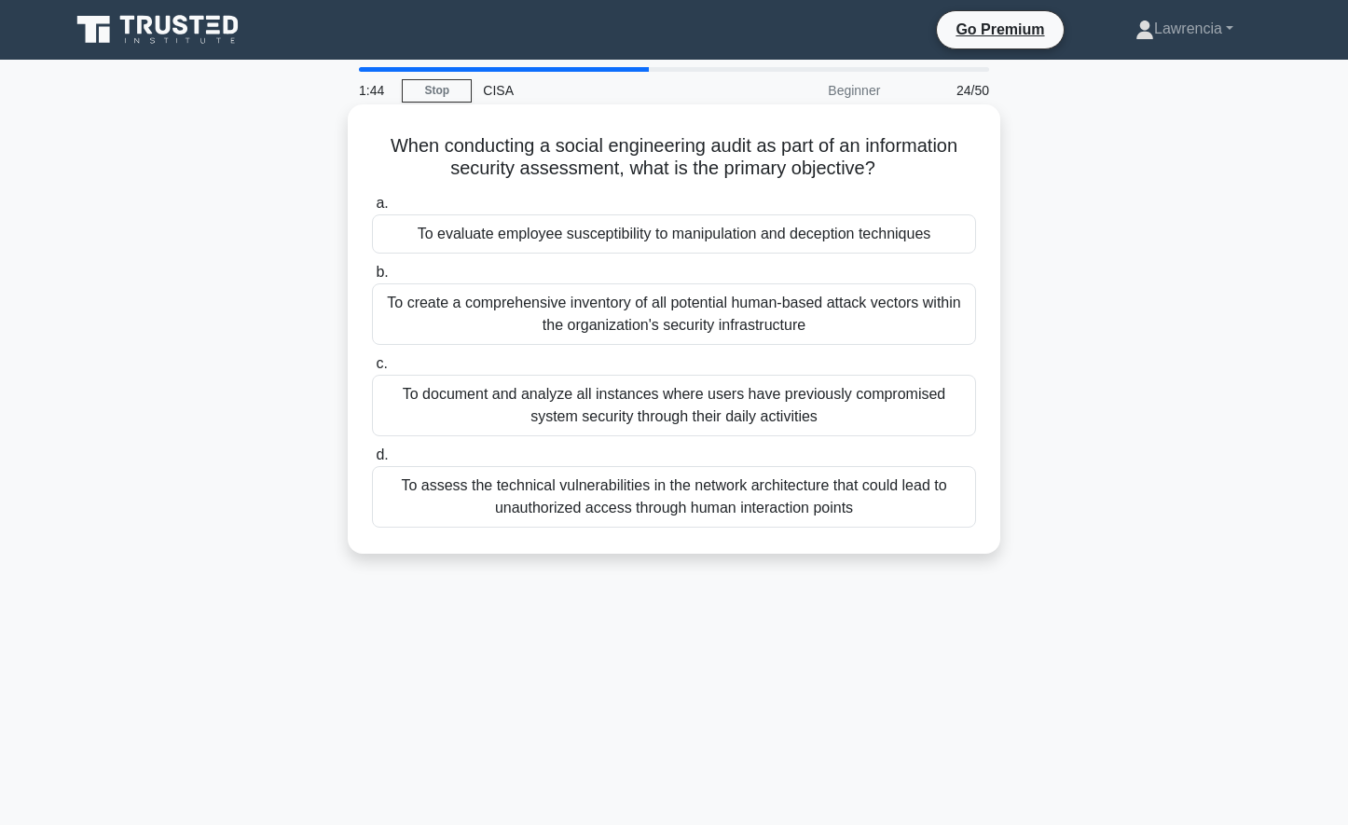
click at [452, 502] on div "To assess the technical vulnerabilities in the network architecture that could …" at bounding box center [674, 497] width 604 height 62
click at [372, 461] on input "d. To assess the technical vulnerabilities in the network architecture that cou…" at bounding box center [372, 455] width 0 height 12
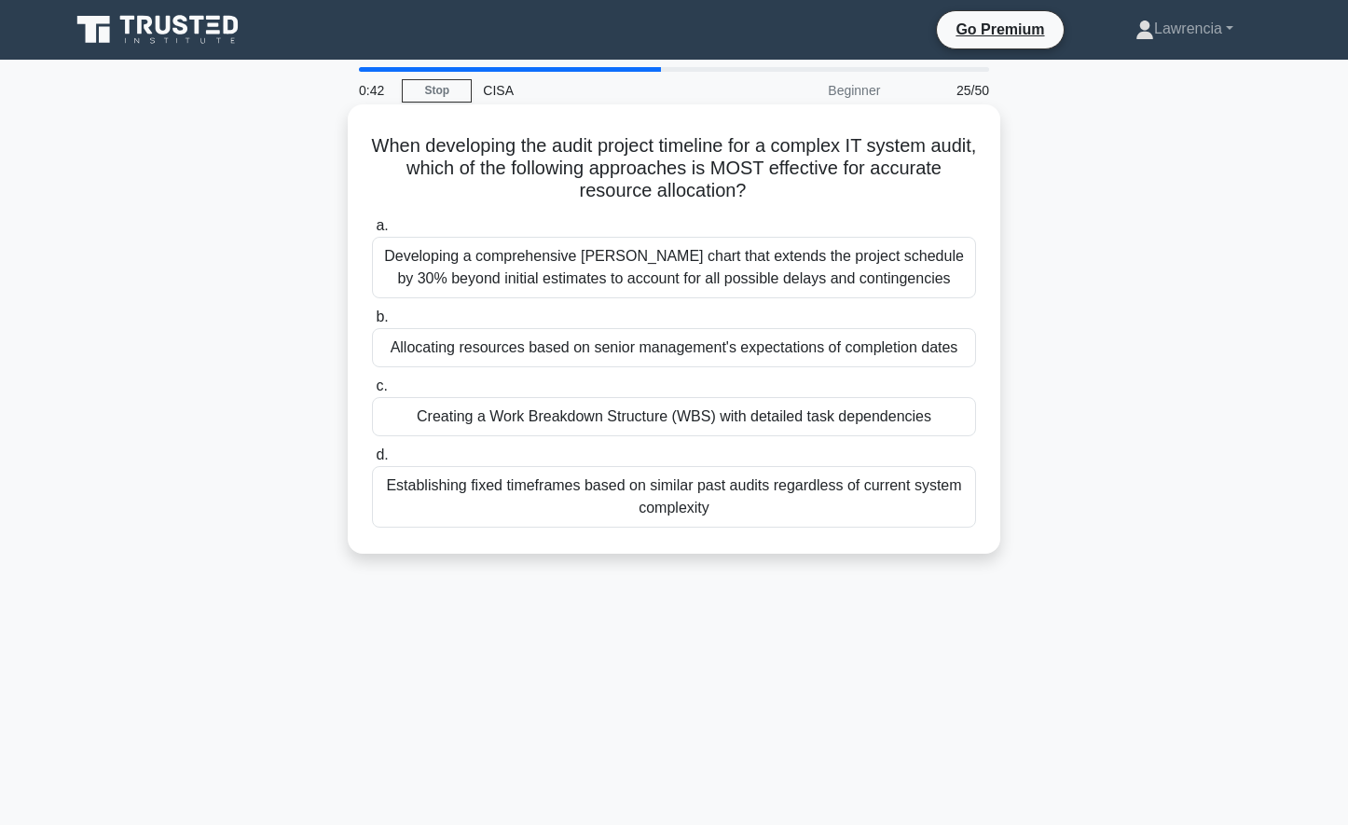
click at [567, 354] on div "Allocating resources based on senior management's expectations of completion da…" at bounding box center [674, 347] width 604 height 39
click at [372, 323] on input "b. Allocating resources based on senior management's expectations of completion…" at bounding box center [372, 317] width 0 height 12
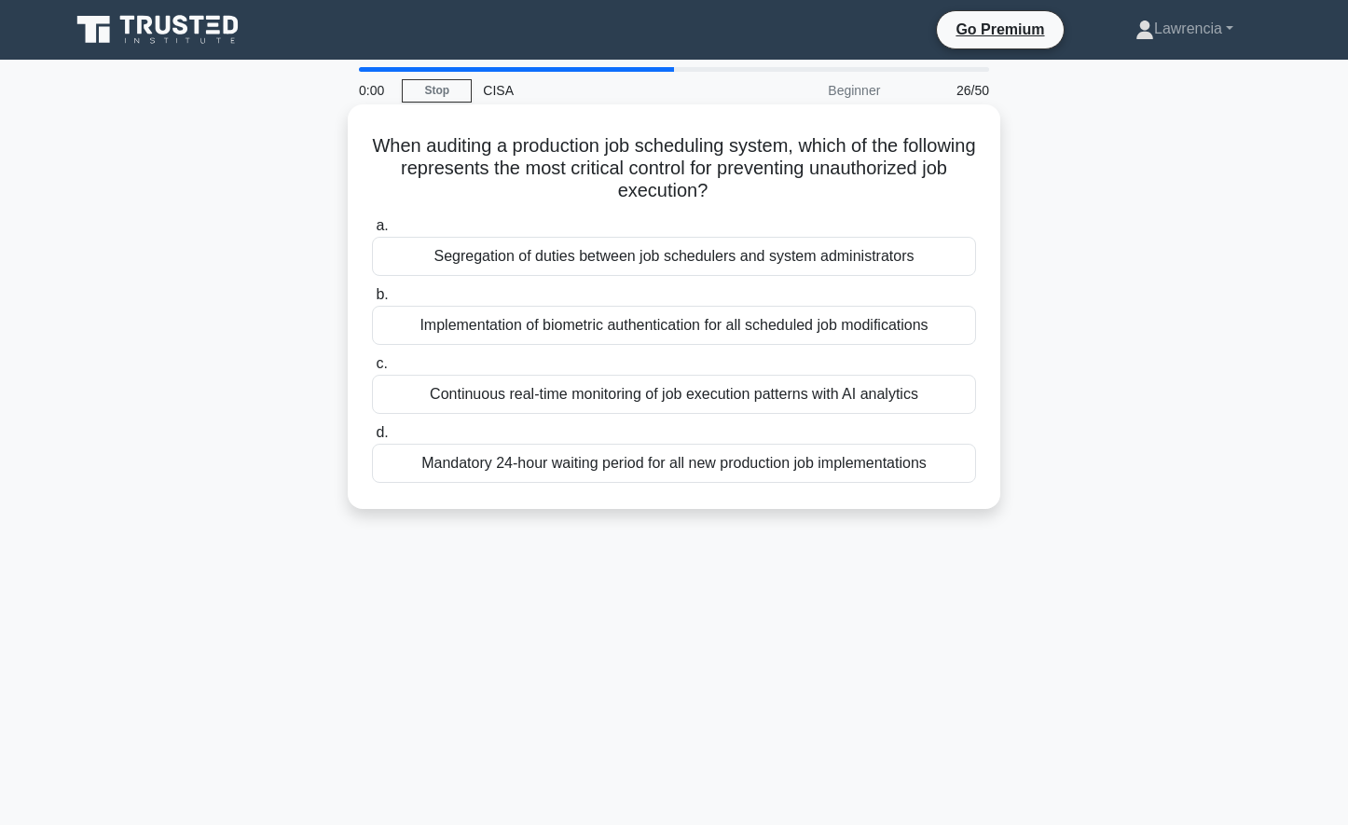
click at [570, 462] on div "Mandatory 24-hour waiting period for all new production job implementations" at bounding box center [674, 463] width 604 height 39
click at [372, 439] on input "d. Mandatory 24-hour waiting period for all new production job implementations" at bounding box center [372, 433] width 0 height 12
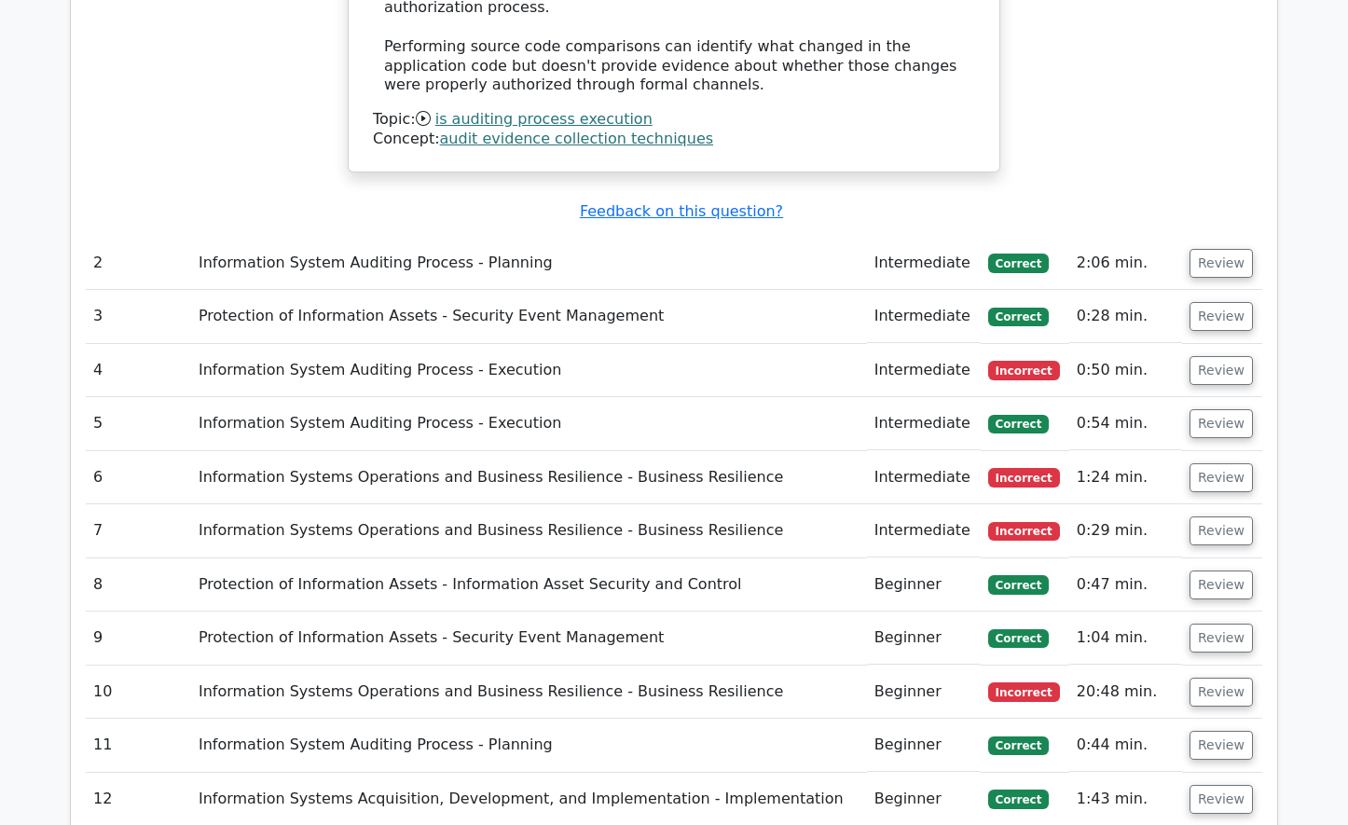
scroll to position [2517, 0]
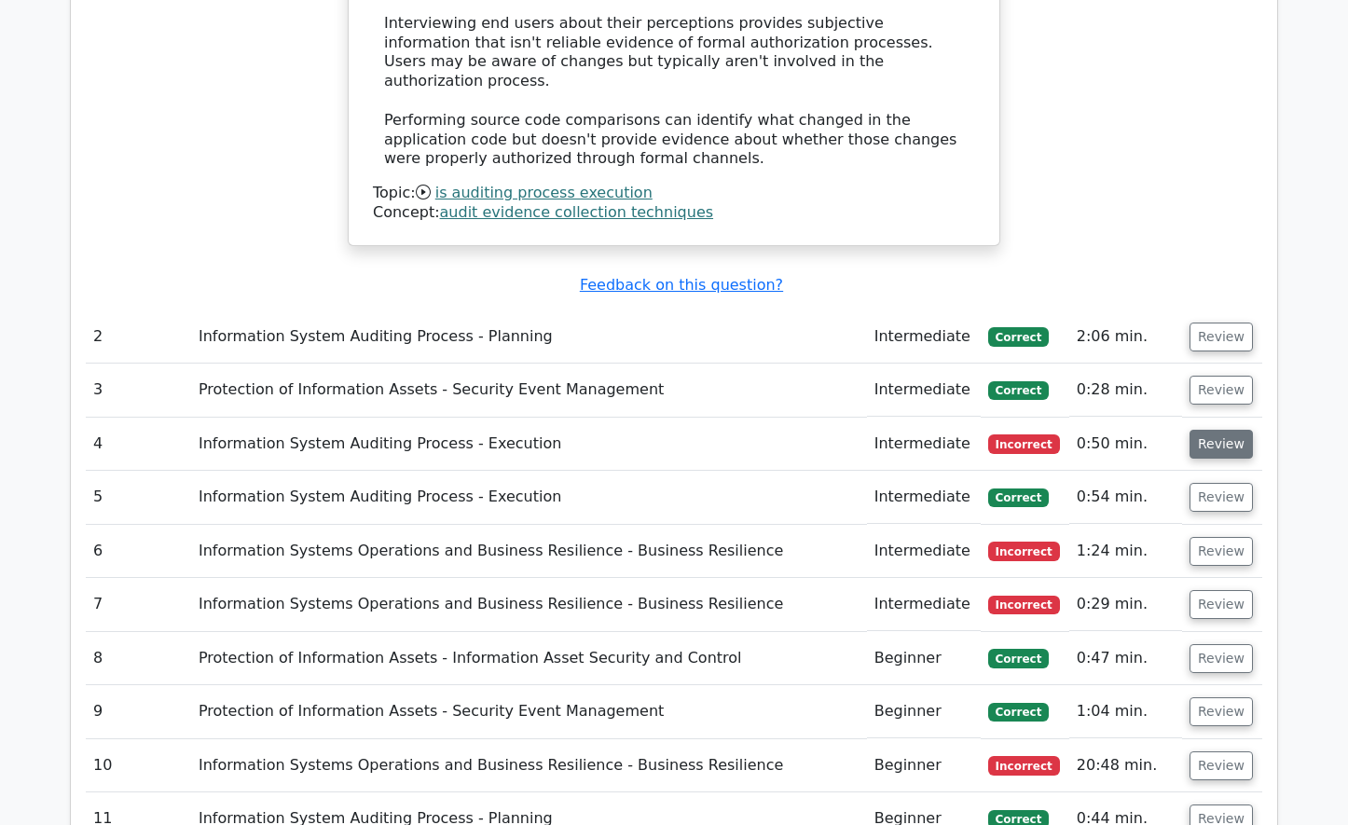
click at [1192, 430] on button "Review" at bounding box center [1220, 444] width 63 height 29
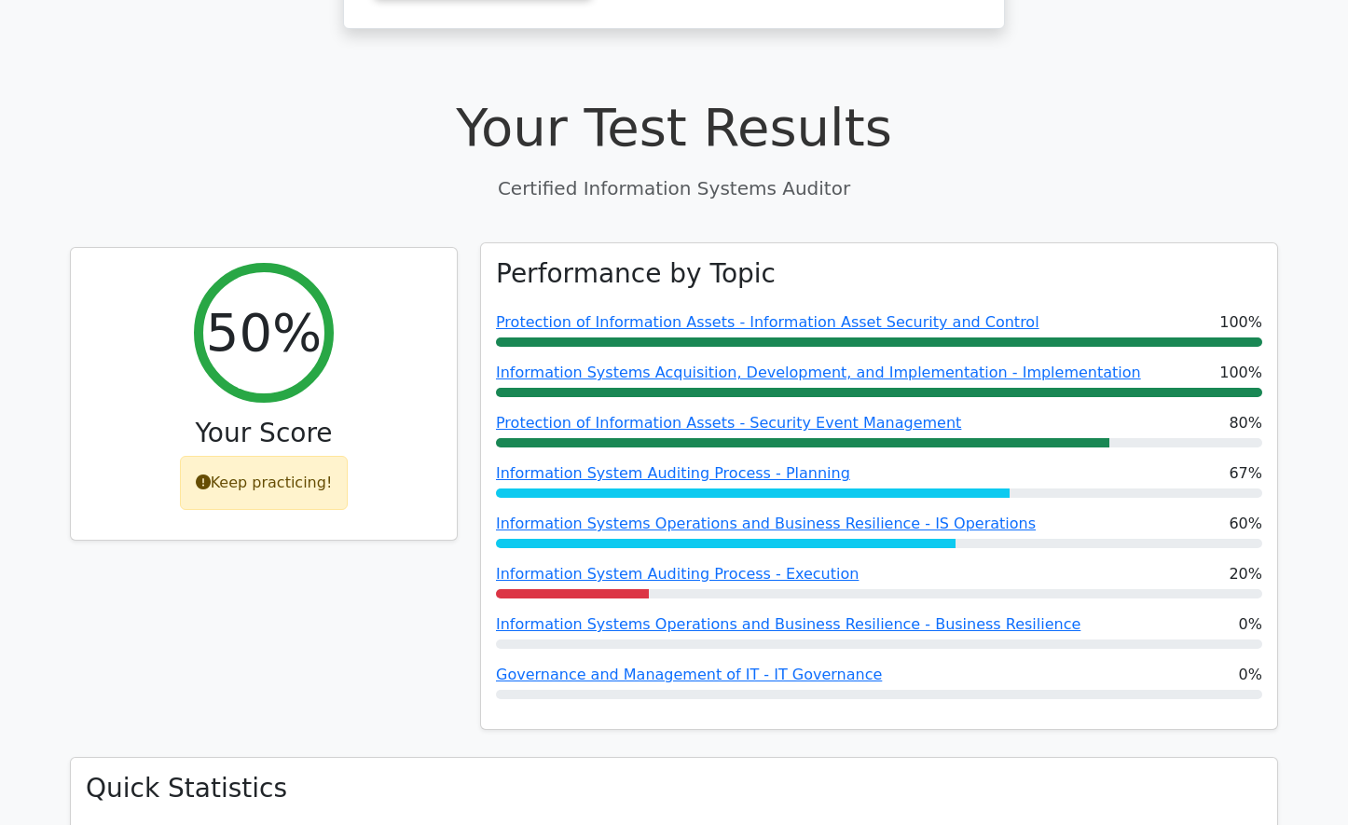
scroll to position [466, 0]
